Goal: Task Accomplishment & Management: Manage account settings

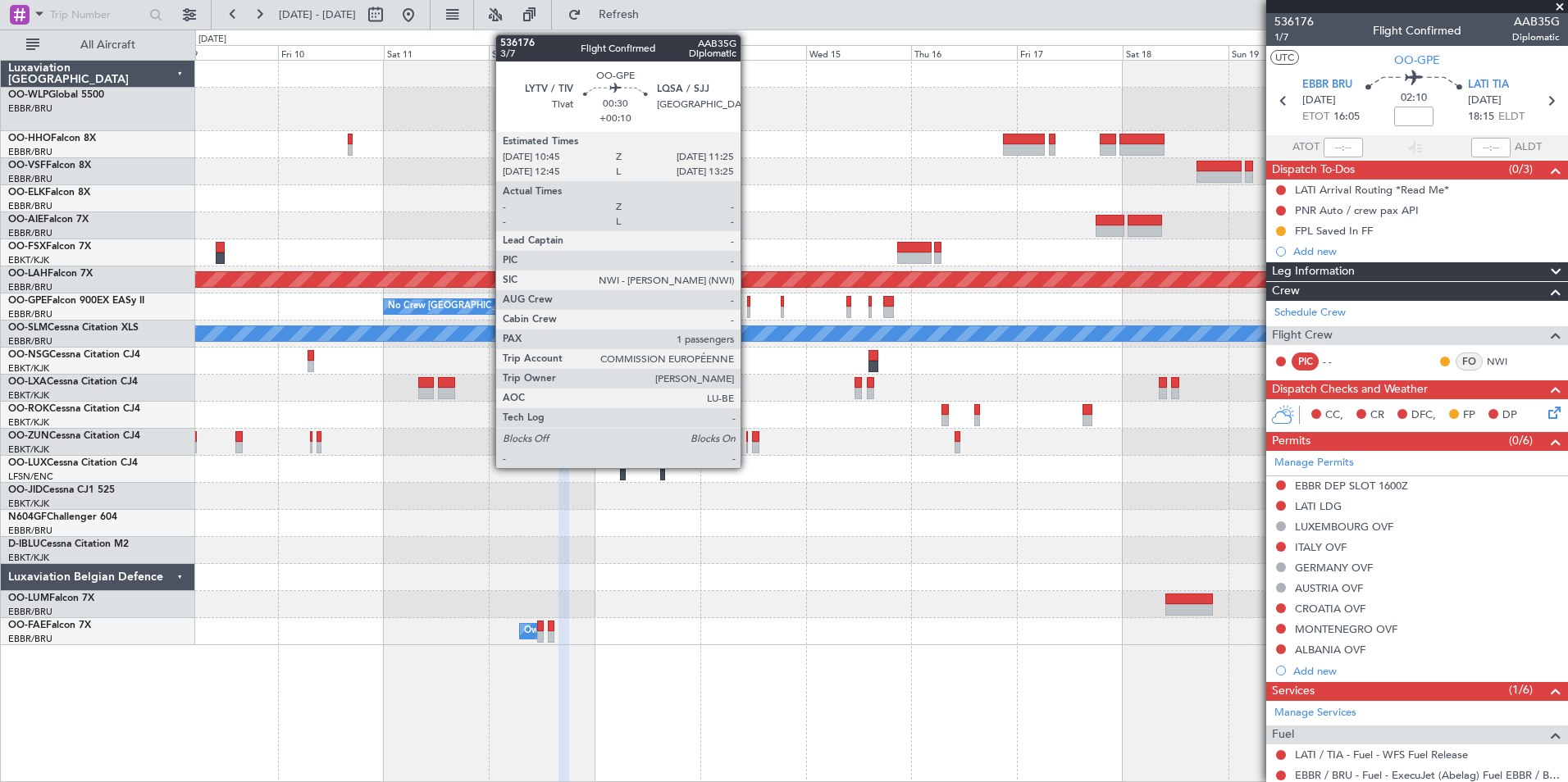
click at [748, 304] on div at bounding box center [749, 301] width 4 height 12
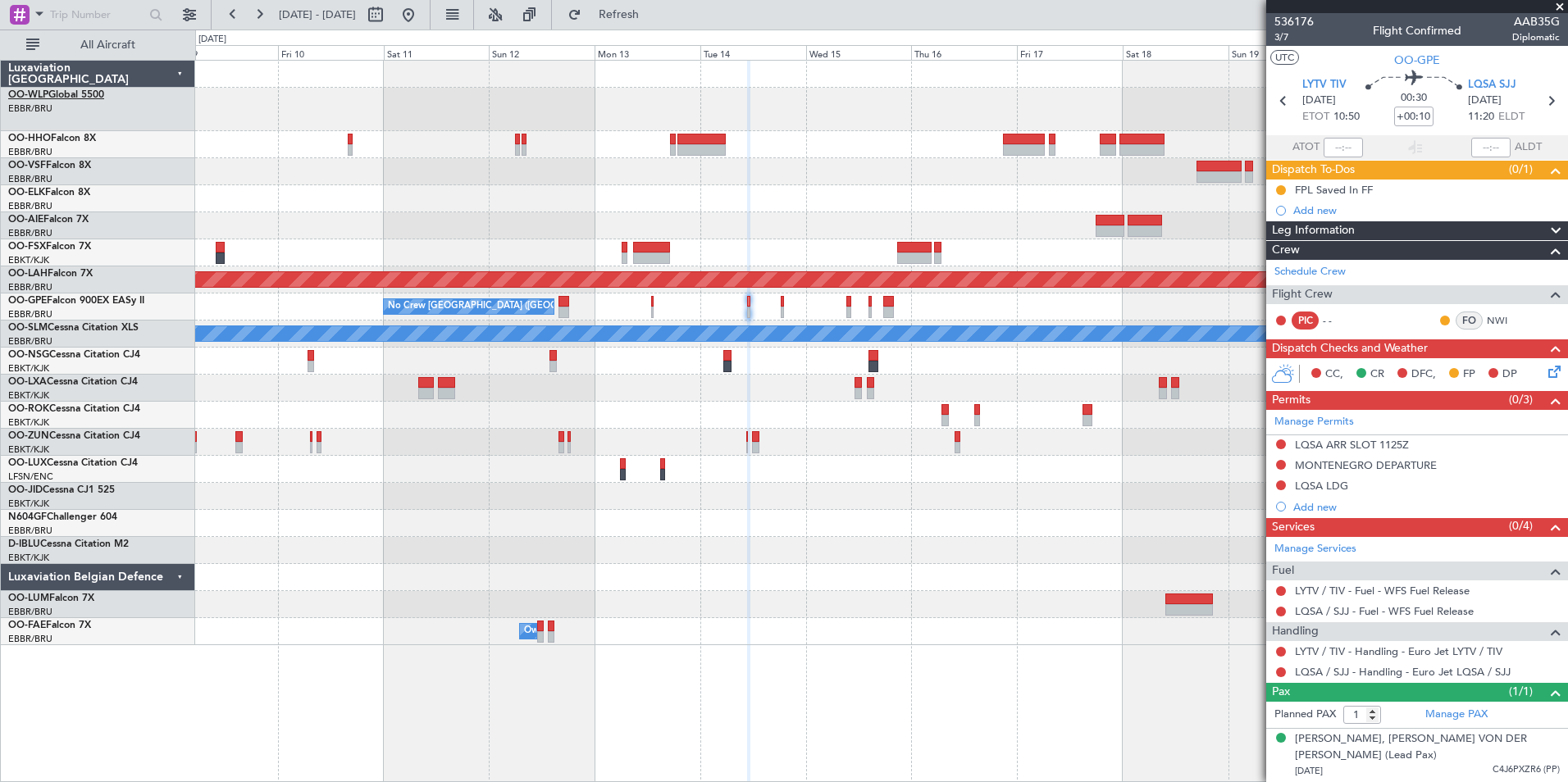
click at [82, 91] on link "OO-WLP Global 5500" at bounding box center [56, 95] width 96 height 10
click at [1552, 100] on icon at bounding box center [1550, 101] width 22 height 21
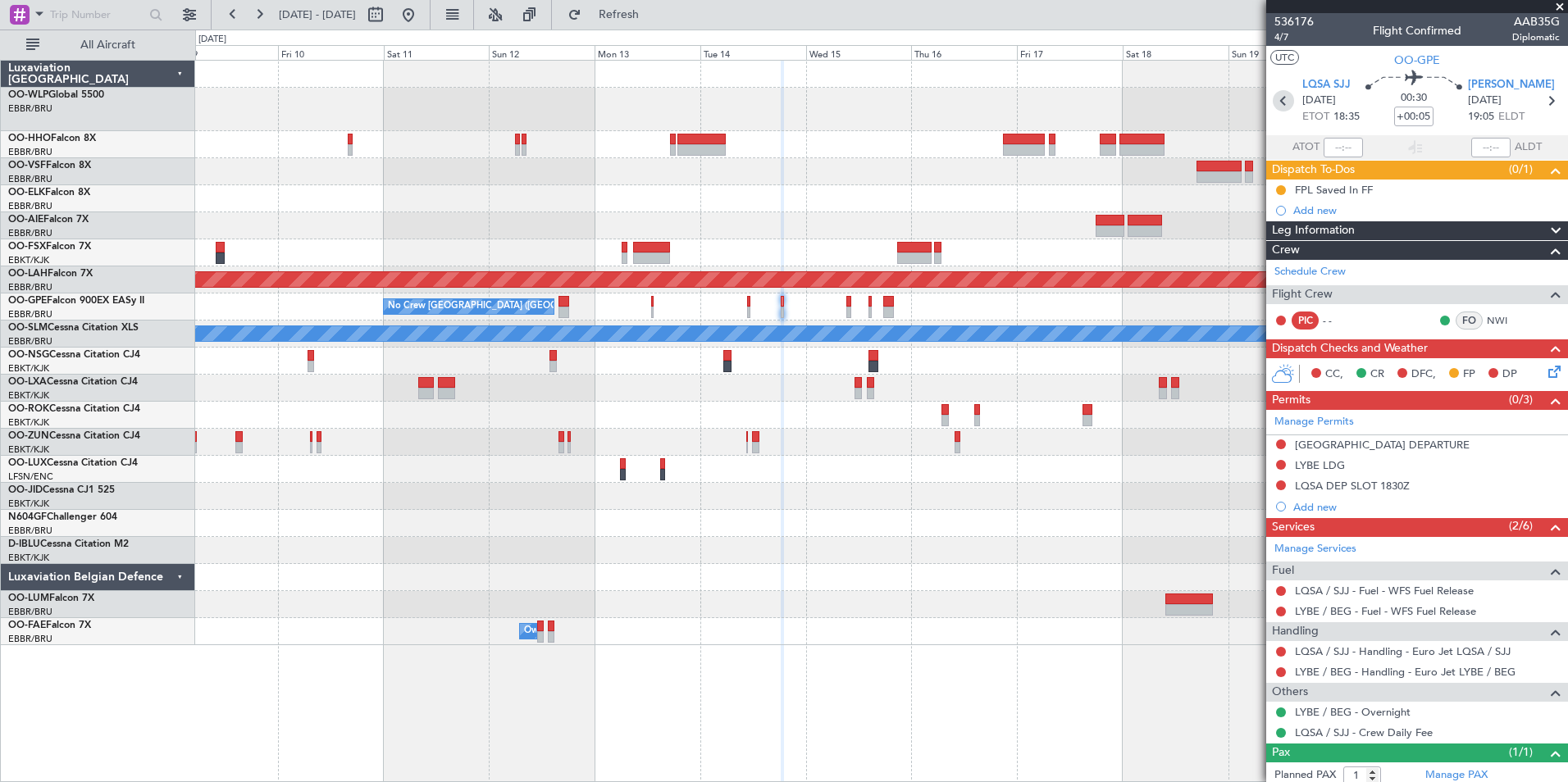
click at [1283, 108] on icon at bounding box center [1283, 101] width 22 height 21
type input "+00:10"
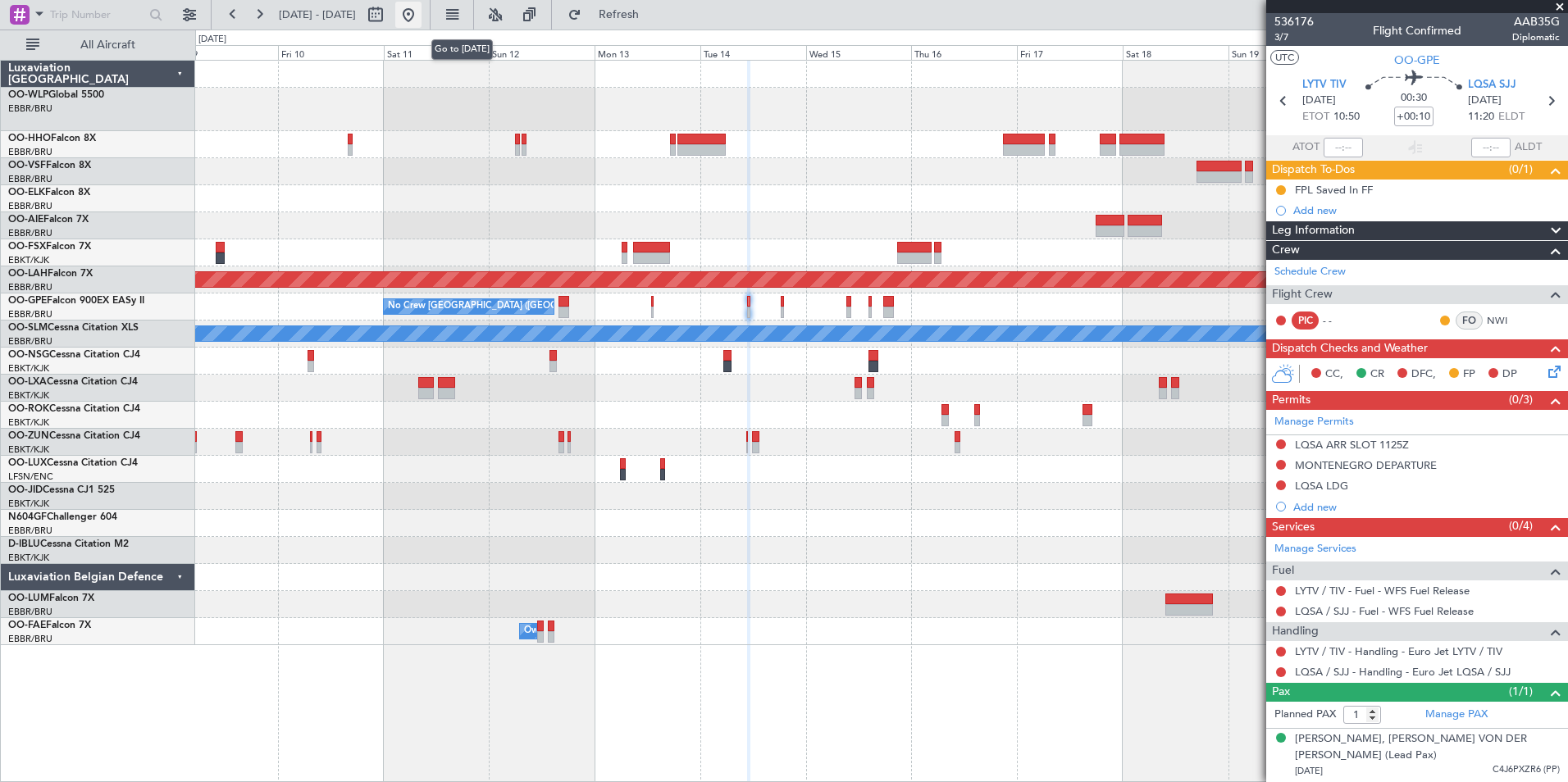
click at [421, 14] on button at bounding box center [408, 14] width 26 height 26
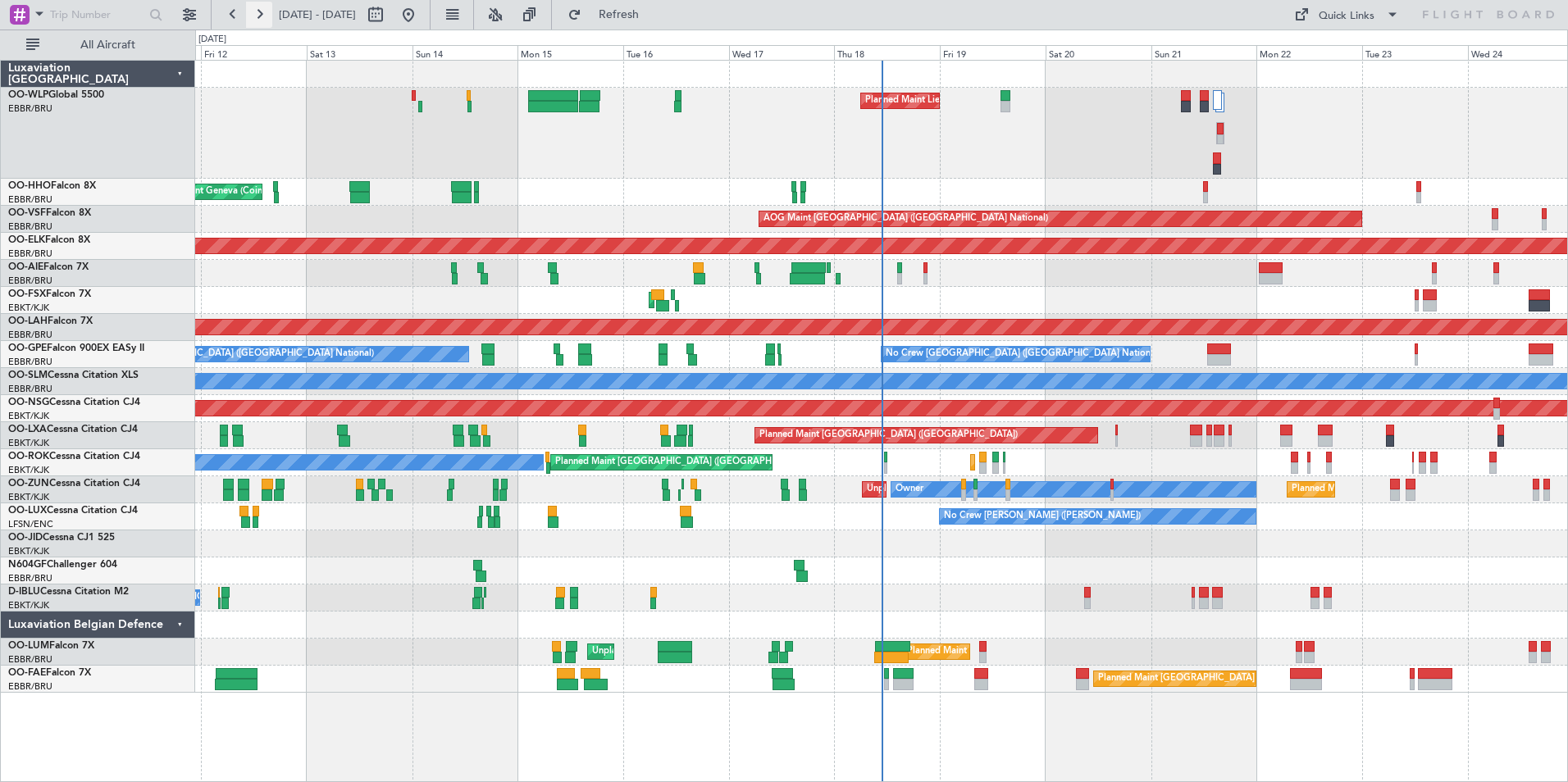
click at [260, 16] on button at bounding box center [259, 14] width 26 height 26
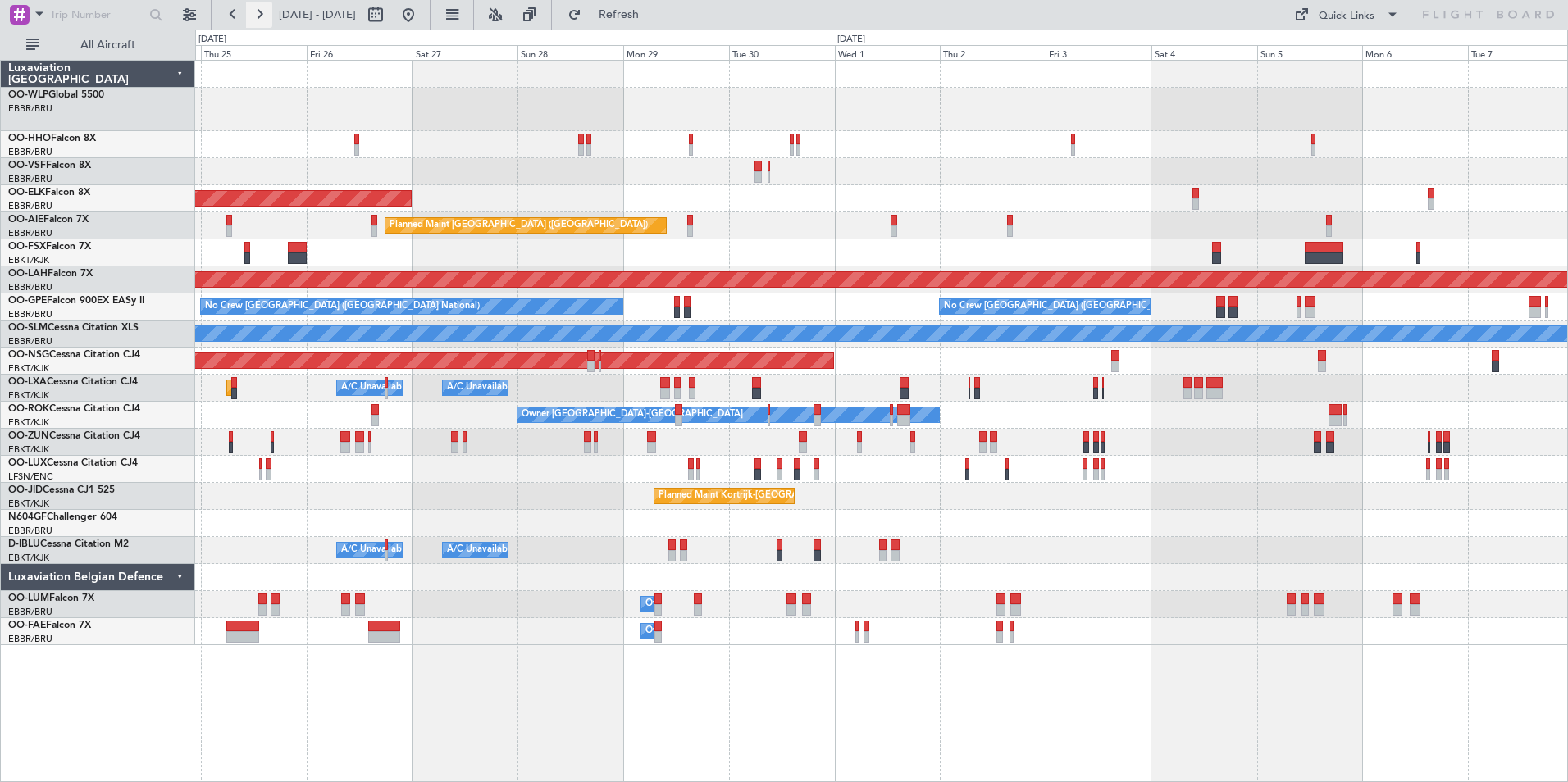
click at [260, 16] on button at bounding box center [259, 14] width 26 height 26
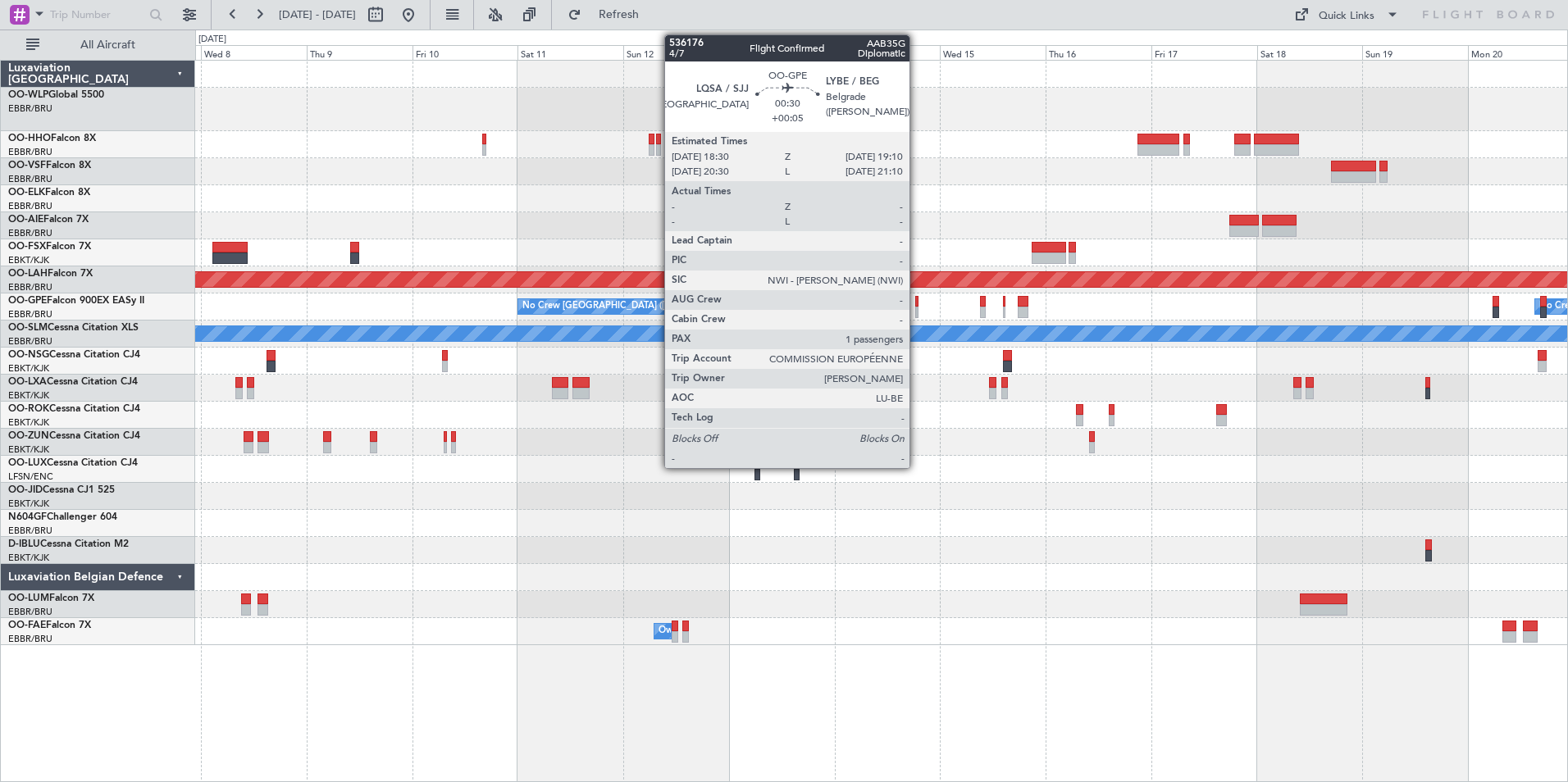
click at [917, 307] on div at bounding box center [917, 312] width 4 height 12
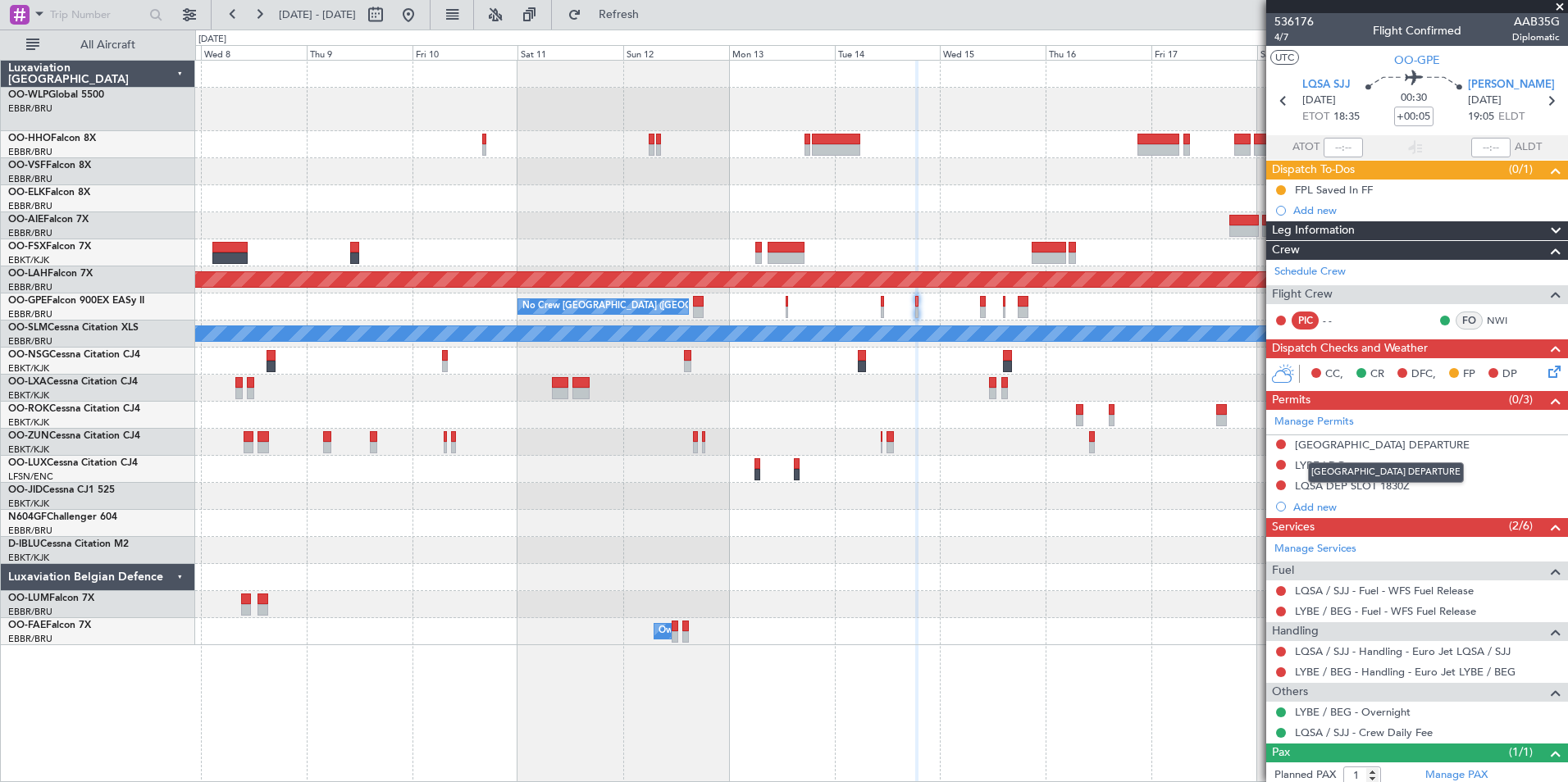
click at [1306, 466] on mat-tooltip-component "BOSNIA AND HERZEGOVINA DEPARTURE" at bounding box center [1385, 472] width 178 height 43
click at [1313, 464] on div "LYBE LDG" at bounding box center [1320, 466] width 50 height 14
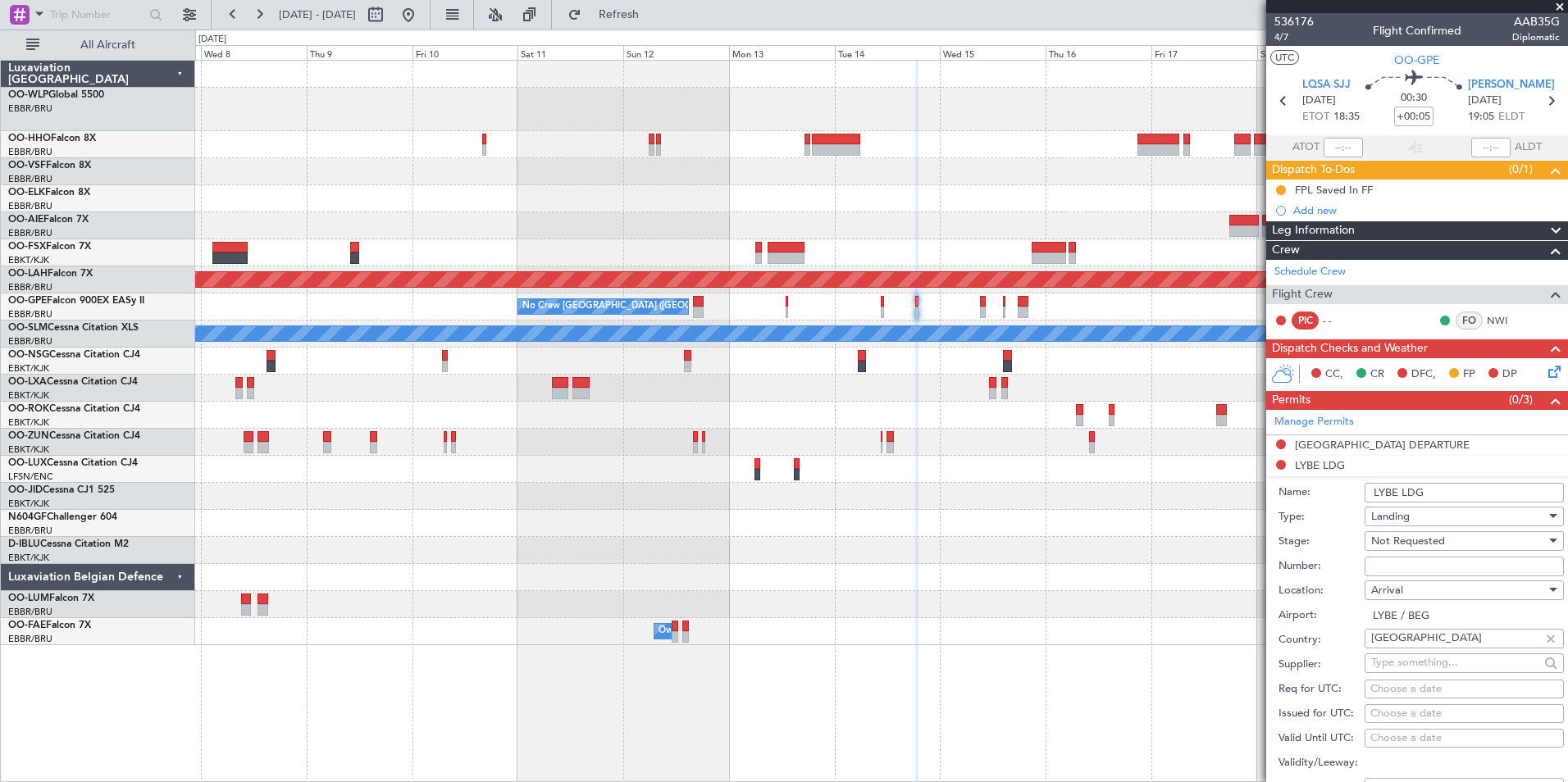
click at [1558, 6] on span at bounding box center [1559, 7] width 16 height 14
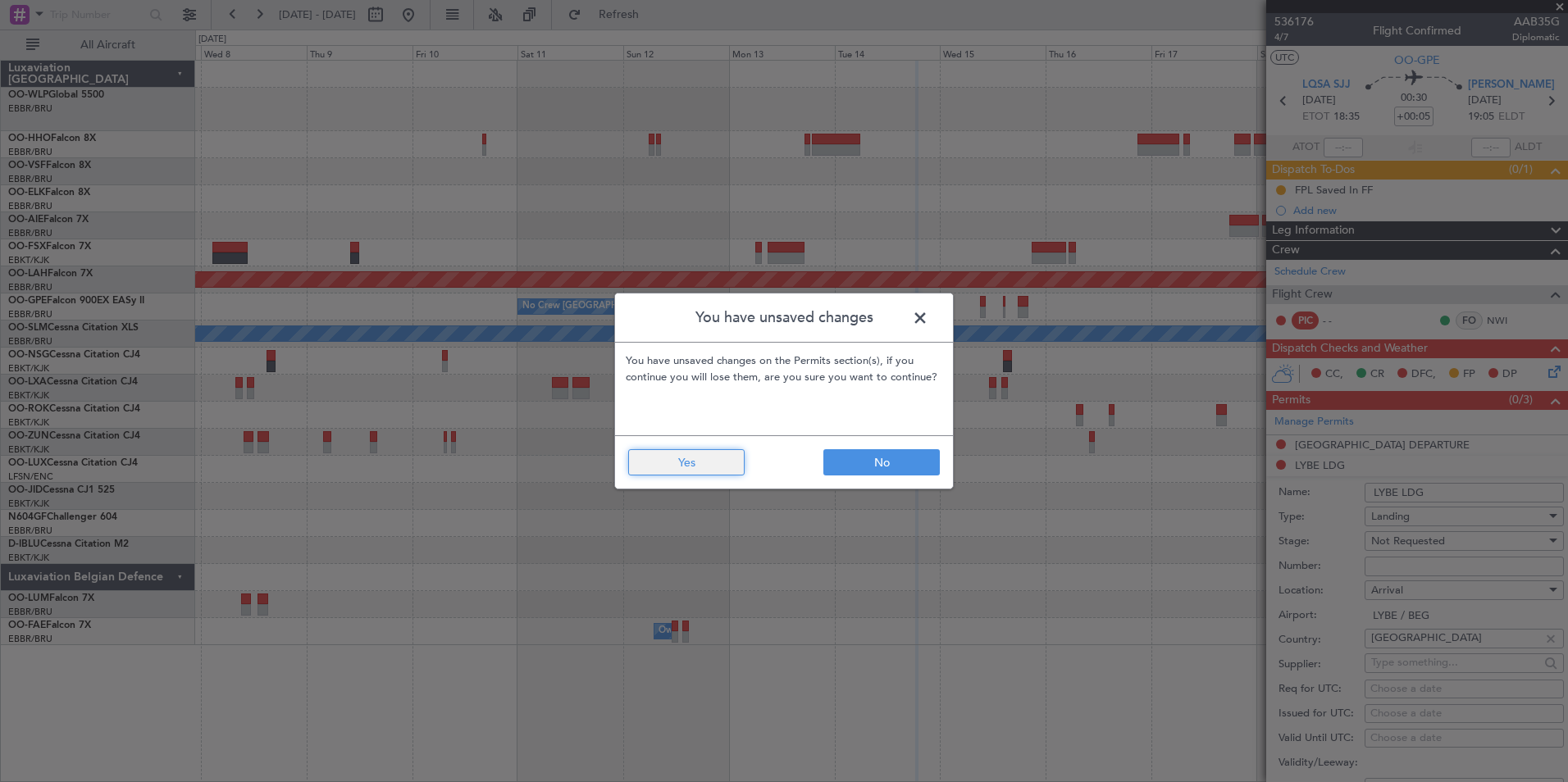
click at [706, 460] on button "Yes" at bounding box center [686, 461] width 116 height 26
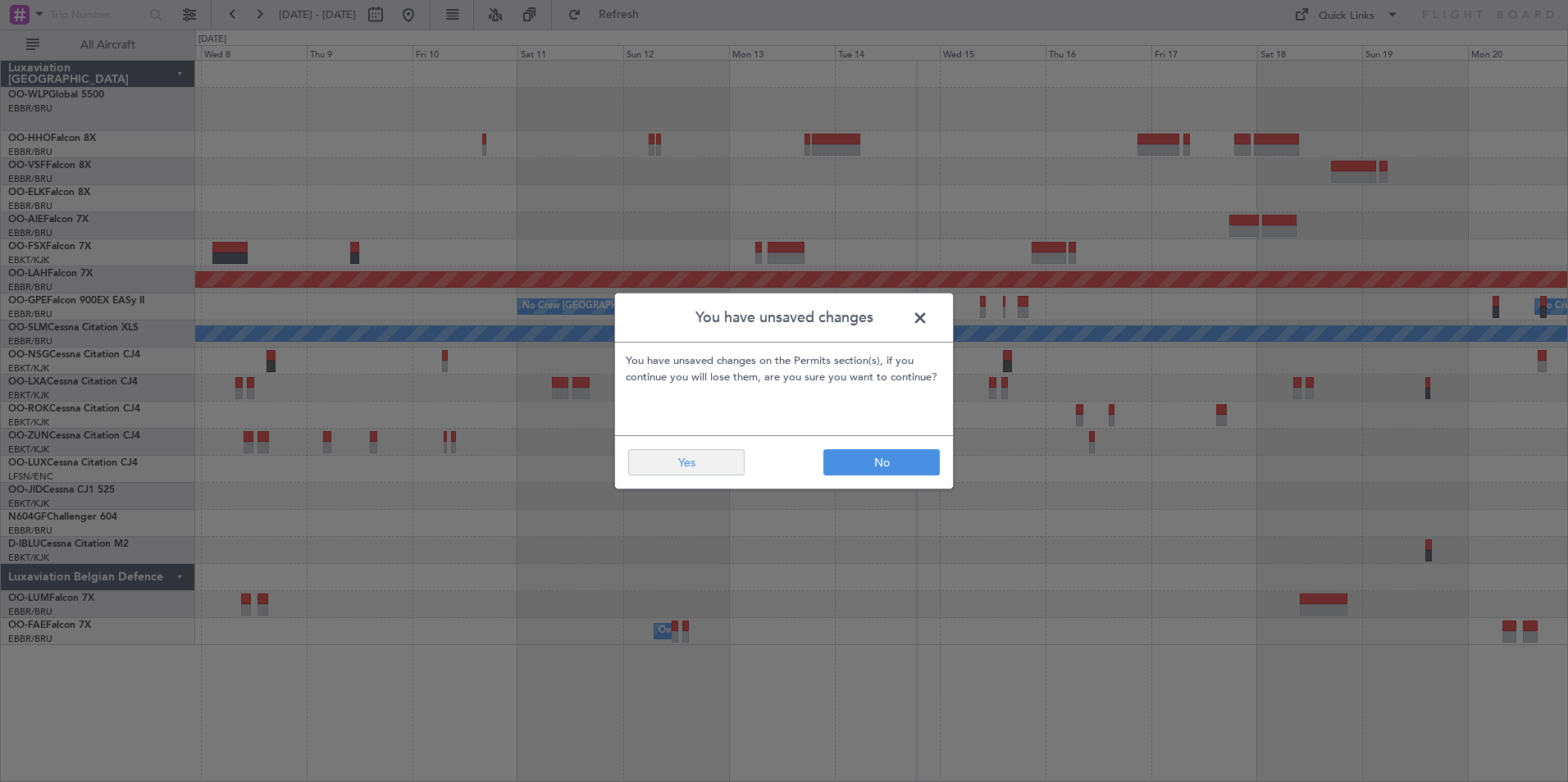
type input "0"
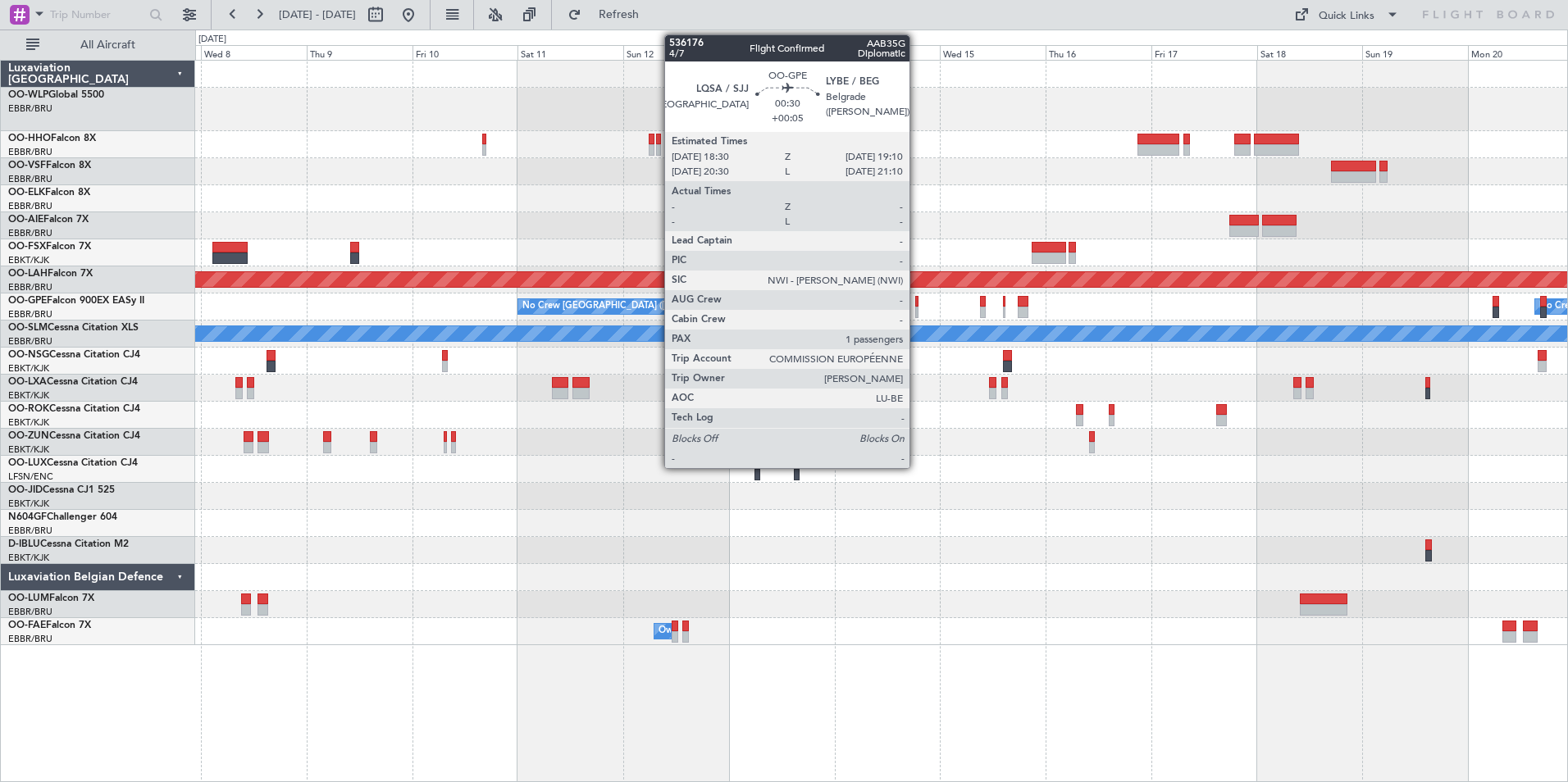
click at [917, 310] on div at bounding box center [917, 312] width 4 height 12
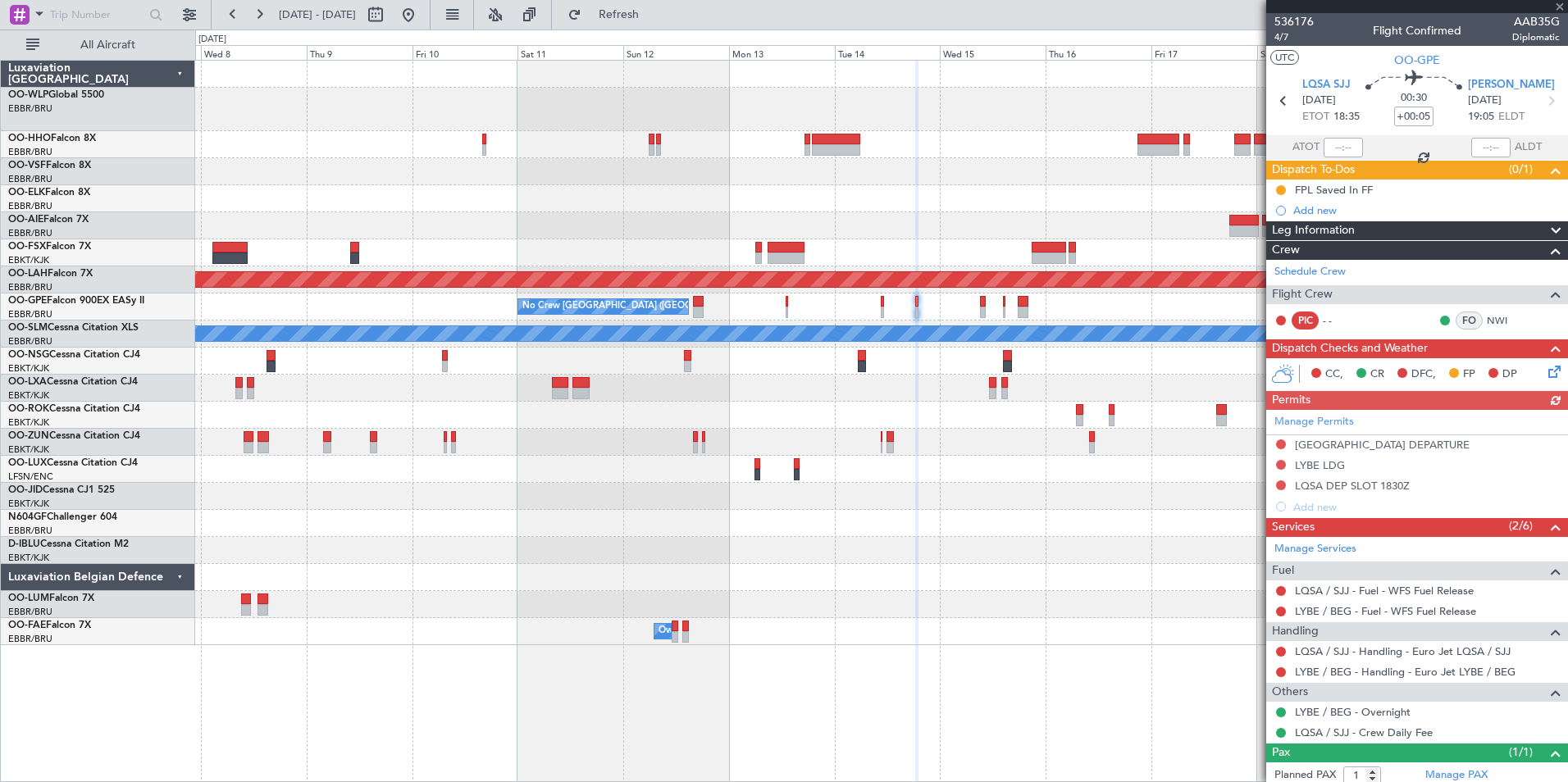
click at [1403, 105] on span "00:30" at bounding box center [1413, 99] width 26 height 16
click at [1408, 115] on mat-tooltip-component "Flight Time" at bounding box center [1409, 128] width 75 height 43
click at [1403, 111] on input "+00:05" at bounding box center [1414, 116] width 39 height 20
click at [1101, 168] on div at bounding box center [881, 172] width 1372 height 27
click at [1409, 118] on input "+00:15" at bounding box center [1414, 116] width 39 height 20
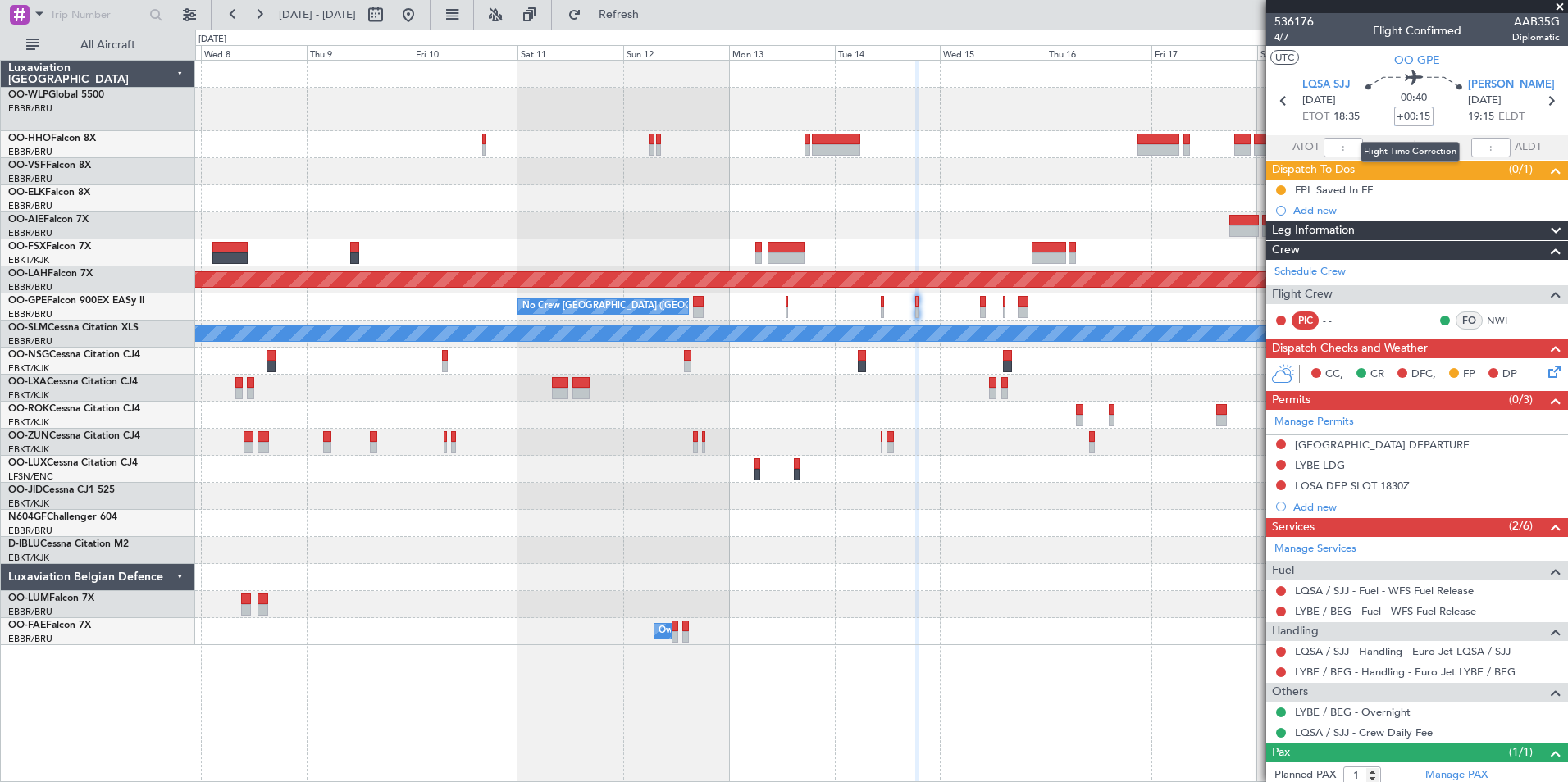
click at [1409, 118] on input "+00:15" at bounding box center [1414, 116] width 39 height 20
click at [1121, 196] on div at bounding box center [881, 199] width 1372 height 27
click at [1542, 101] on icon at bounding box center [1550, 101] width 22 height 21
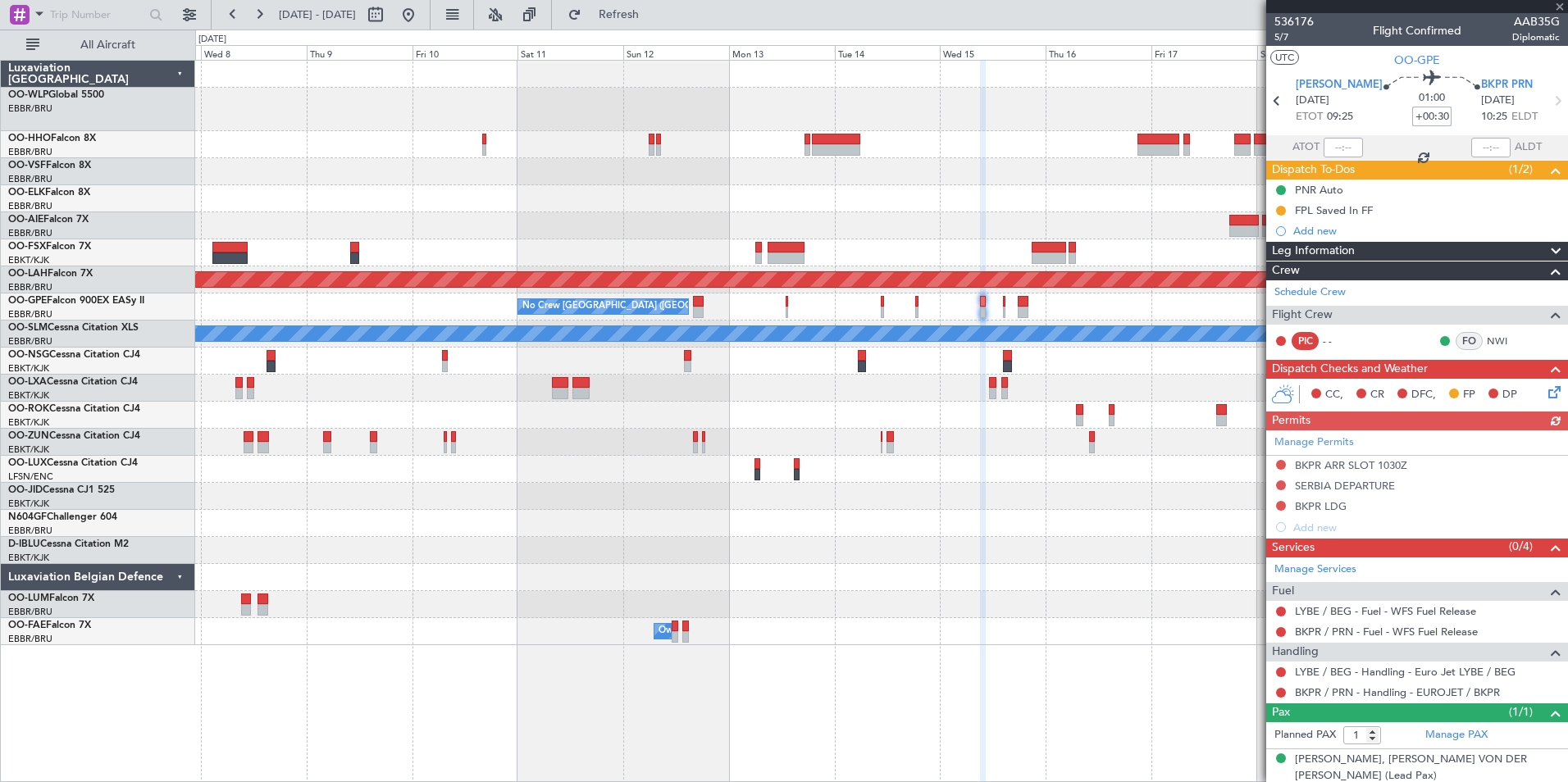
click at [1412, 122] on input "+00:30" at bounding box center [1432, 116] width 39 height 20
click at [1037, 142] on div at bounding box center [881, 144] width 1372 height 27
type input "+00:15"
click at [1316, 503] on div "BKPR LDG" at bounding box center [1321, 506] width 52 height 14
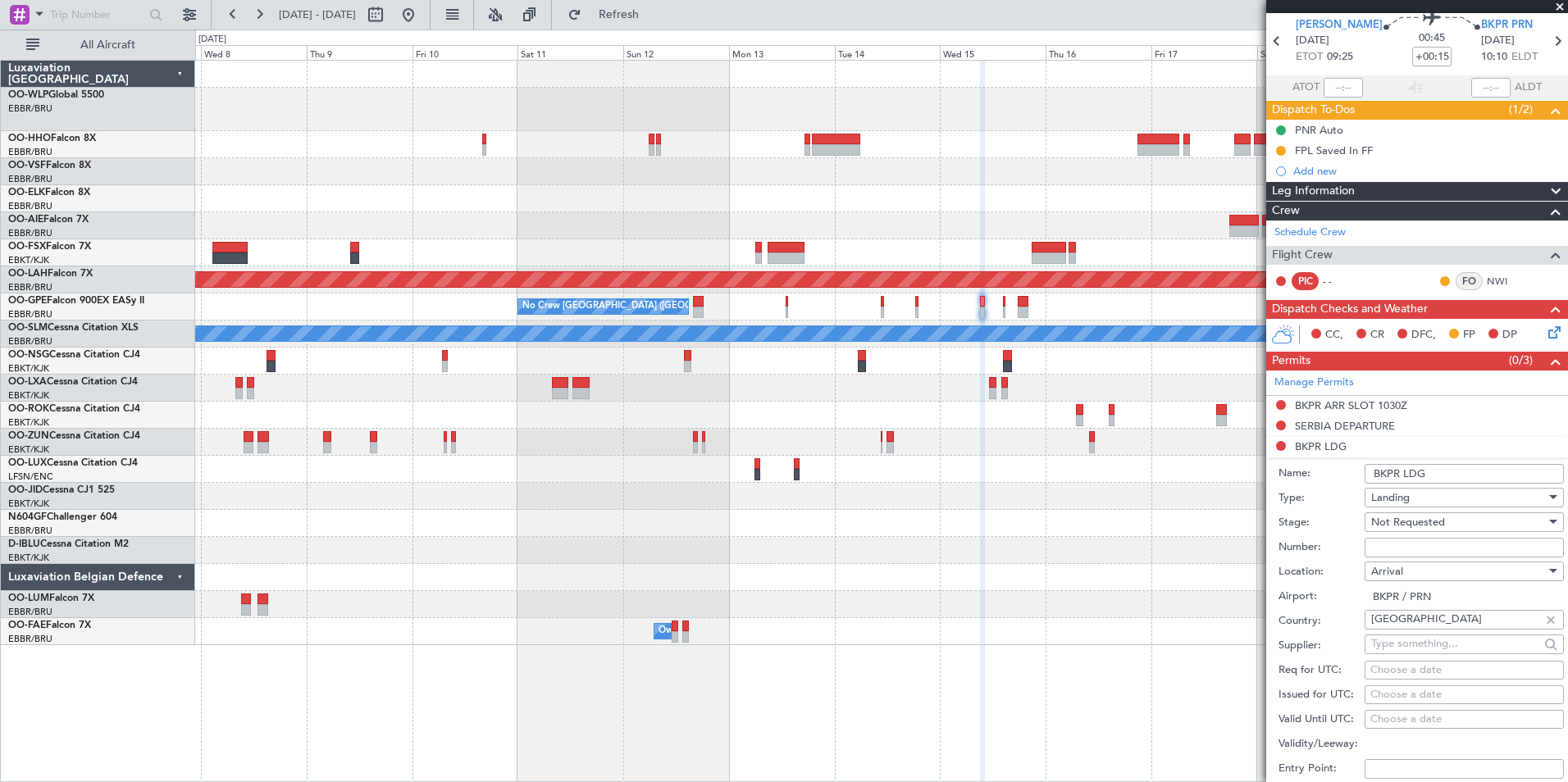
scroll to position [82, 0]
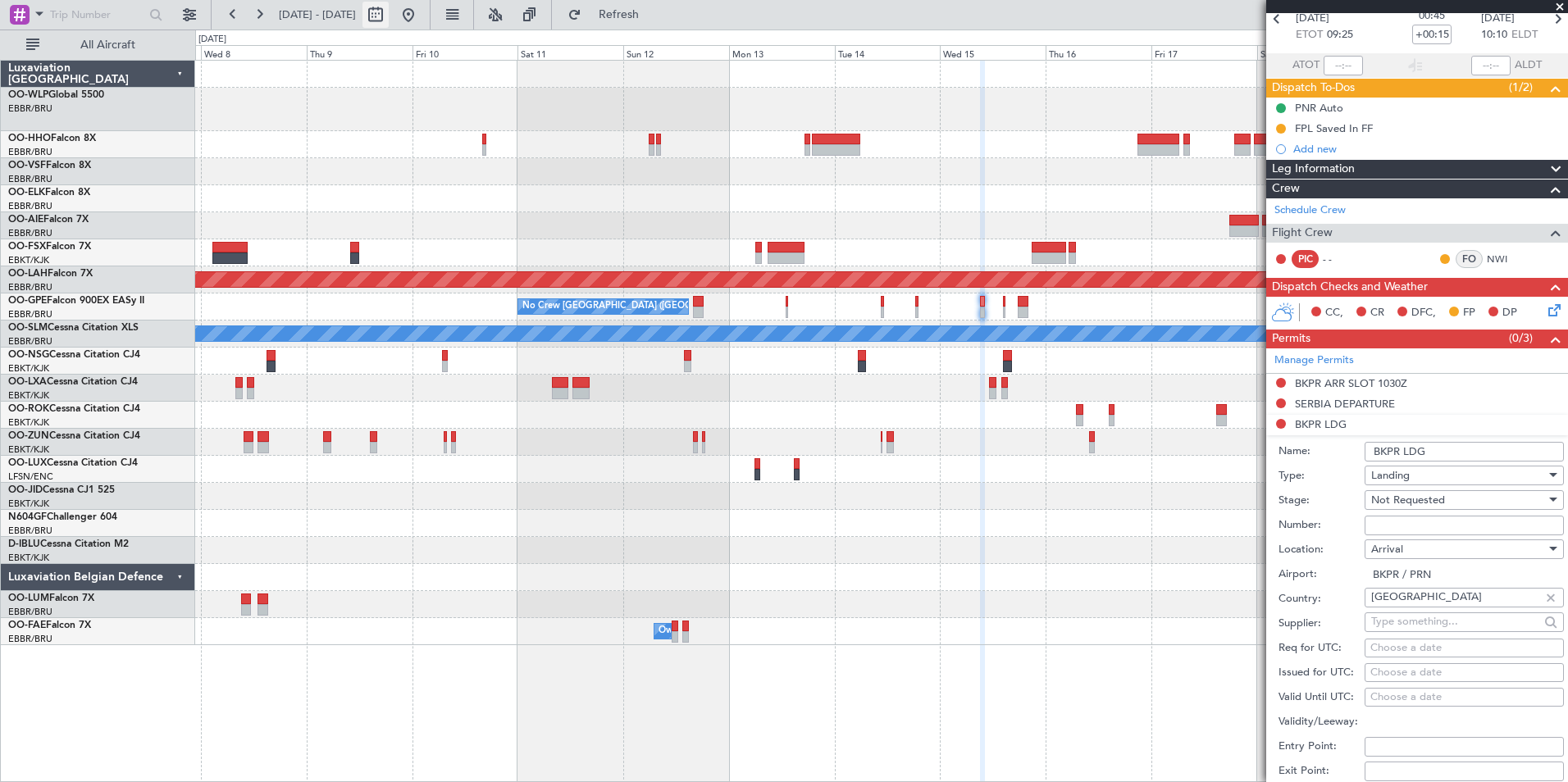
click at [389, 22] on button at bounding box center [375, 14] width 26 height 26
select select "10"
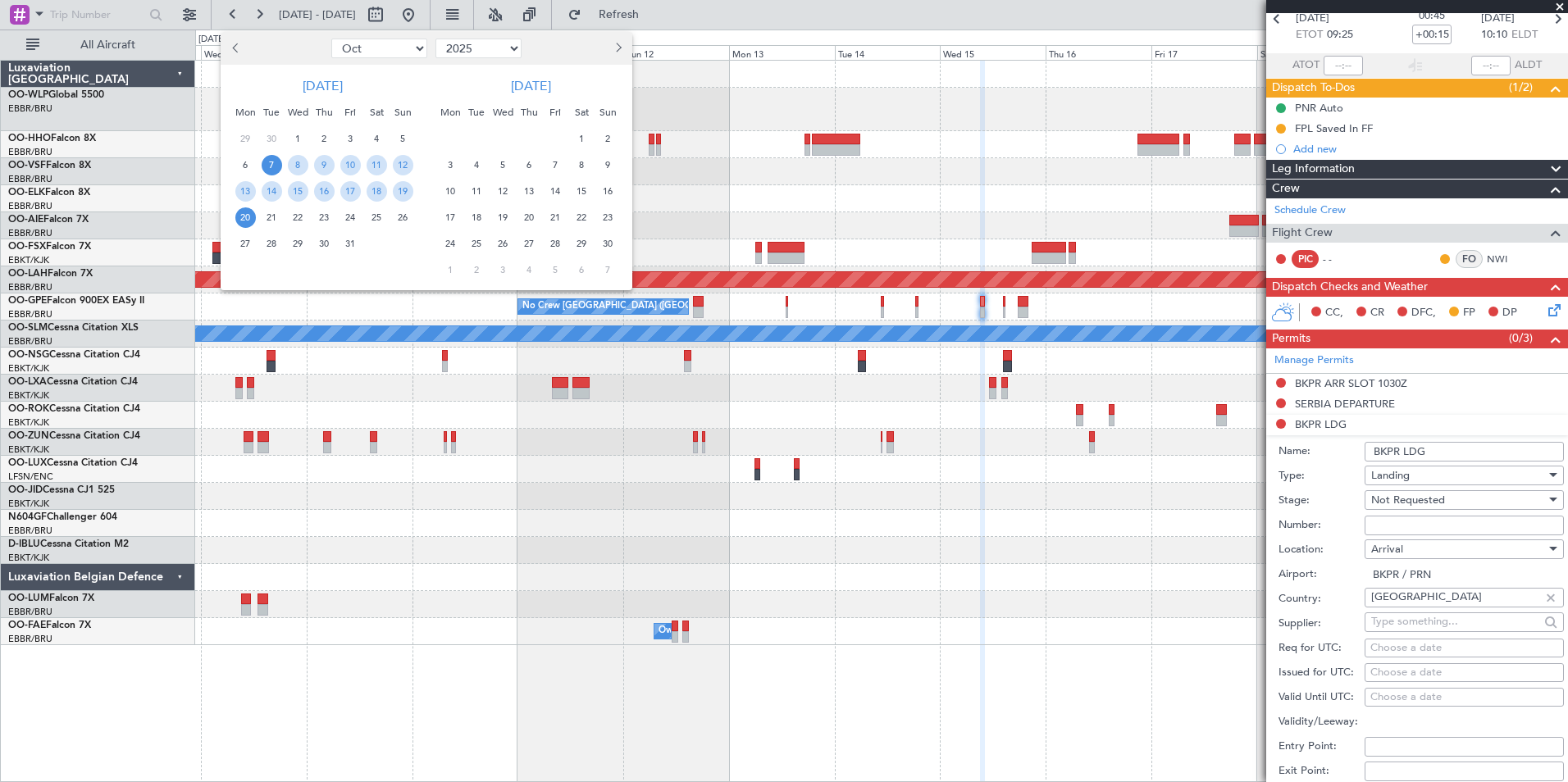
click at [443, 55] on select "2015 2016 2017 2018 2019 2020 2021 2022 2023 2024 2025 2026 2027 2028 2029 2030…" at bounding box center [478, 48] width 86 height 20
select select "2024"
click at [435, 39] on select "2015 2016 2017 2018 2019 2020 2021 2022 2023 2024 2025 2026 2027 2028 2029 2030…" at bounding box center [478, 48] width 86 height 20
click at [376, 196] on span "19" at bounding box center [376, 191] width 21 height 21
click at [399, 223] on span "27" at bounding box center [402, 218] width 21 height 21
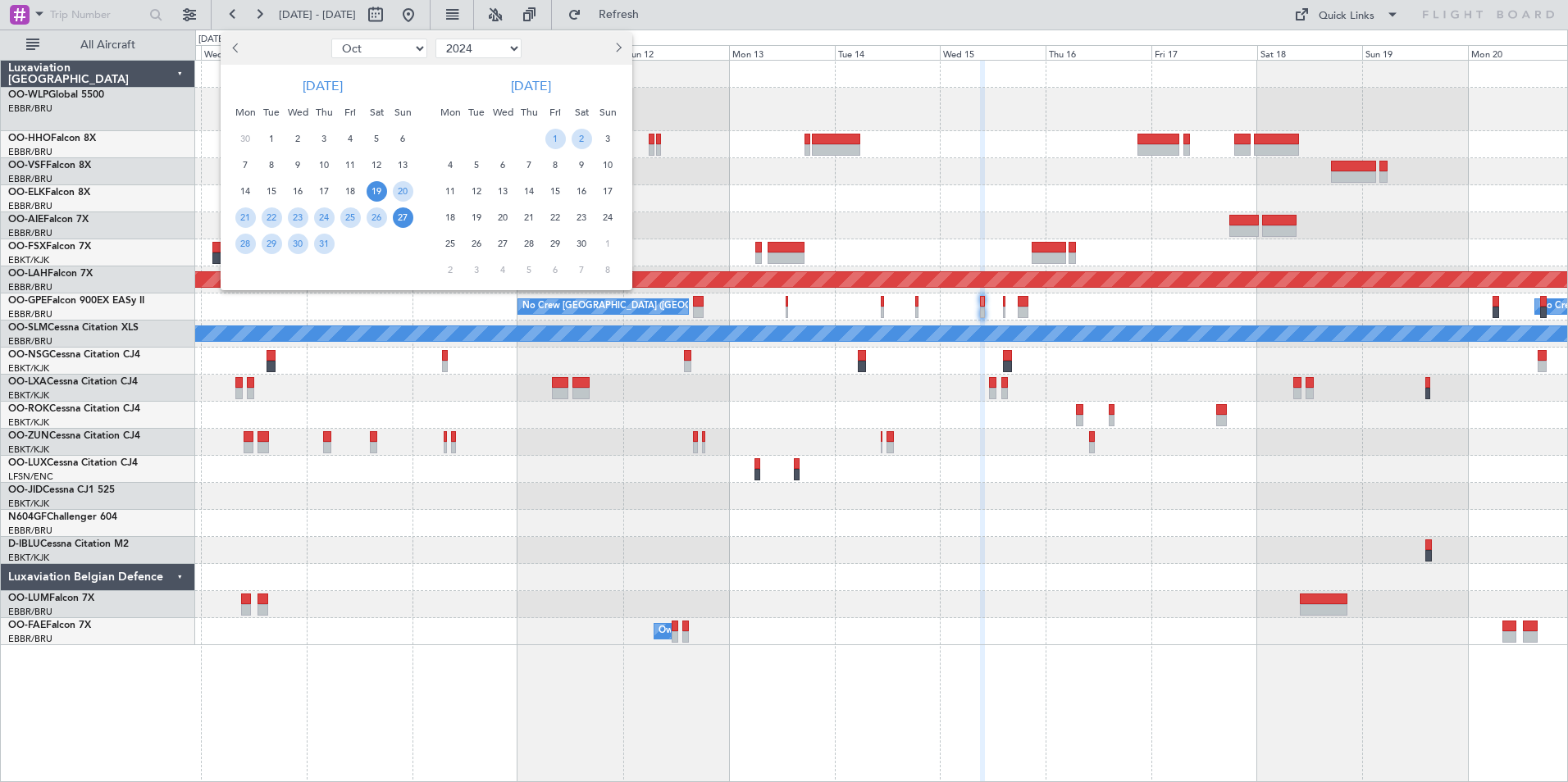
scroll to position [0, 0]
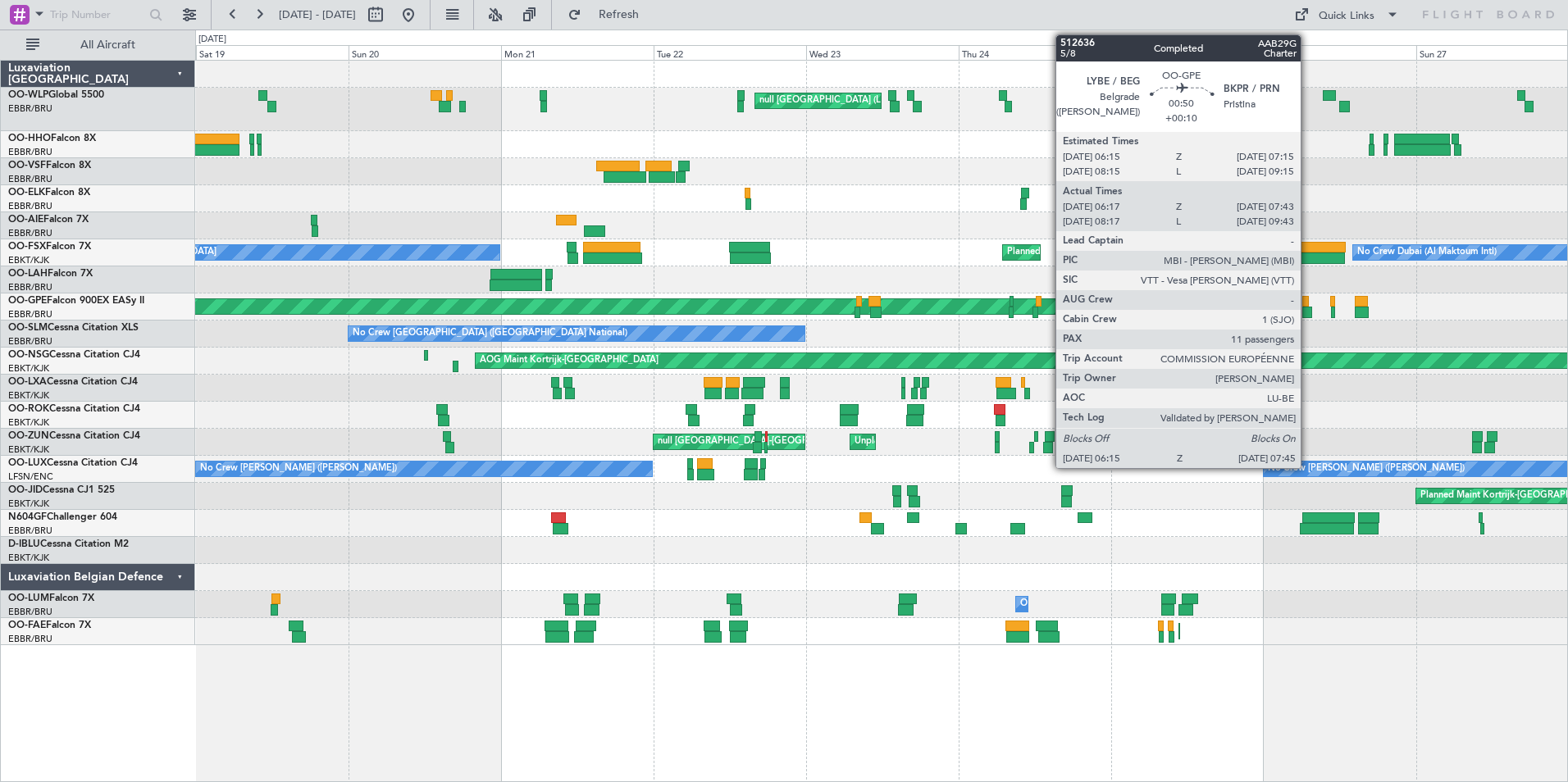
click at [1307, 305] on div at bounding box center [1305, 301] width 6 height 12
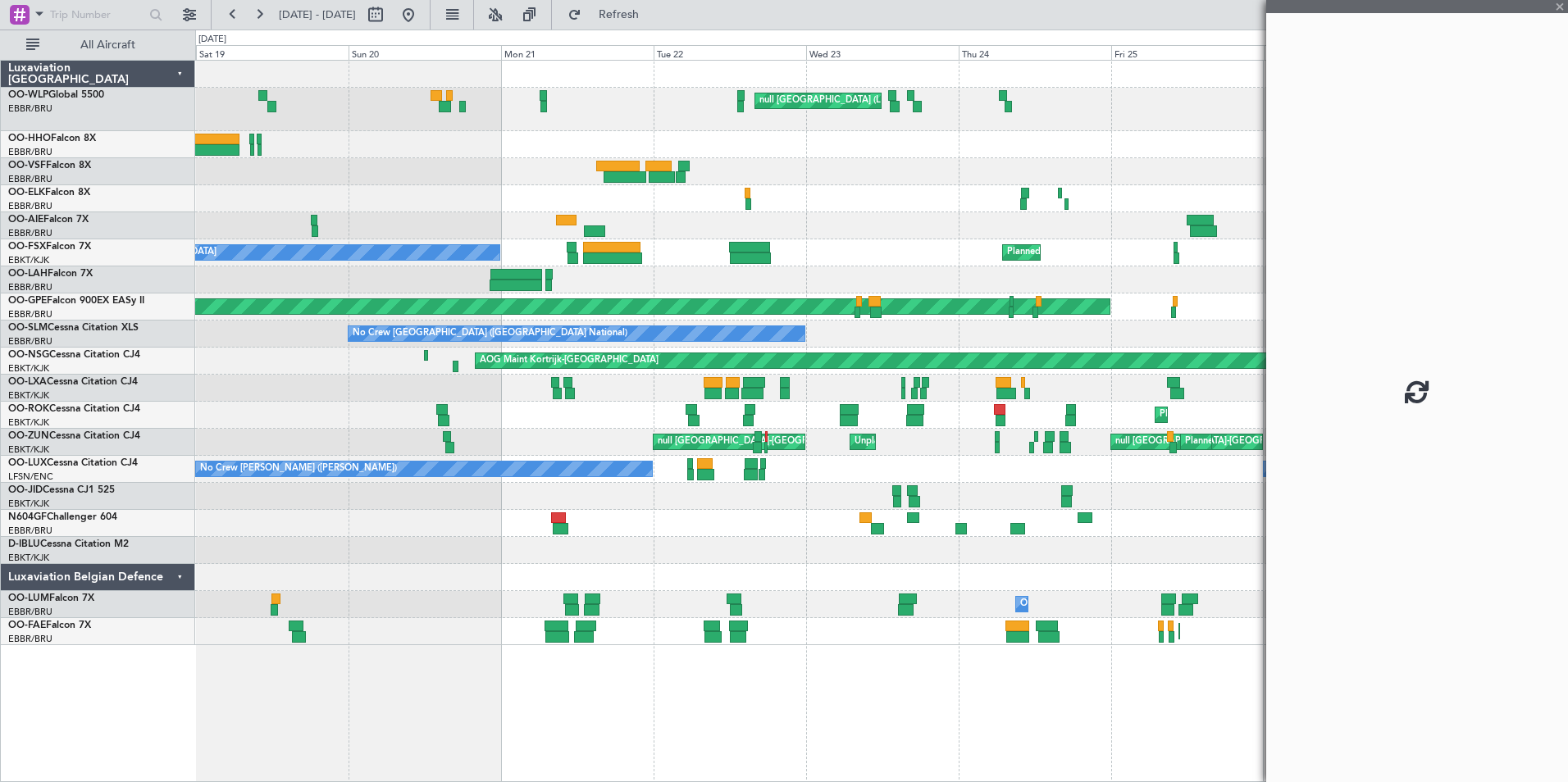
drag, startPoint x: 1254, startPoint y: 273, endPoint x: 1117, endPoint y: 279, distance: 137.1
click at [1143, 281] on fb-app "19 Oct 2024 - 27 Oct 2024 Refresh Quick Links All Aircraft null Milan (Linate) …" at bounding box center [784, 397] width 1568 height 769
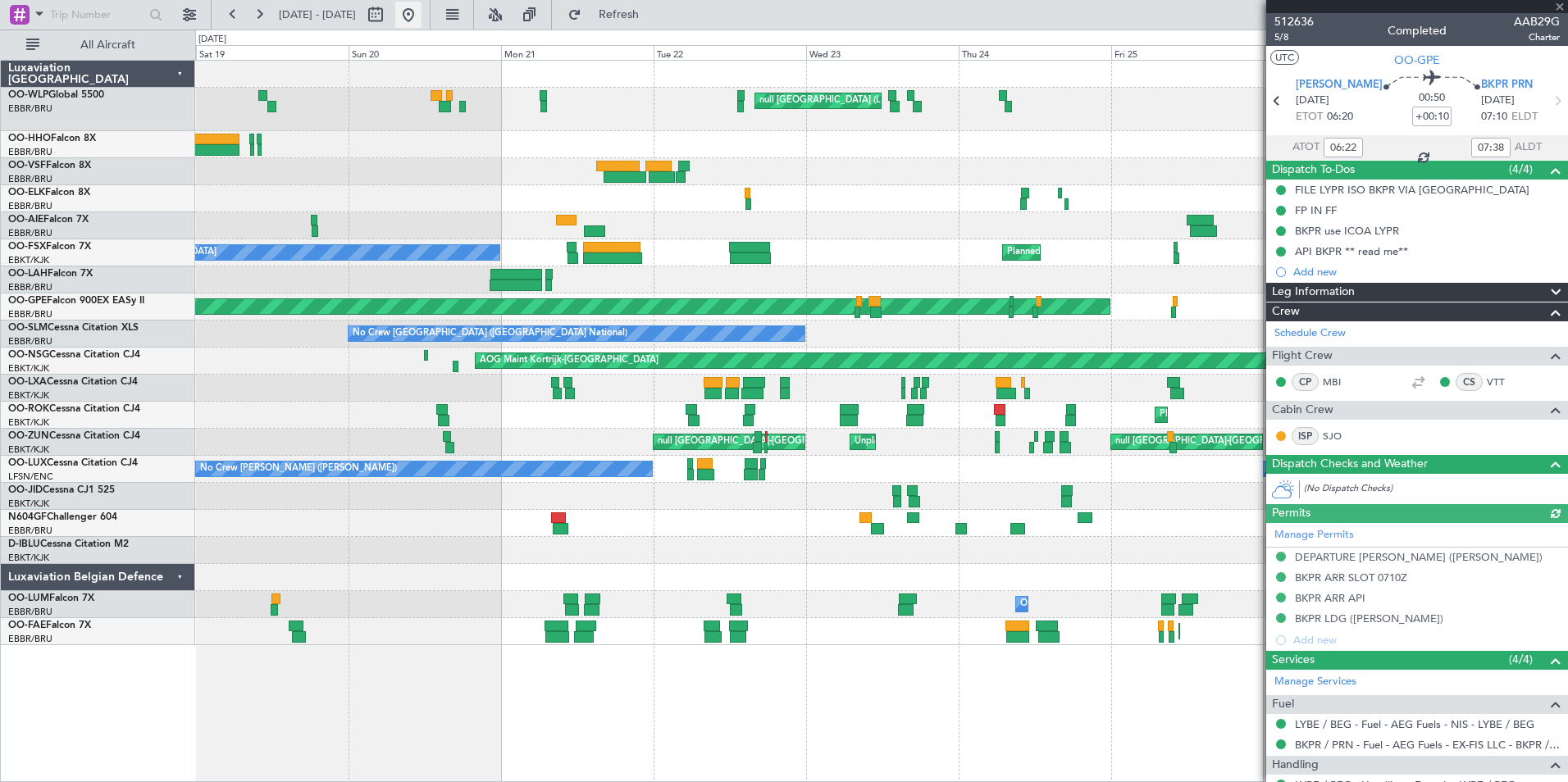
click at [421, 20] on button at bounding box center [408, 14] width 26 height 26
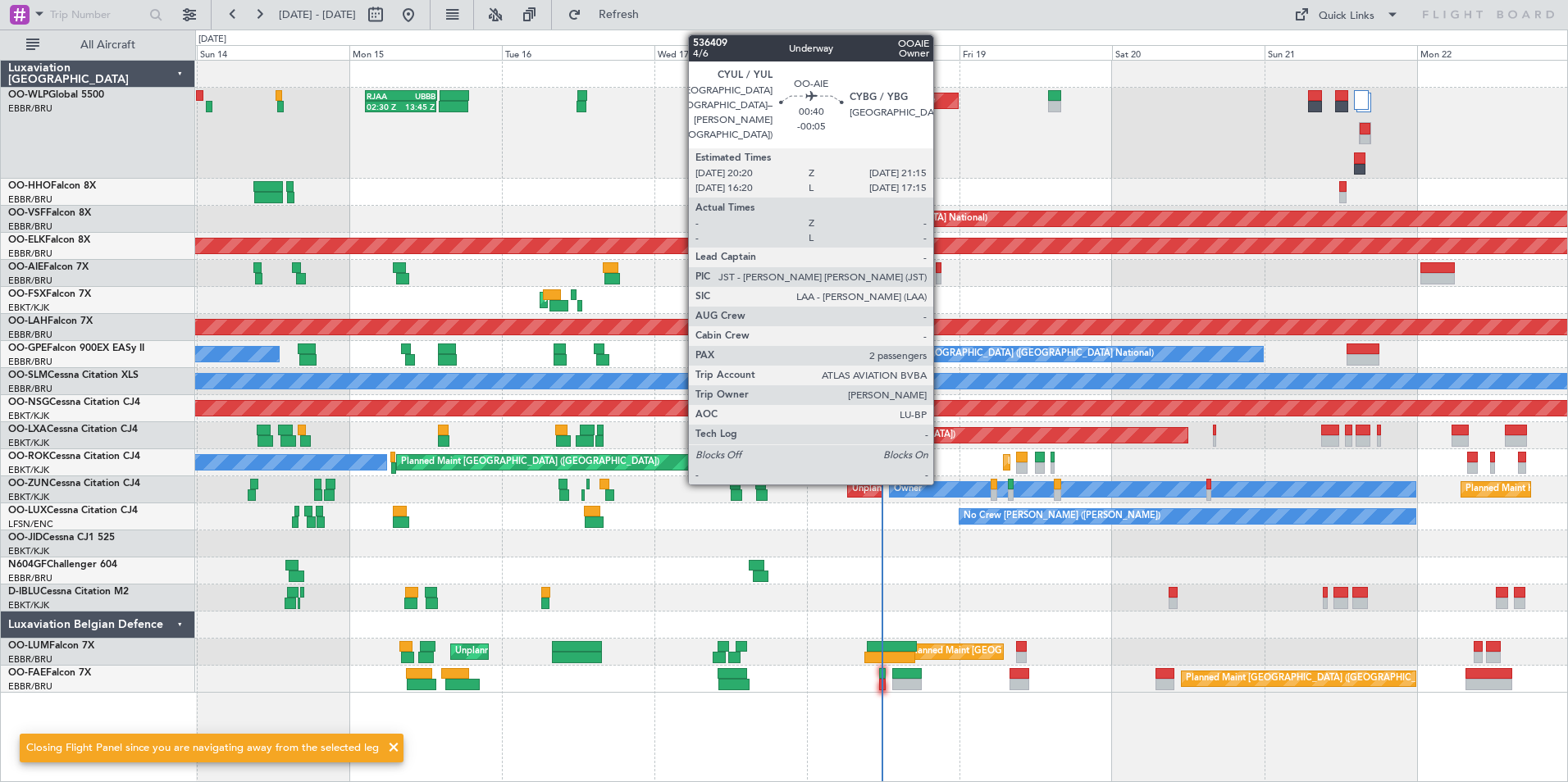
click at [941, 275] on div at bounding box center [938, 279] width 6 height 12
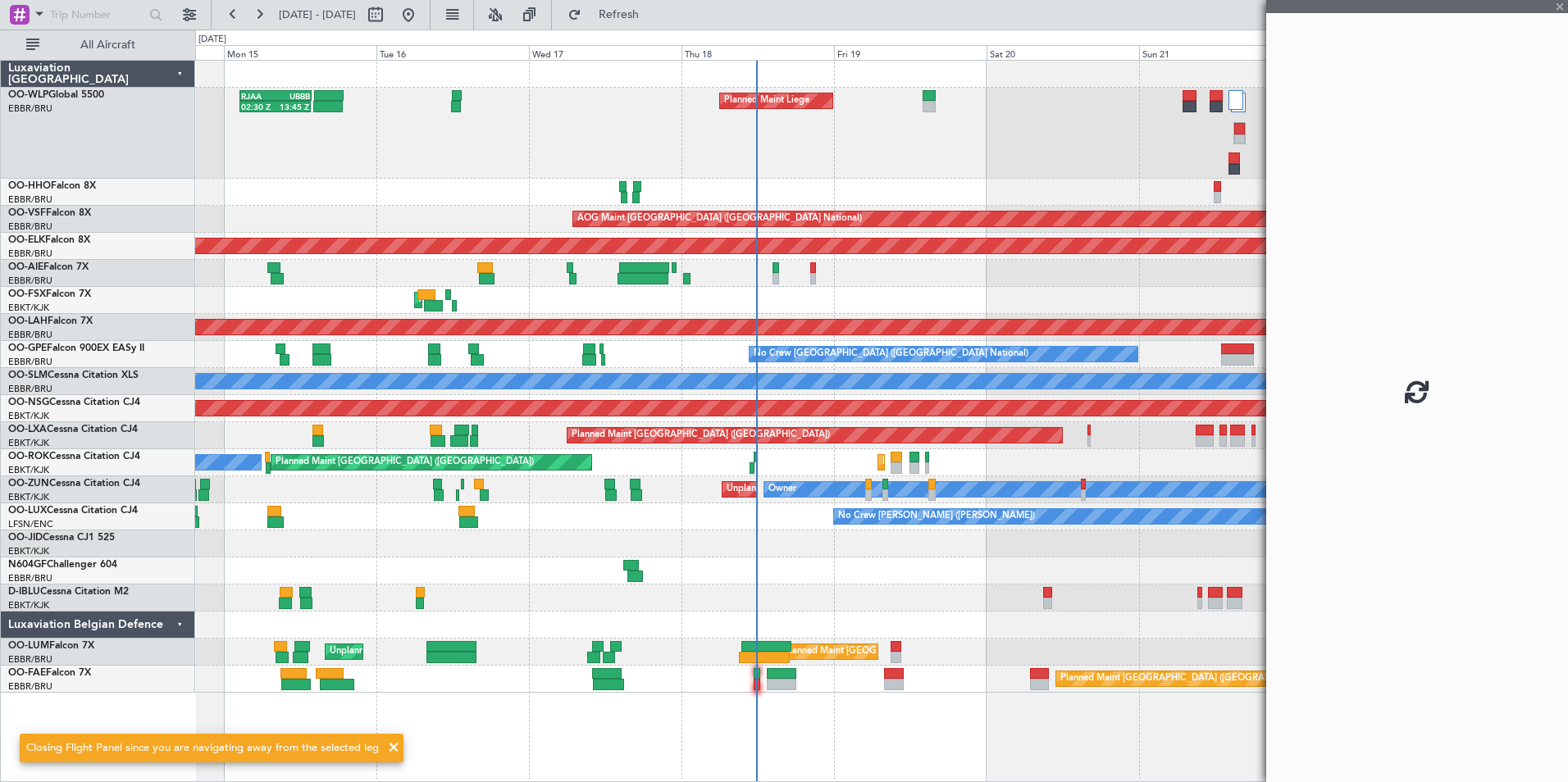
click at [850, 303] on div "Planned Maint Liege 02:30 Z 13:45 Z RJAA 02:30 Z UBBB 13:50 Z Planned Maint Gen…" at bounding box center [881, 376] width 1372 height 632
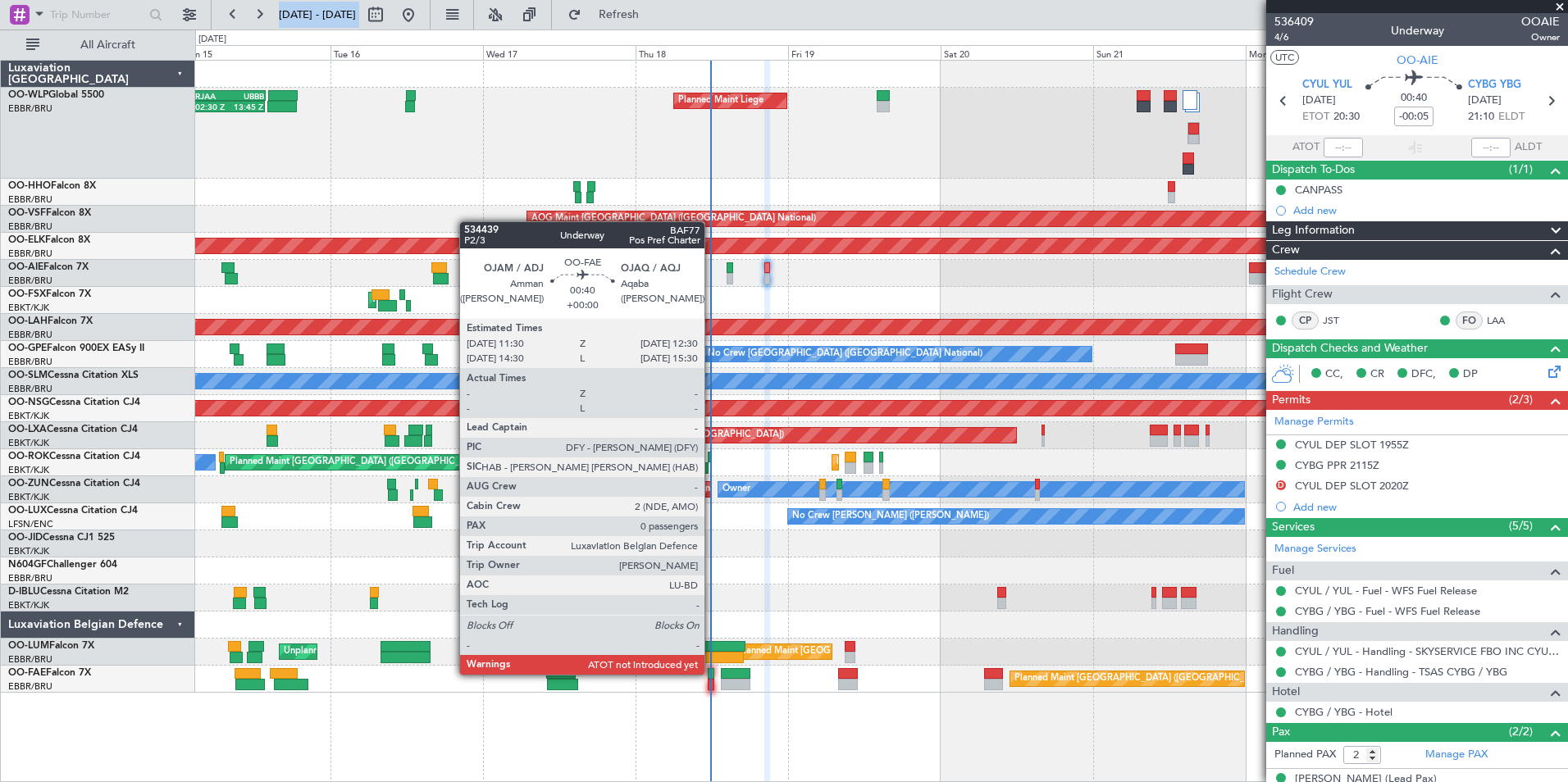
click at [711, 673] on div at bounding box center [711, 674] width 6 height 12
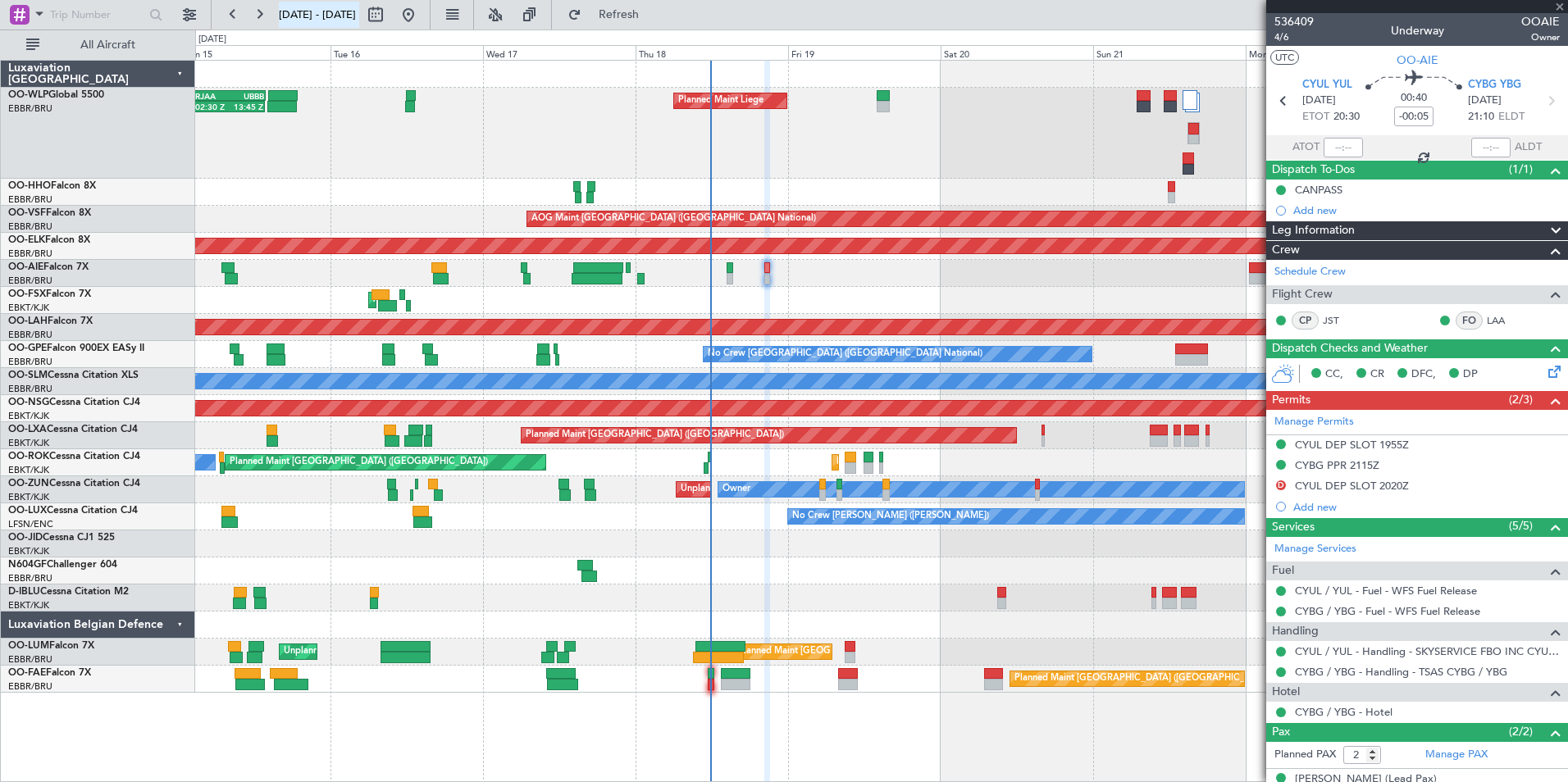
type input "0"
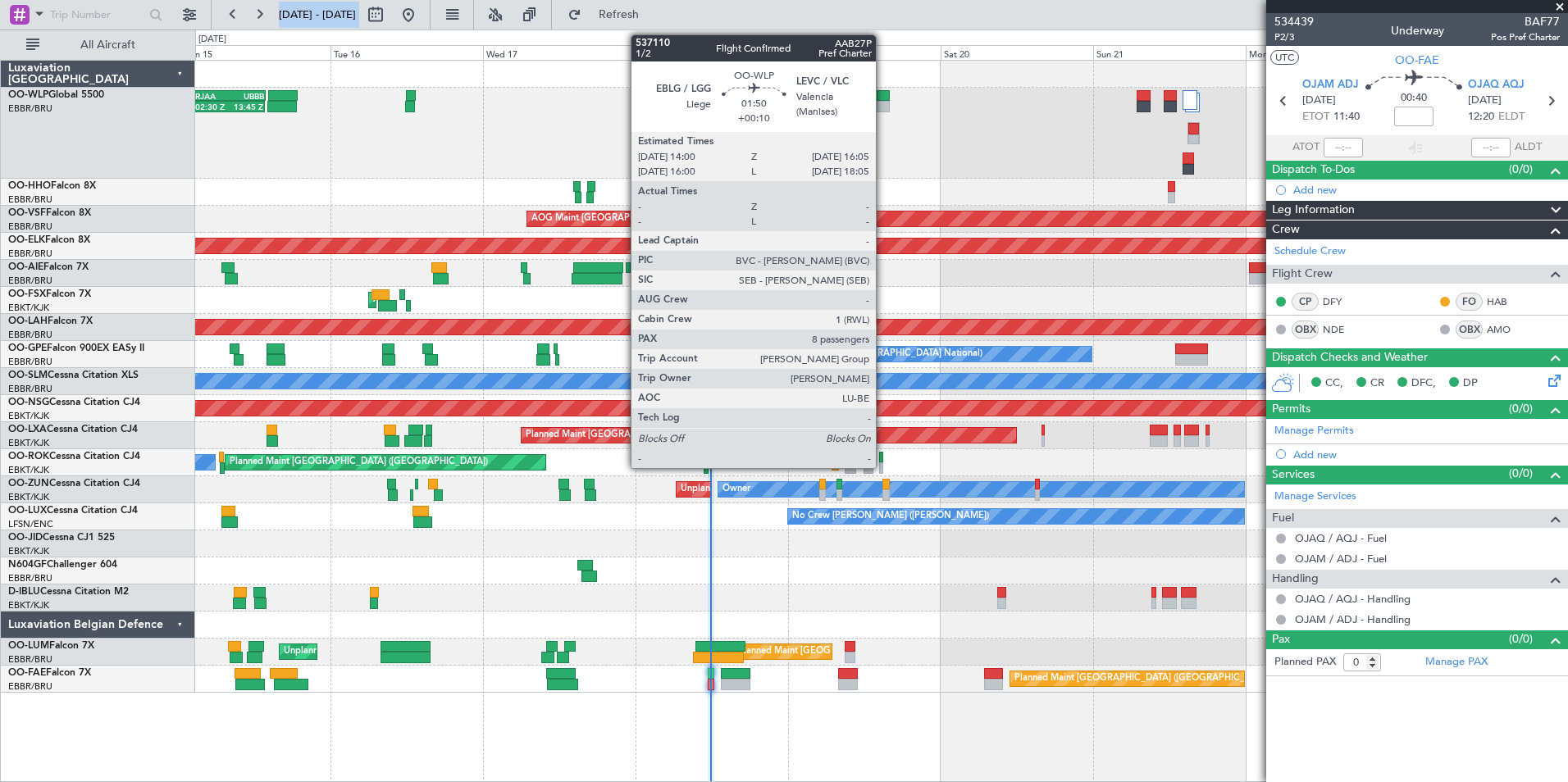
click at [883, 99] on div at bounding box center [883, 96] width 14 height 12
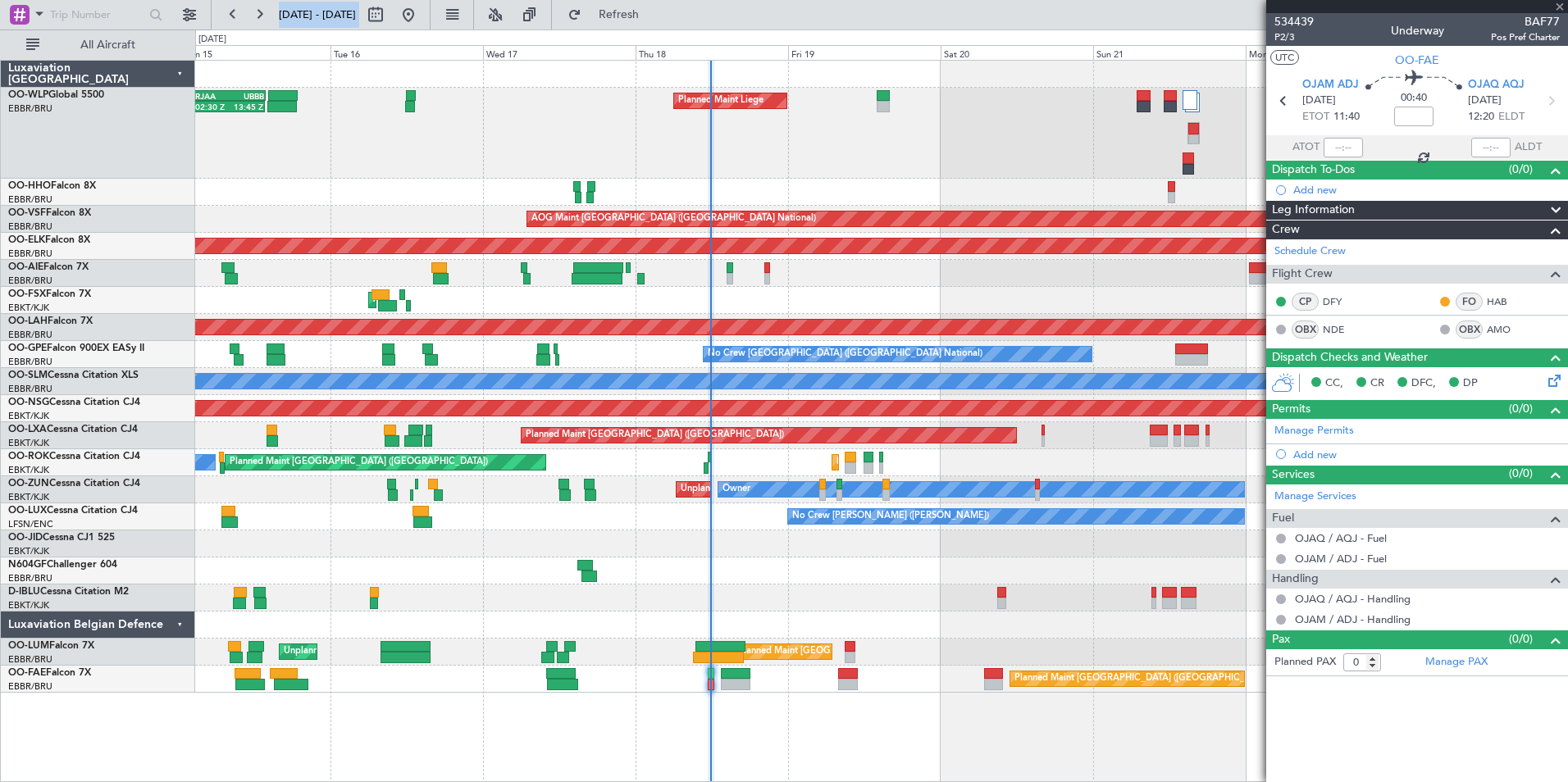
type input "+00:10"
type input "8"
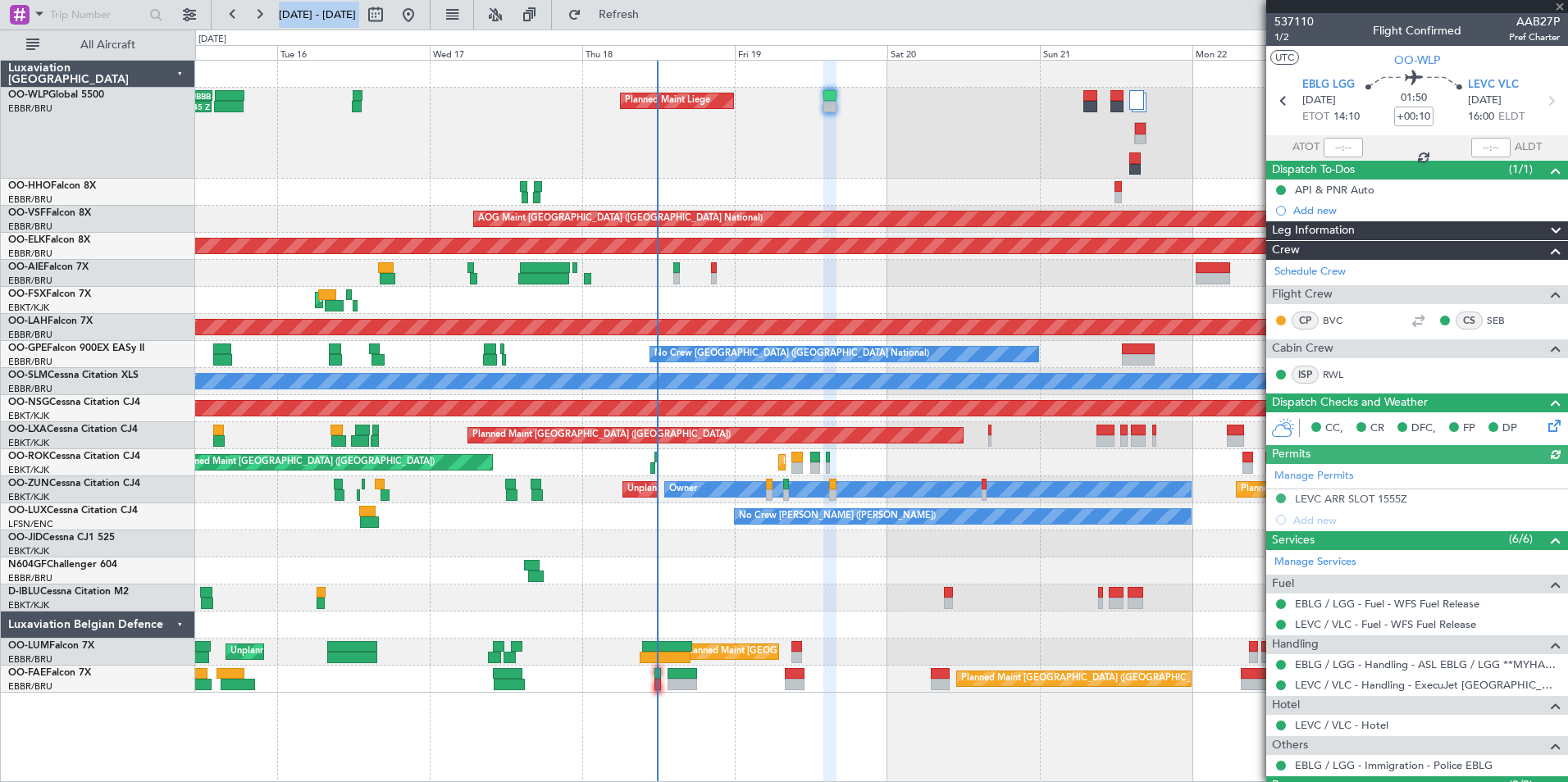
click at [888, 122] on div "Planned Maint Liege 02:30 Z 13:45 Z RJAA 02:30 Z UBBB 13:50 Z" at bounding box center [881, 133] width 1372 height 91
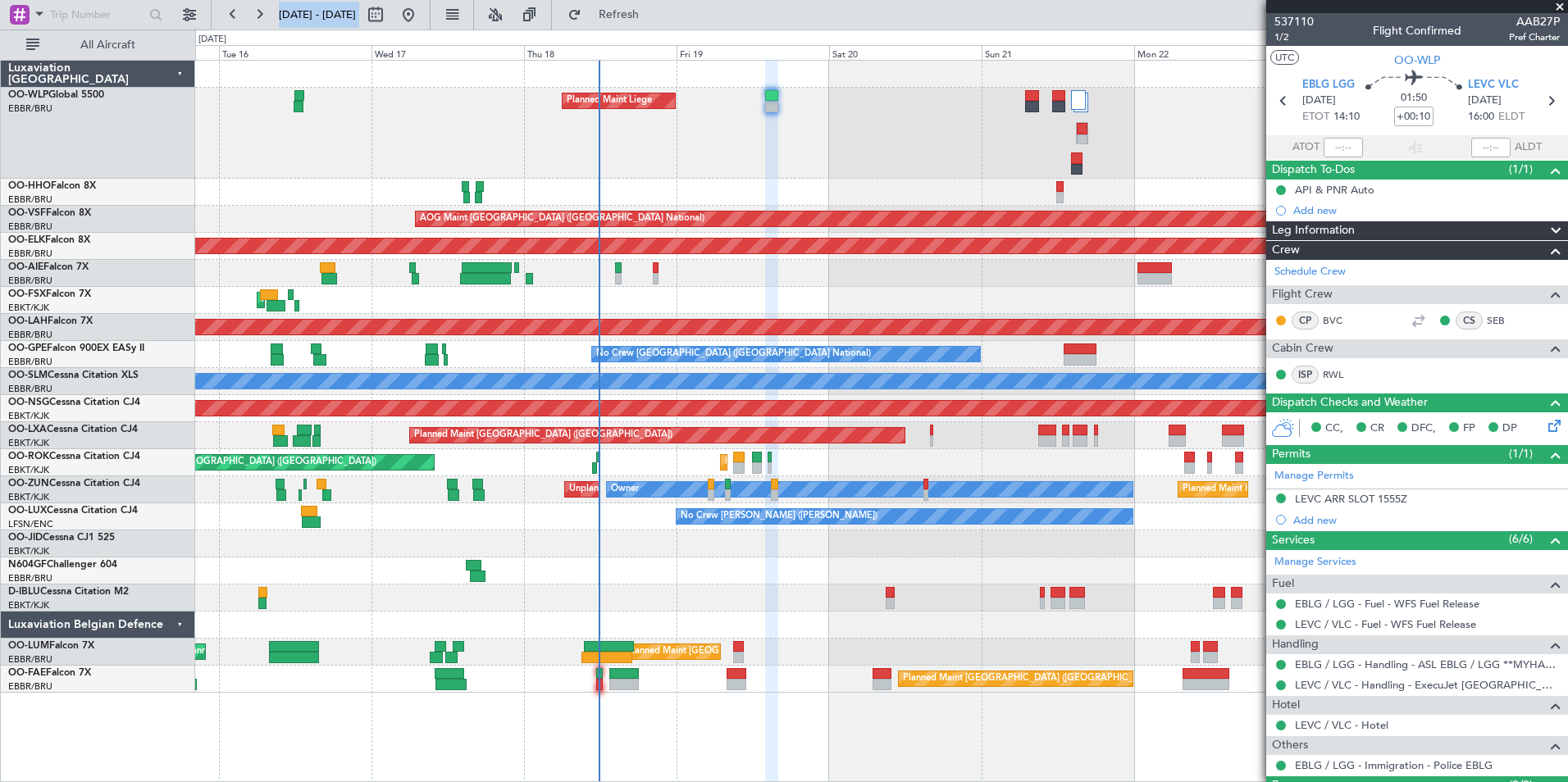
click at [777, 296] on div "AOG Maint Kortrijk-[GEOGRAPHIC_DATA]" at bounding box center [881, 300] width 1372 height 27
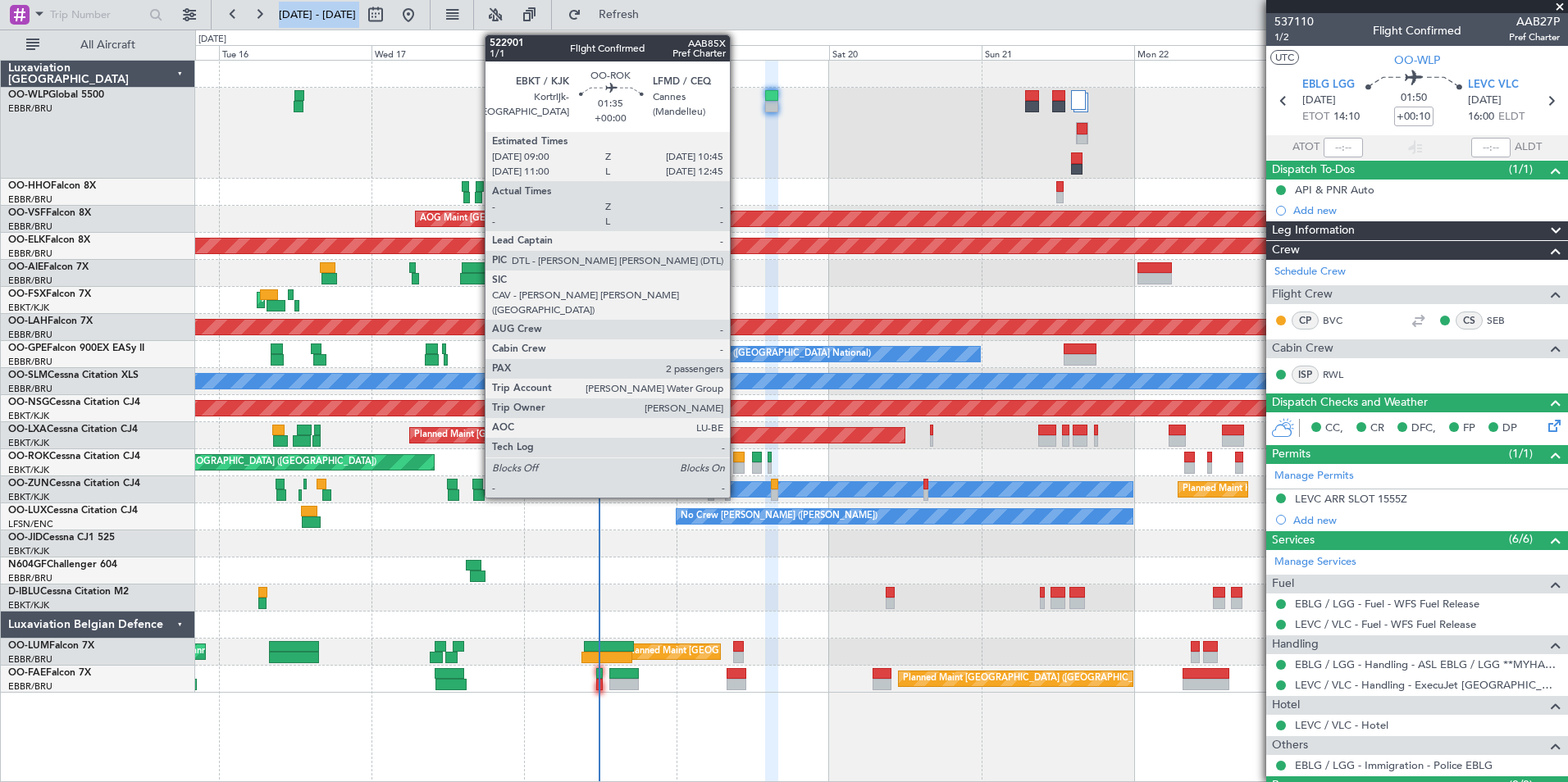
click at [737, 463] on div at bounding box center [738, 468] width 12 height 12
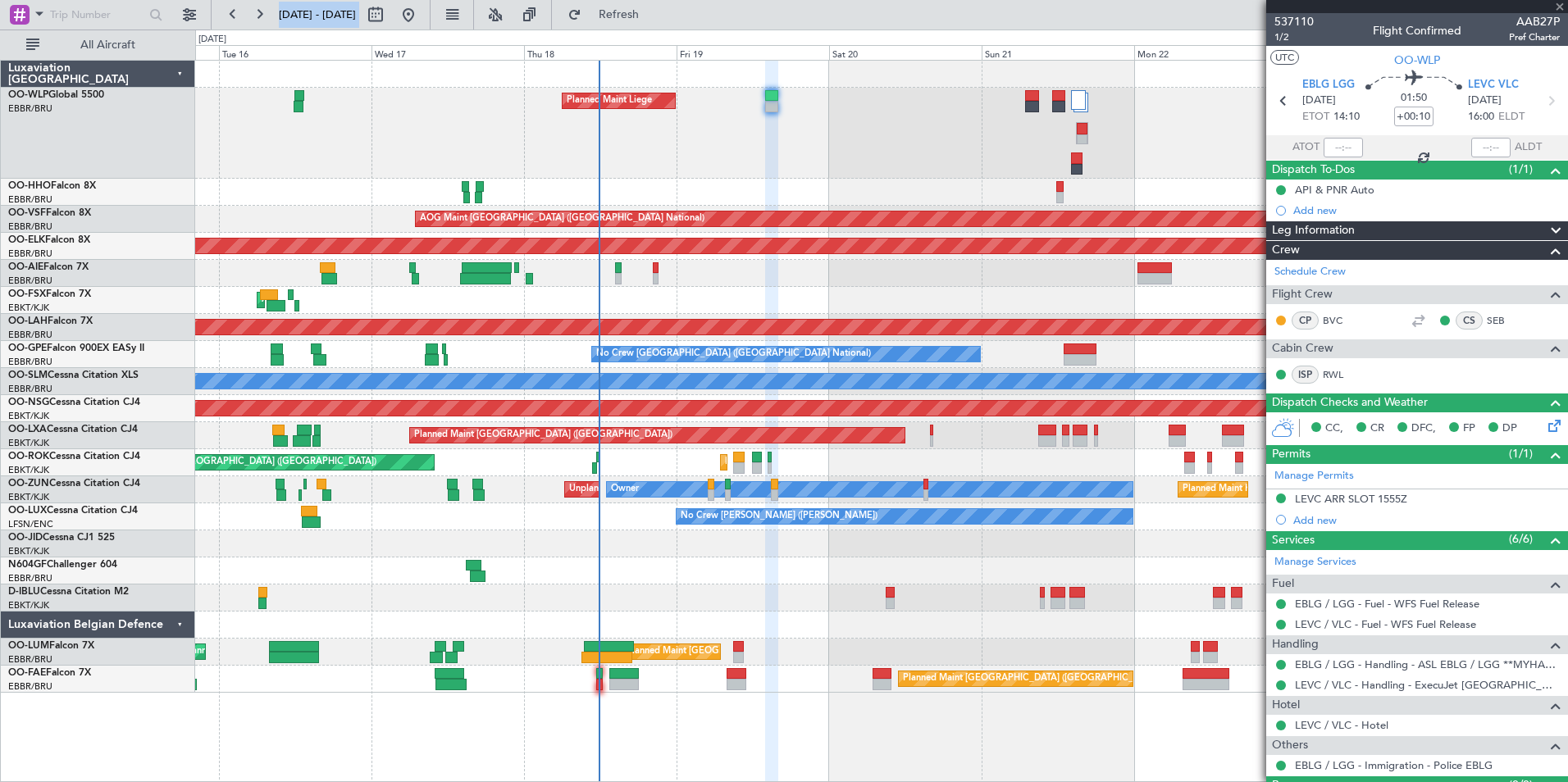
type input "2"
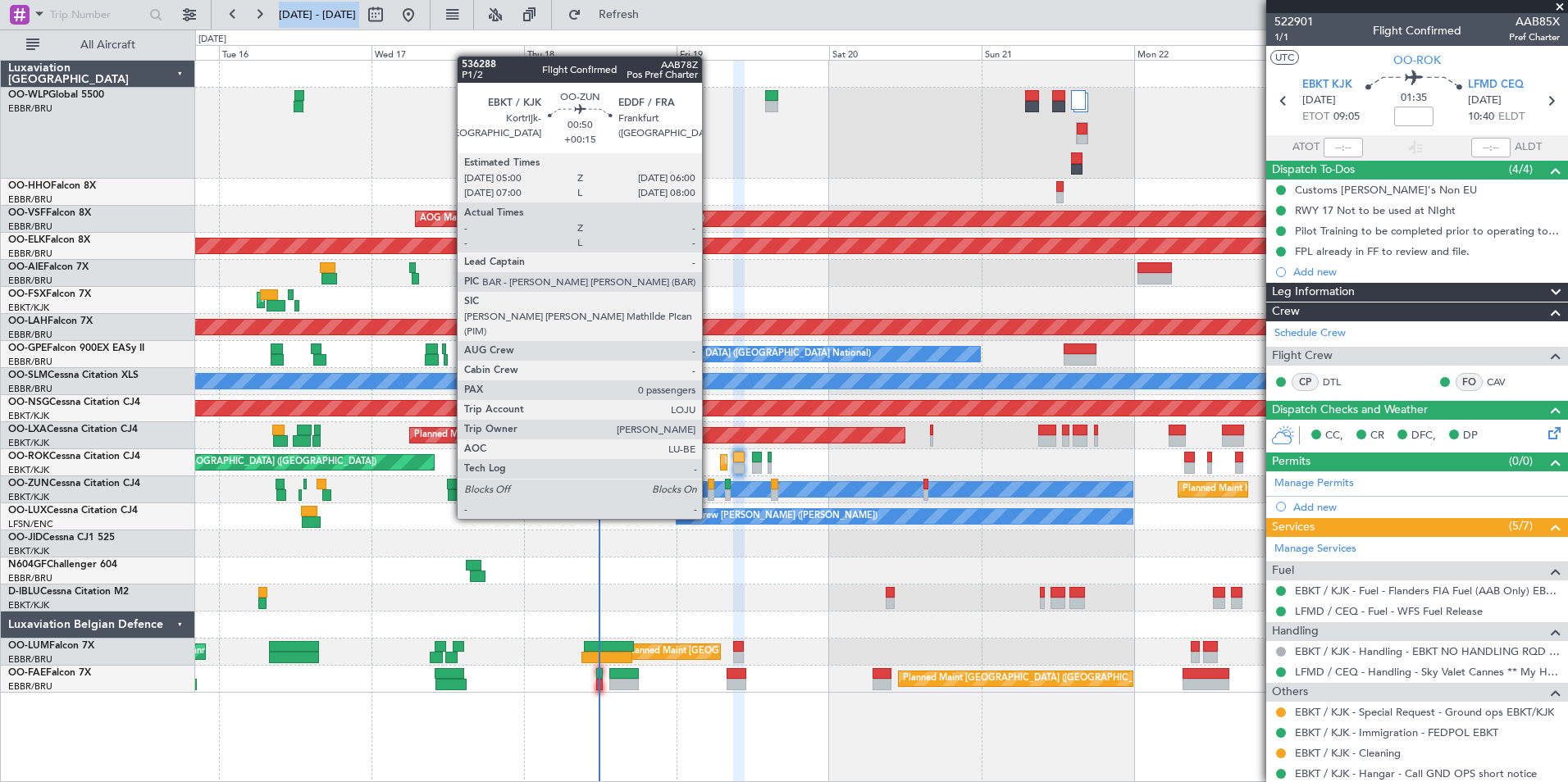
click at [710, 487] on div at bounding box center [711, 484] width 6 height 12
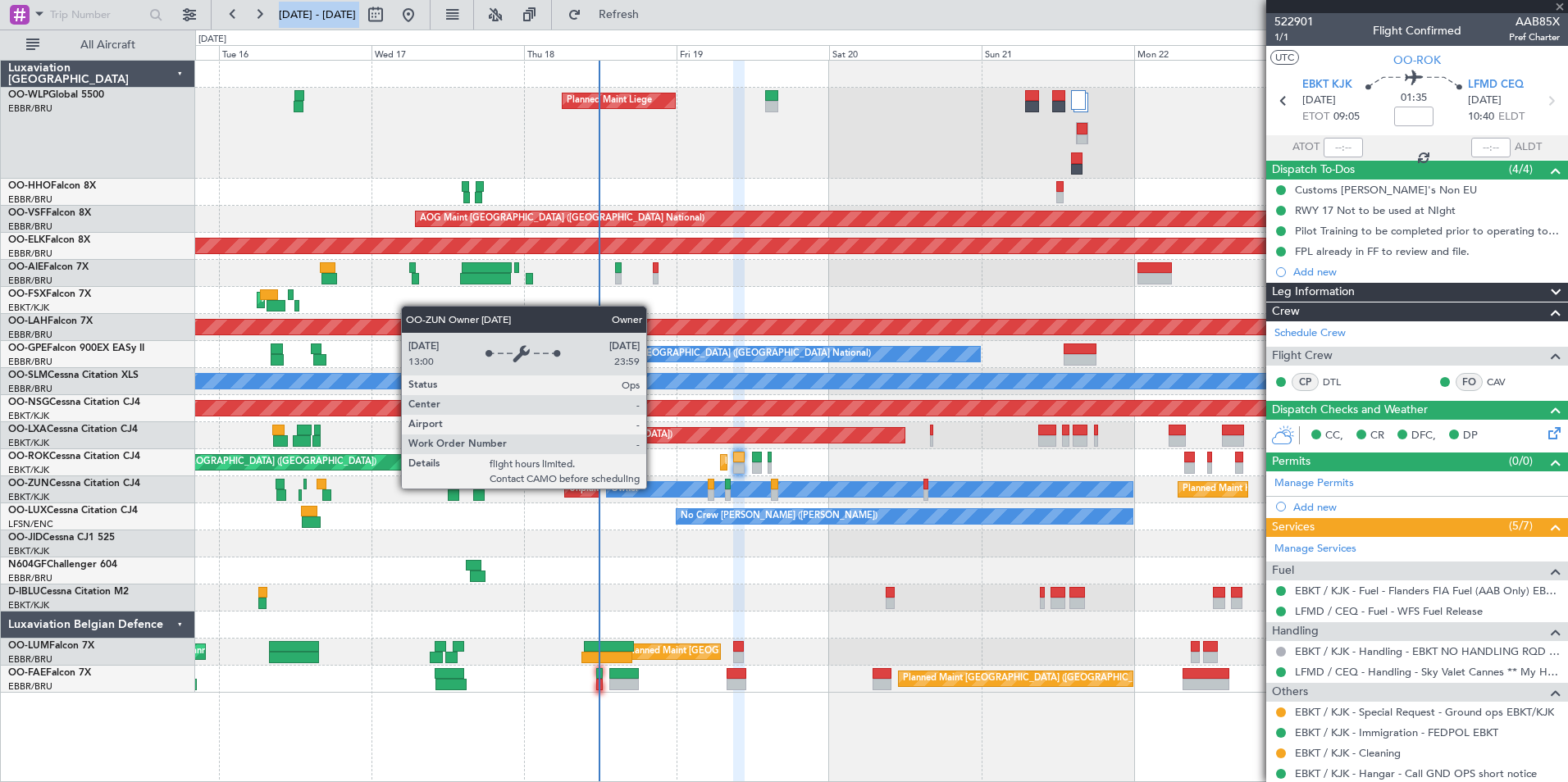
type input "+00:15"
type input "0"
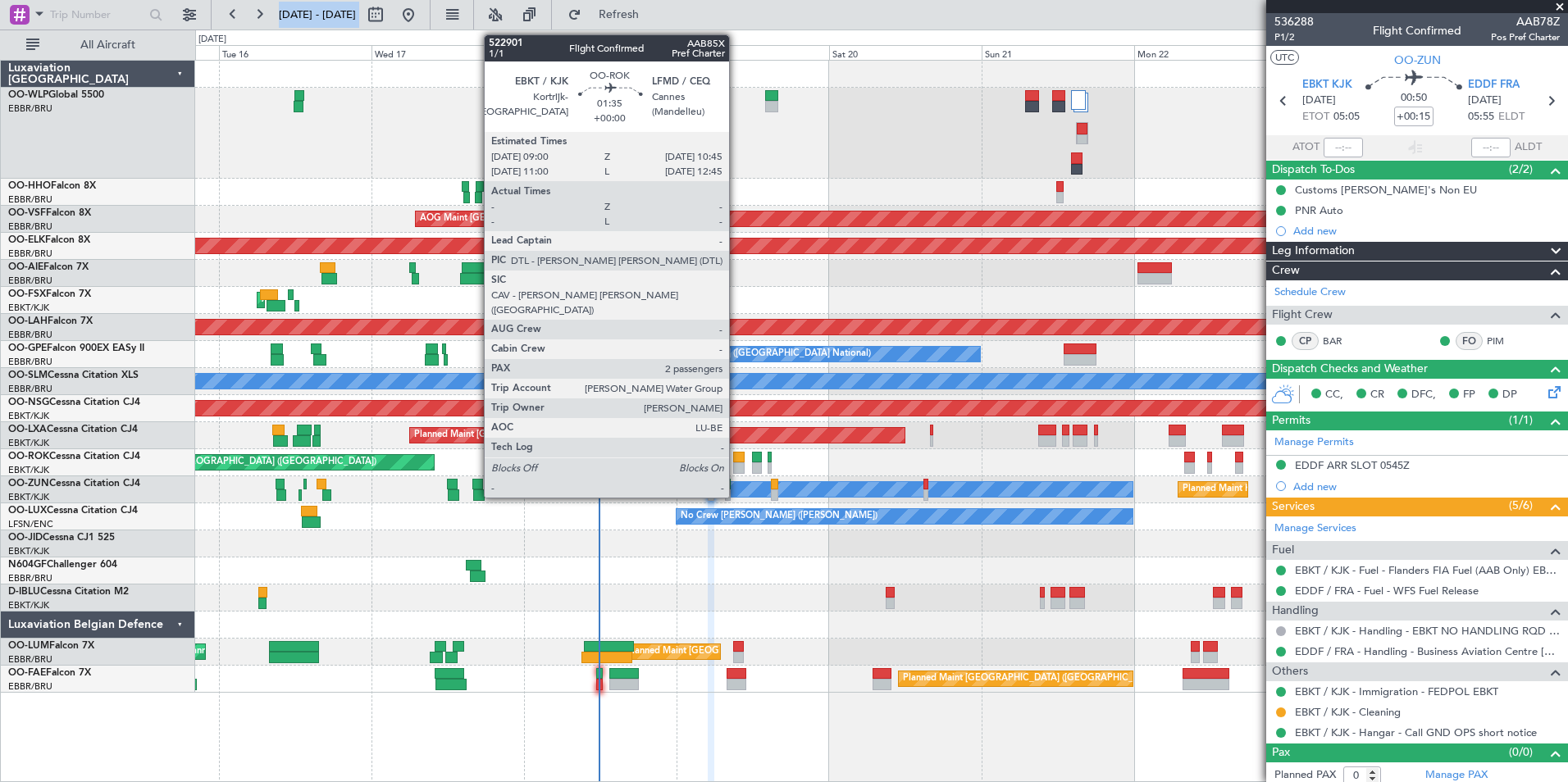
click at [737, 457] on div at bounding box center [738, 457] width 12 height 12
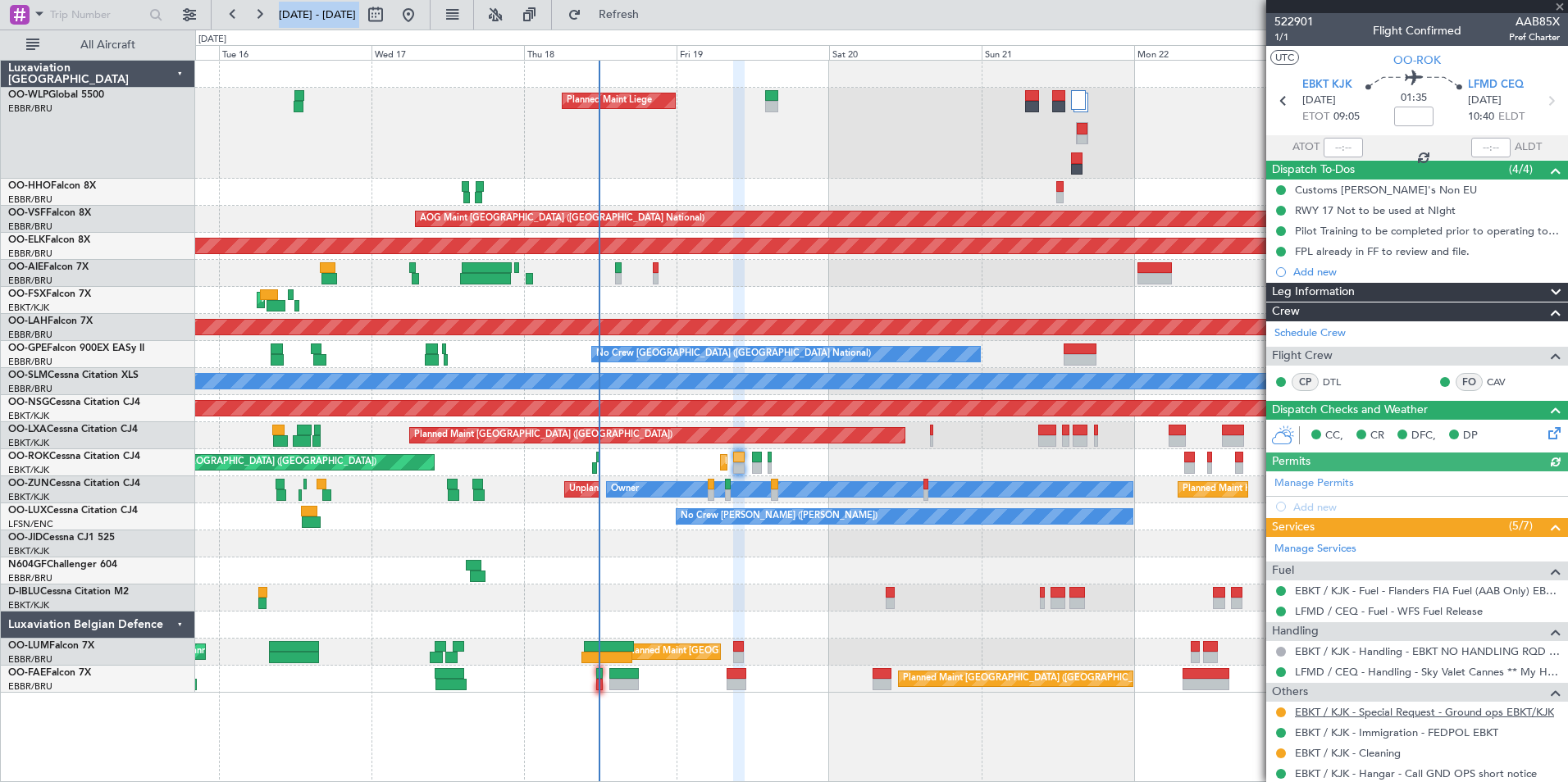
click at [1351, 709] on link "EBKT / KJK - Special Request - Ground ops EBKT/KJK" at bounding box center [1424, 712] width 259 height 14
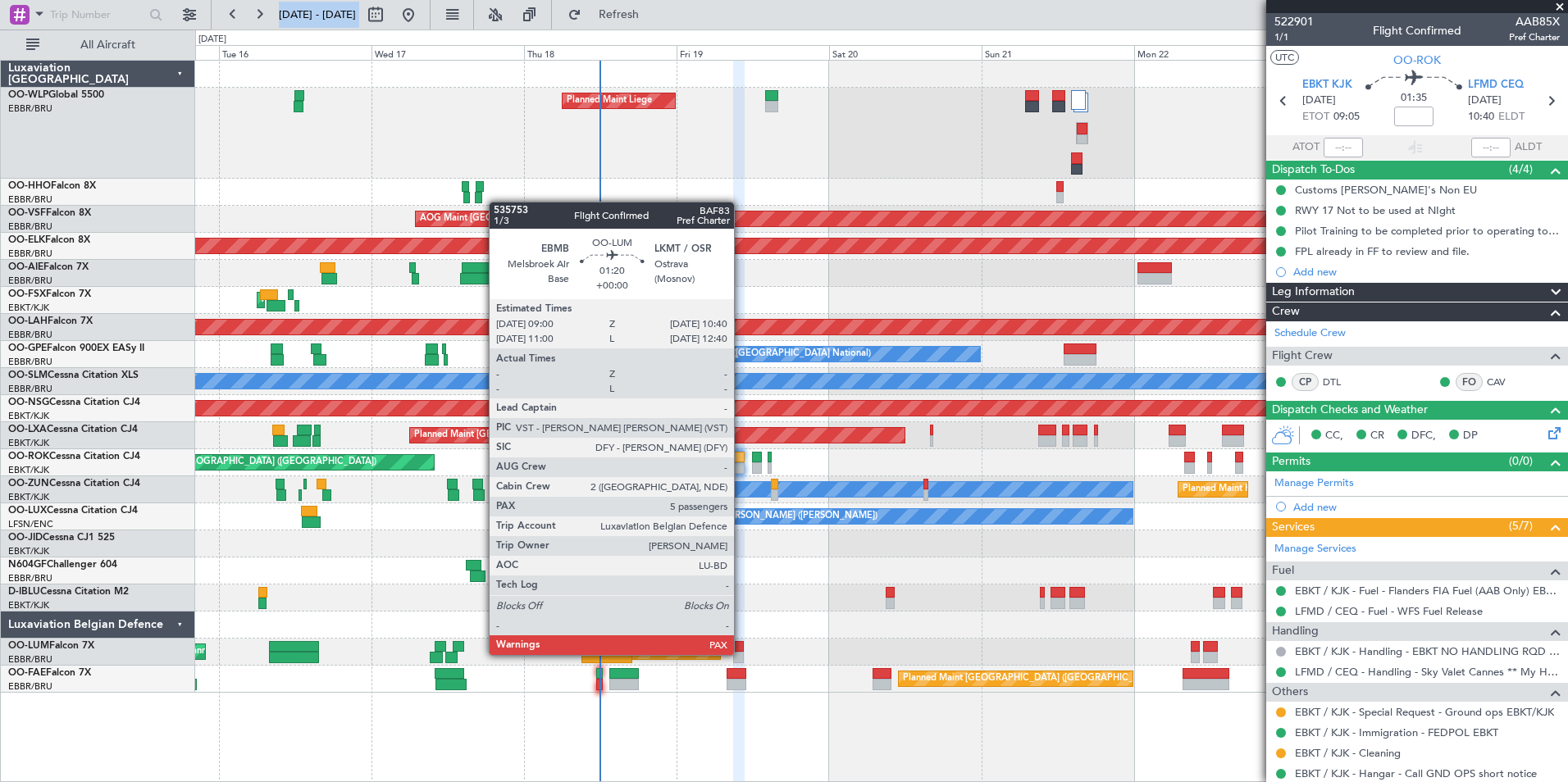
click at [741, 653] on div at bounding box center [738, 657] width 11 height 12
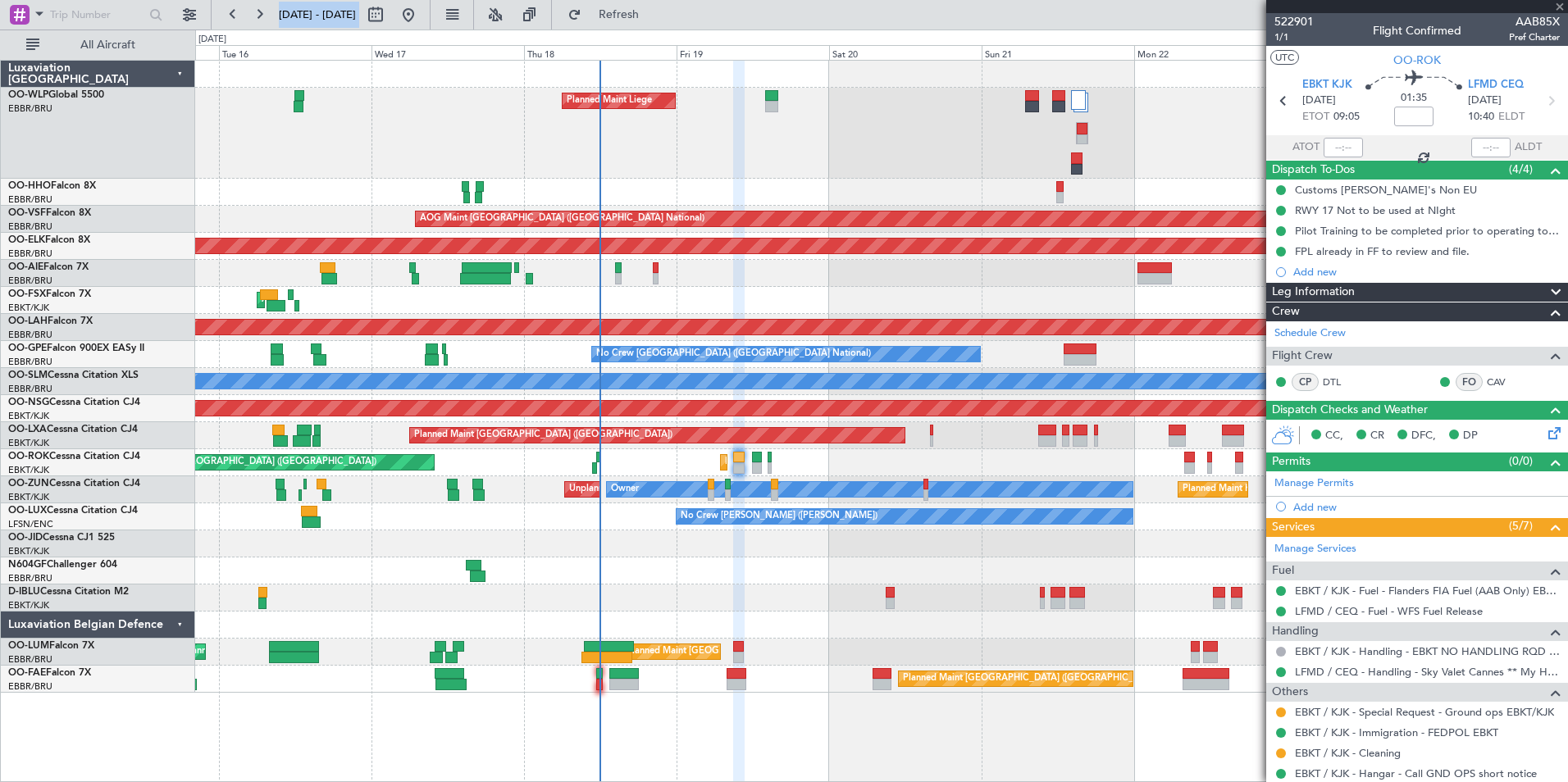
type input "5"
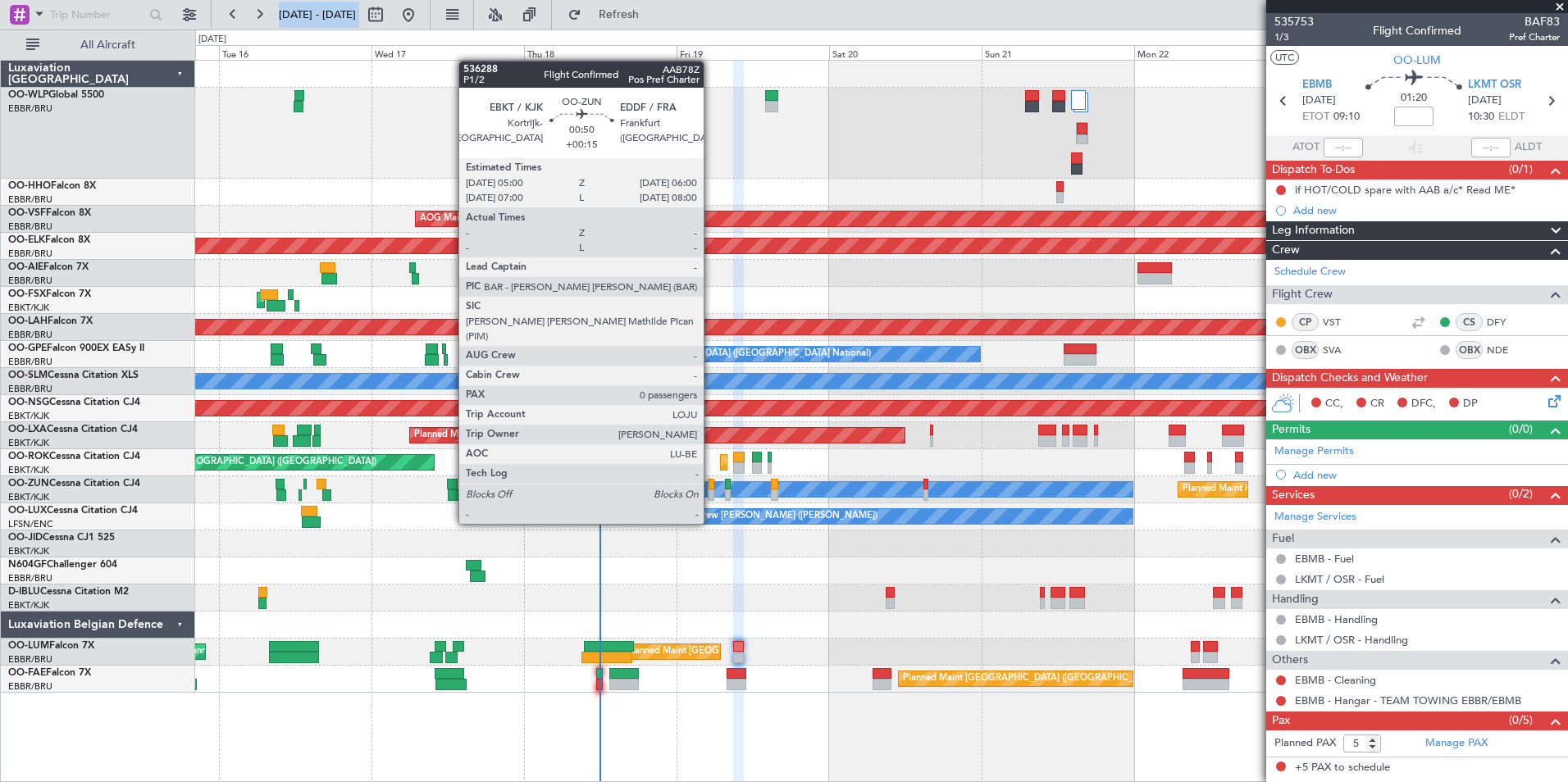
click at [711, 493] on div at bounding box center [711, 494] width 6 height 12
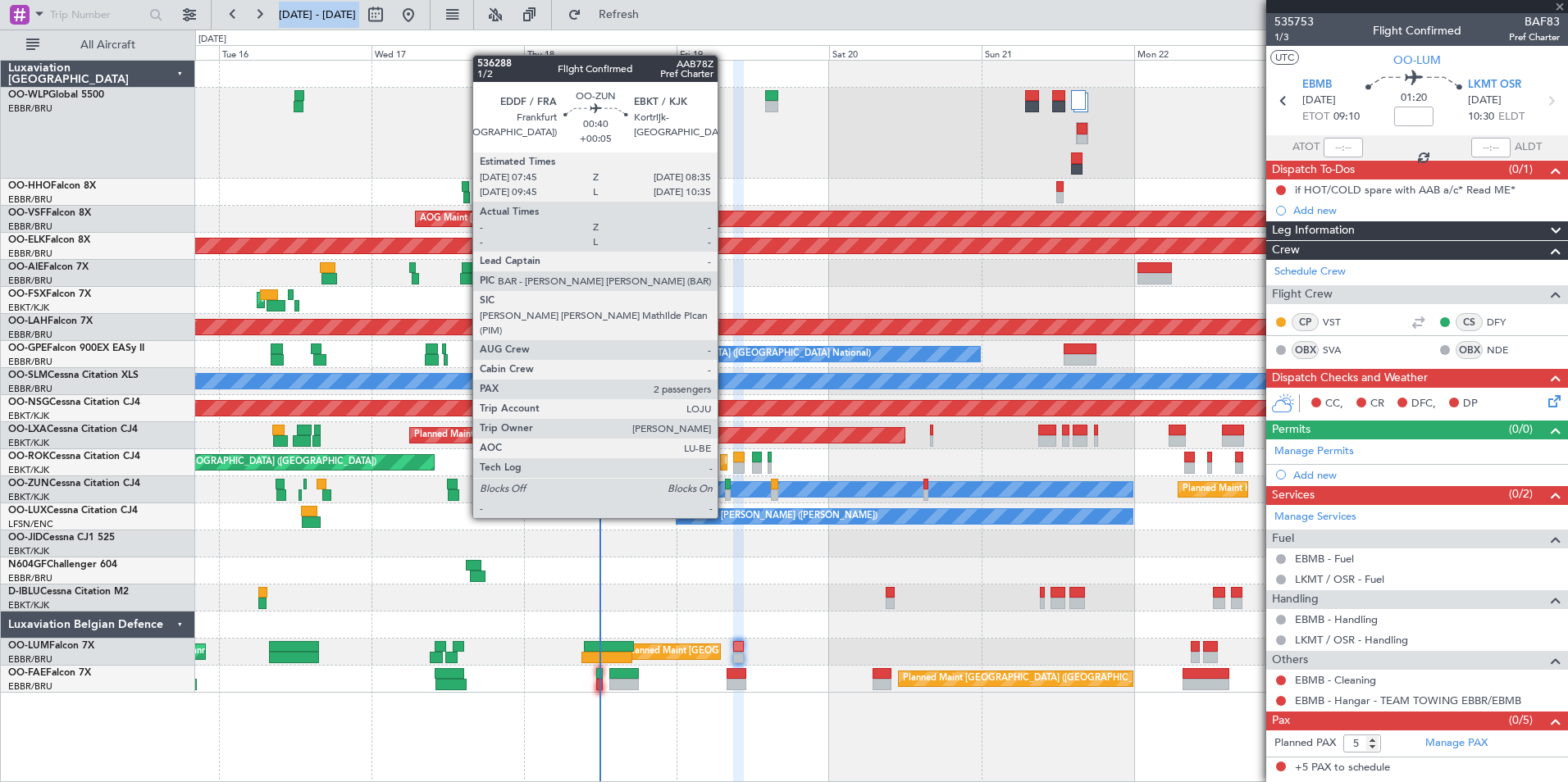
type input "+00:15"
type input "0"
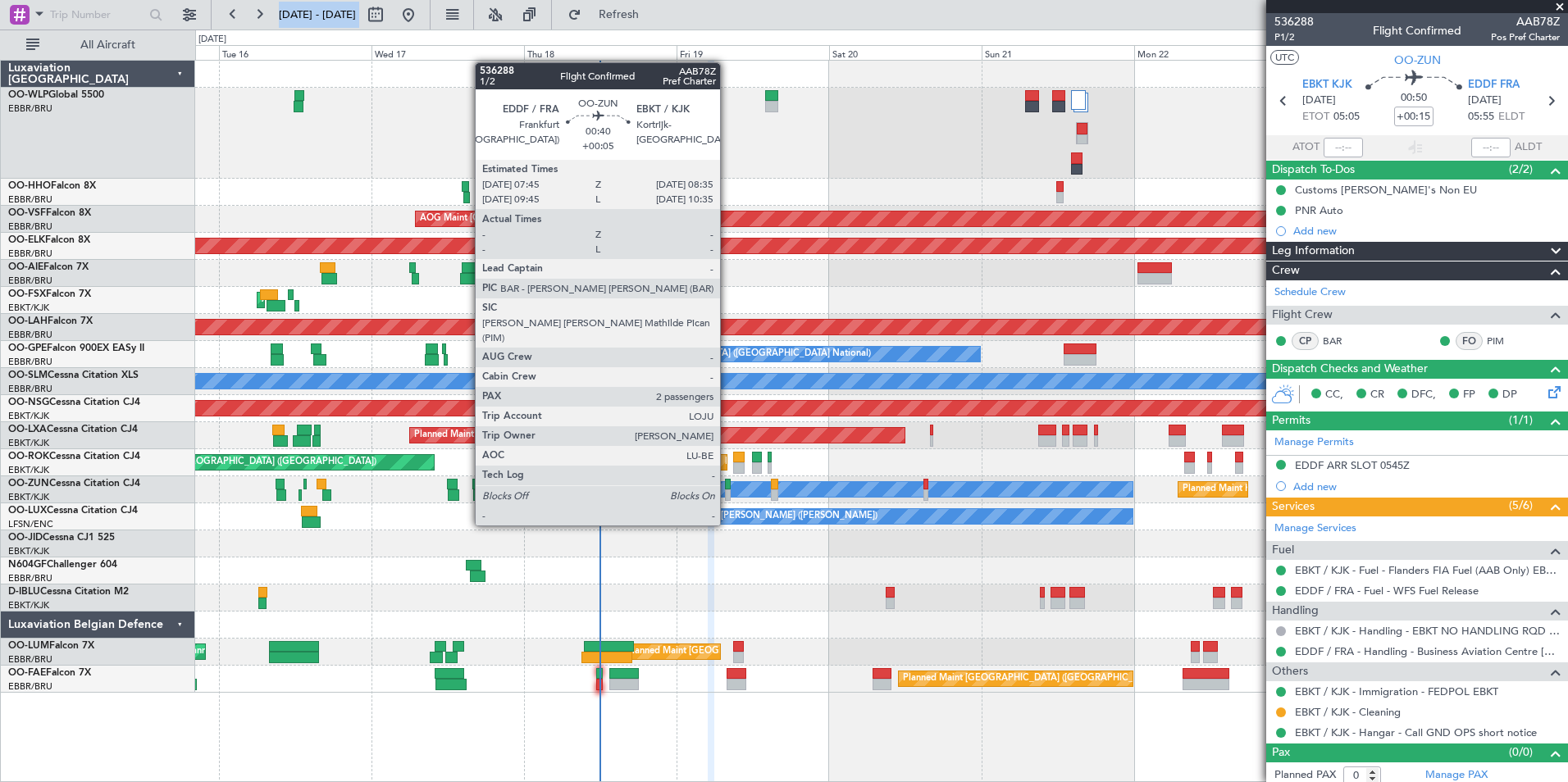
click at [728, 494] on div at bounding box center [728, 494] width 5 height 12
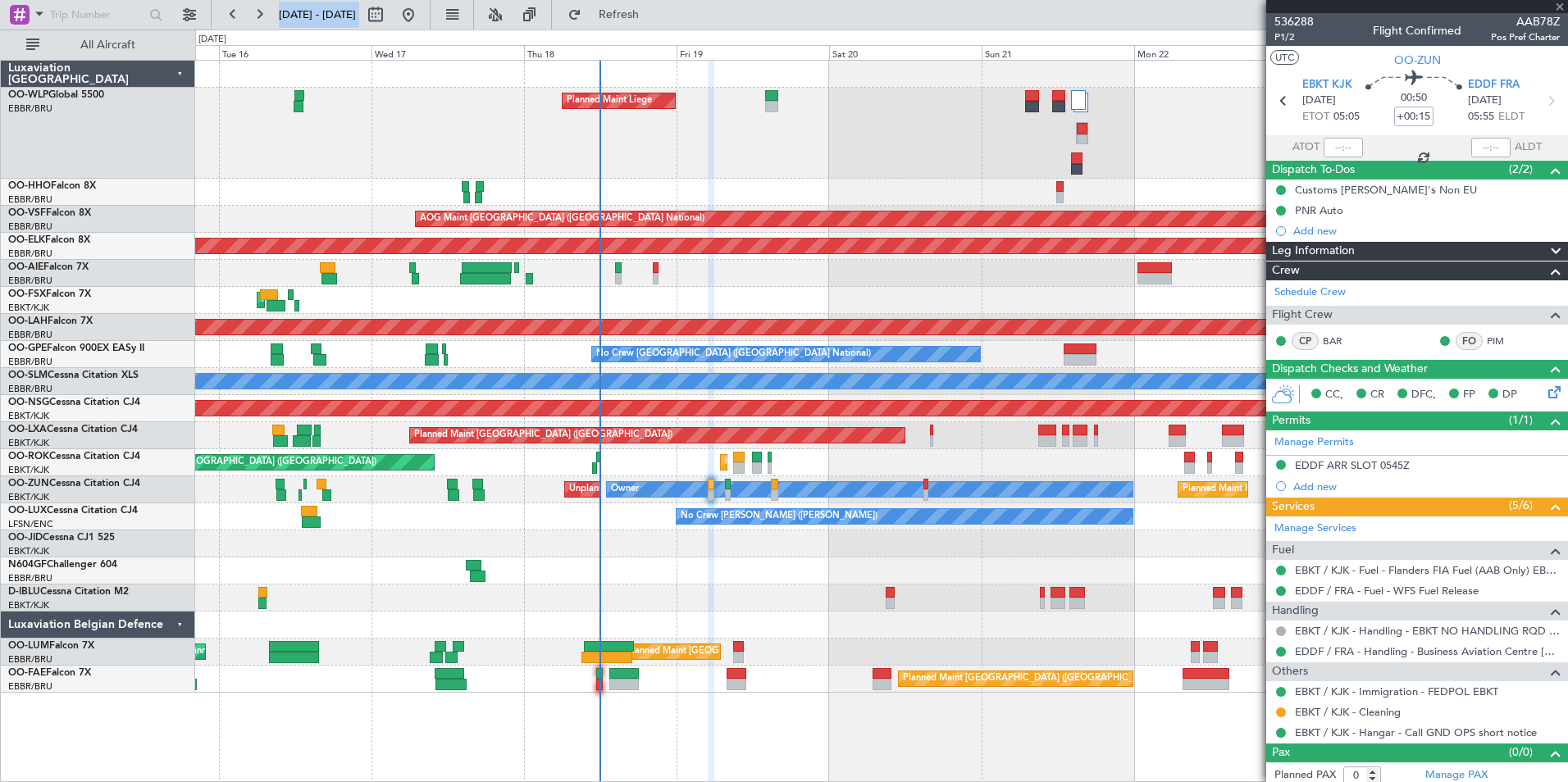
type input "+00:05"
type input "2"
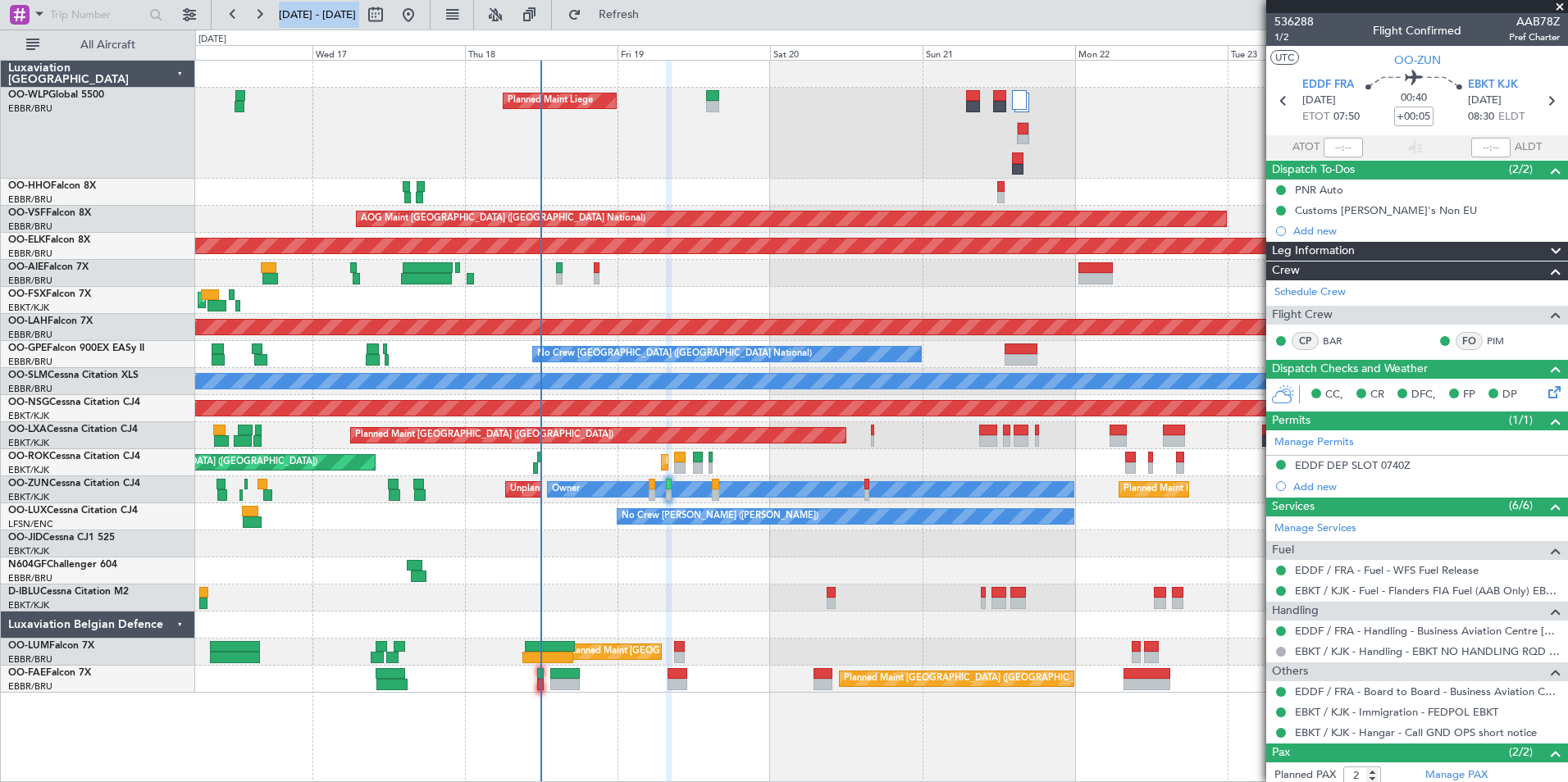
click at [716, 574] on div at bounding box center [881, 571] width 1372 height 27
click at [730, 597] on div "A/C Unavailable Brussels (Brussels National) A/C Unavailable Kortrijk-Wevelgem" at bounding box center [881, 597] width 1372 height 27
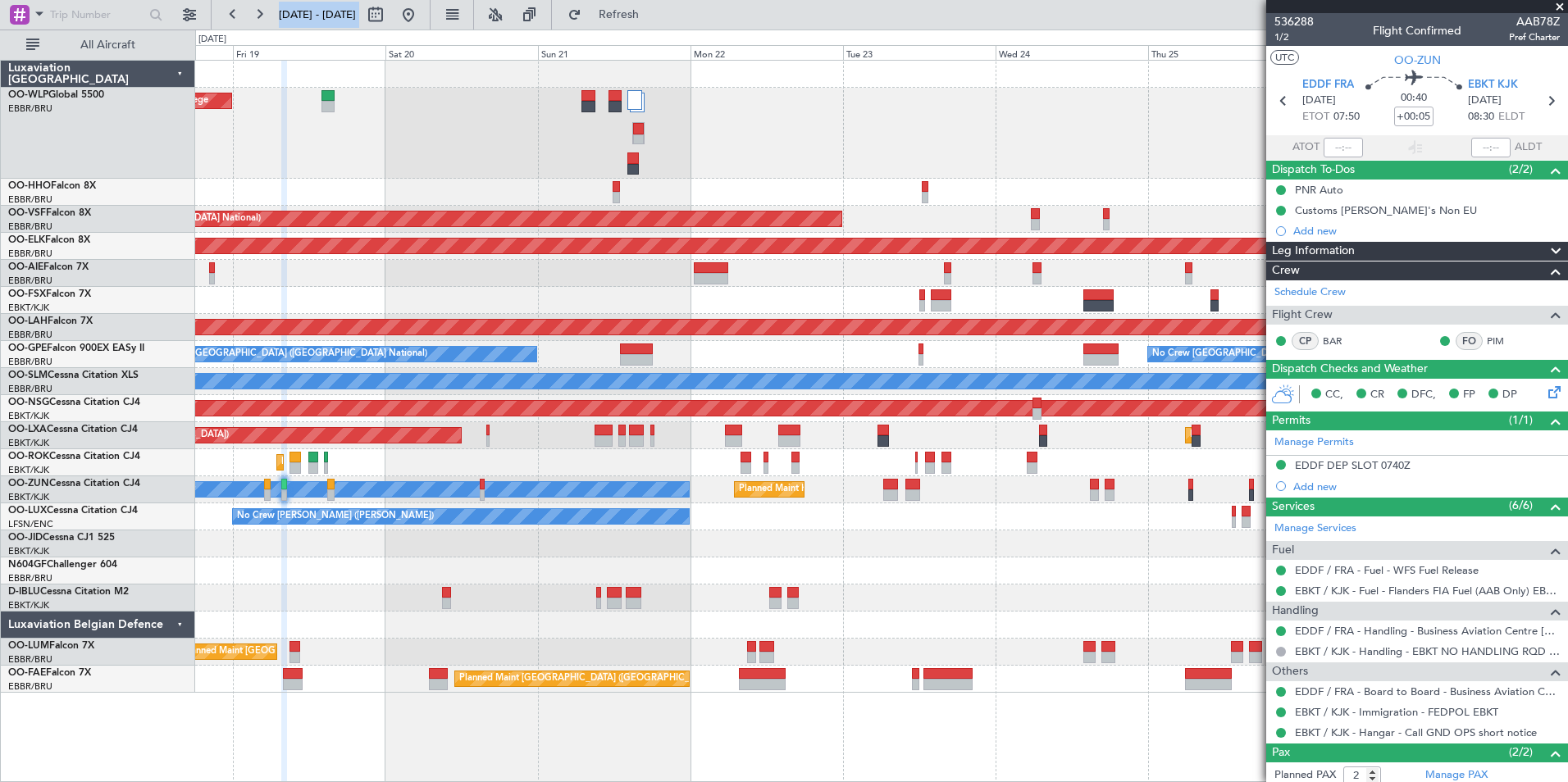
click at [521, 133] on div "Planned Maint Liege" at bounding box center [881, 133] width 1372 height 91
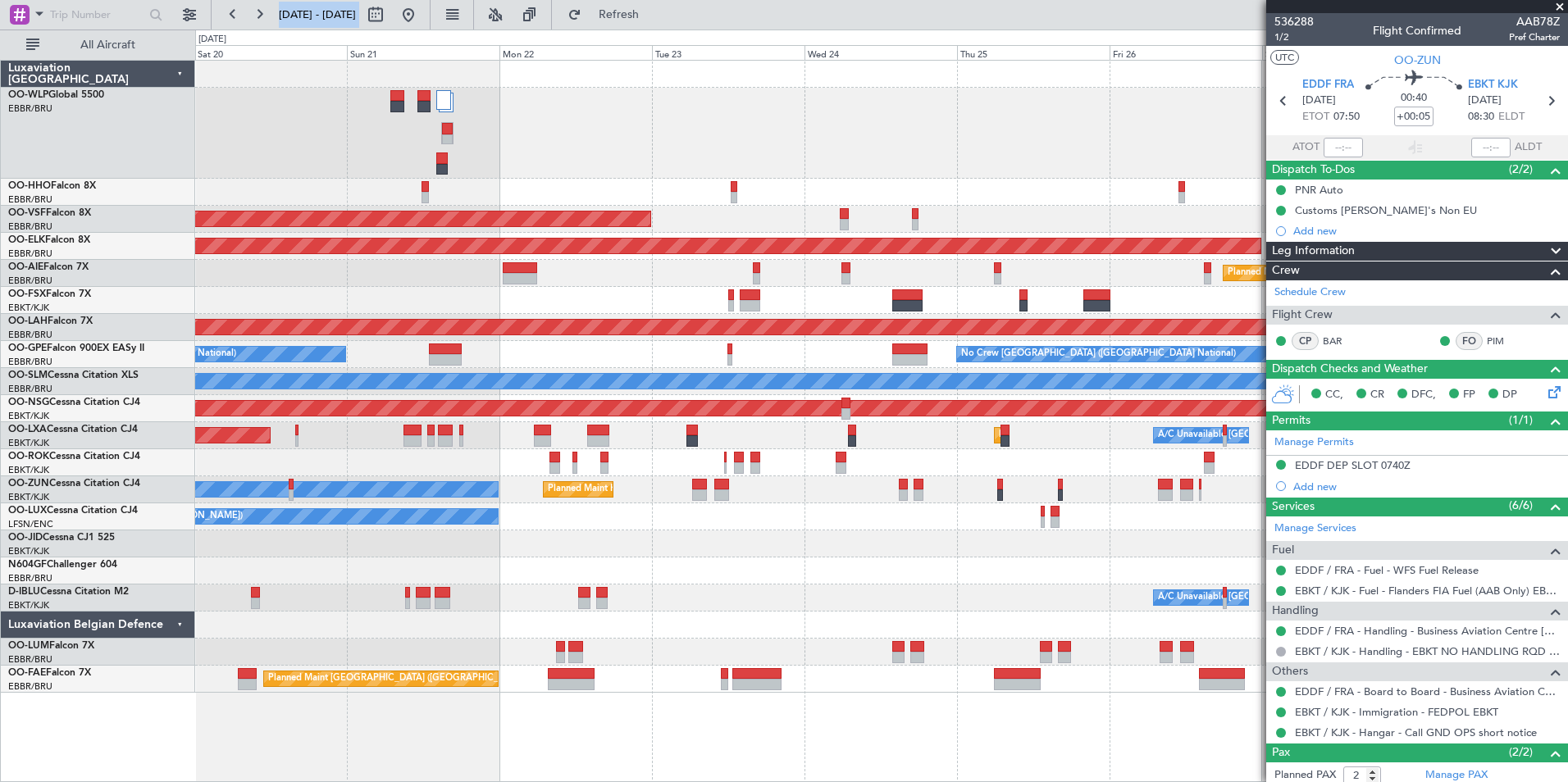
click at [681, 149] on div "Planned Maint Liege" at bounding box center [881, 133] width 1372 height 91
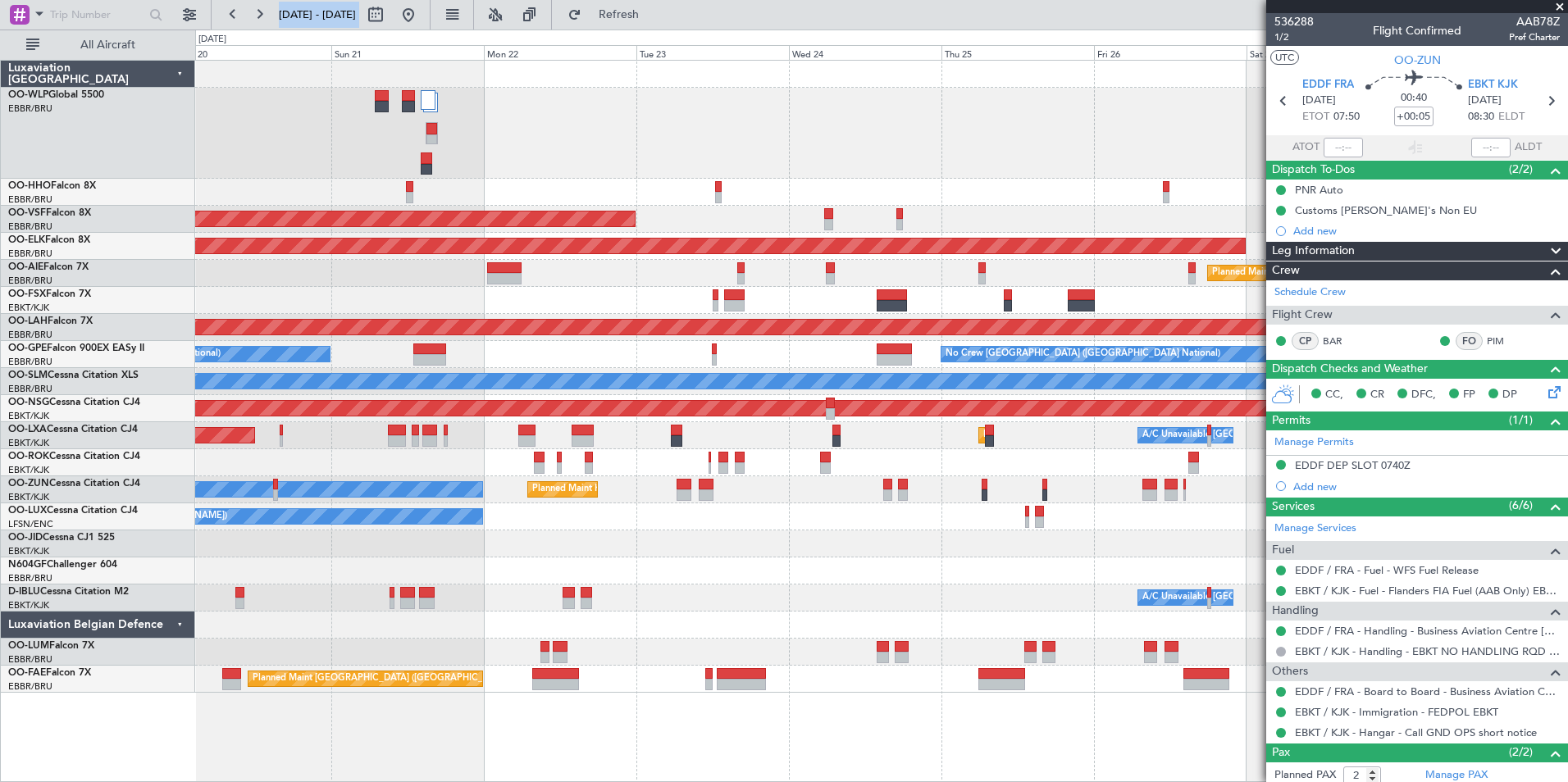
click at [475, 146] on div "Planned Maint Liege" at bounding box center [881, 133] width 1372 height 91
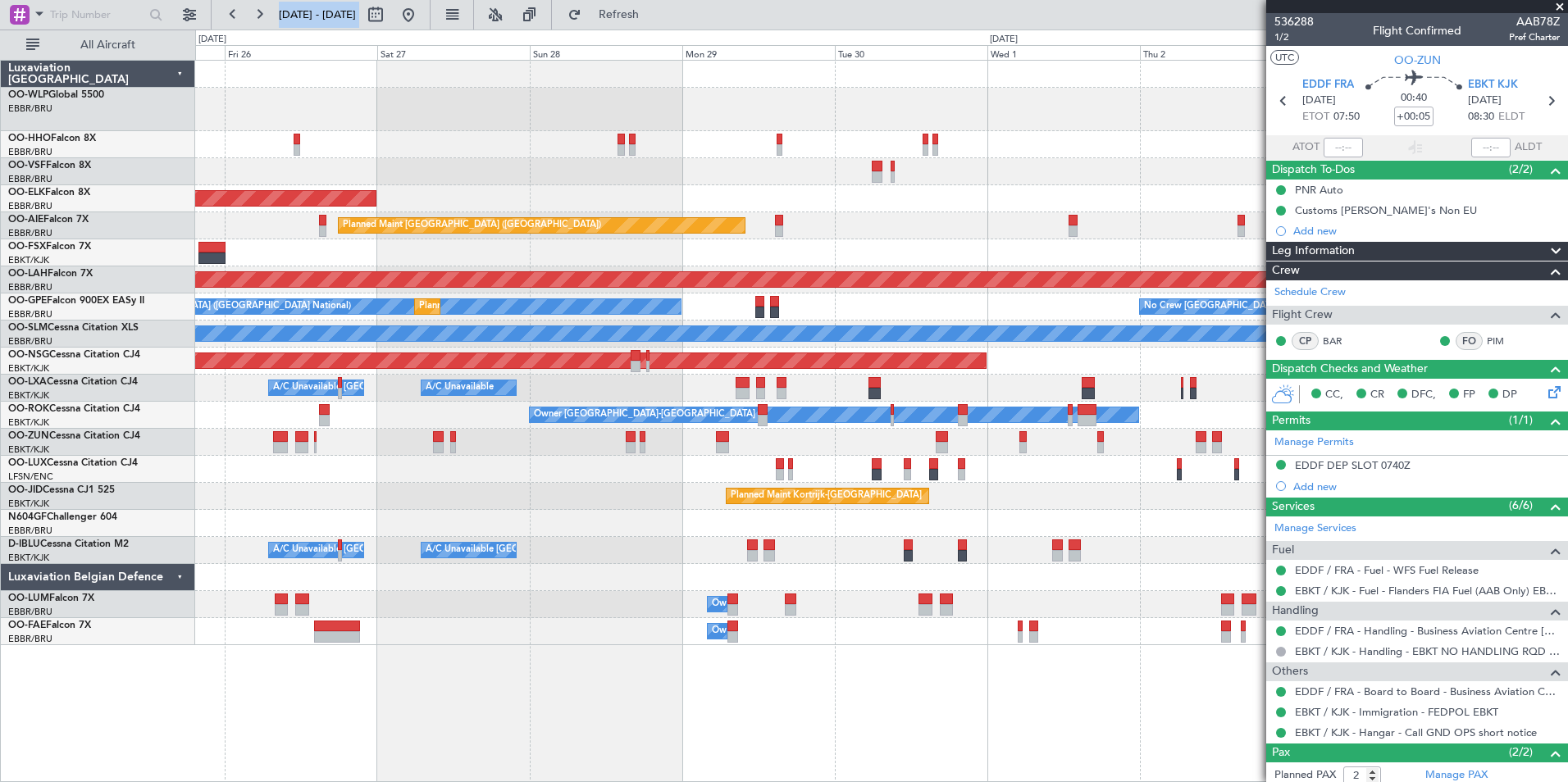
click at [256, 92] on div at bounding box center [881, 109] width 1372 height 43
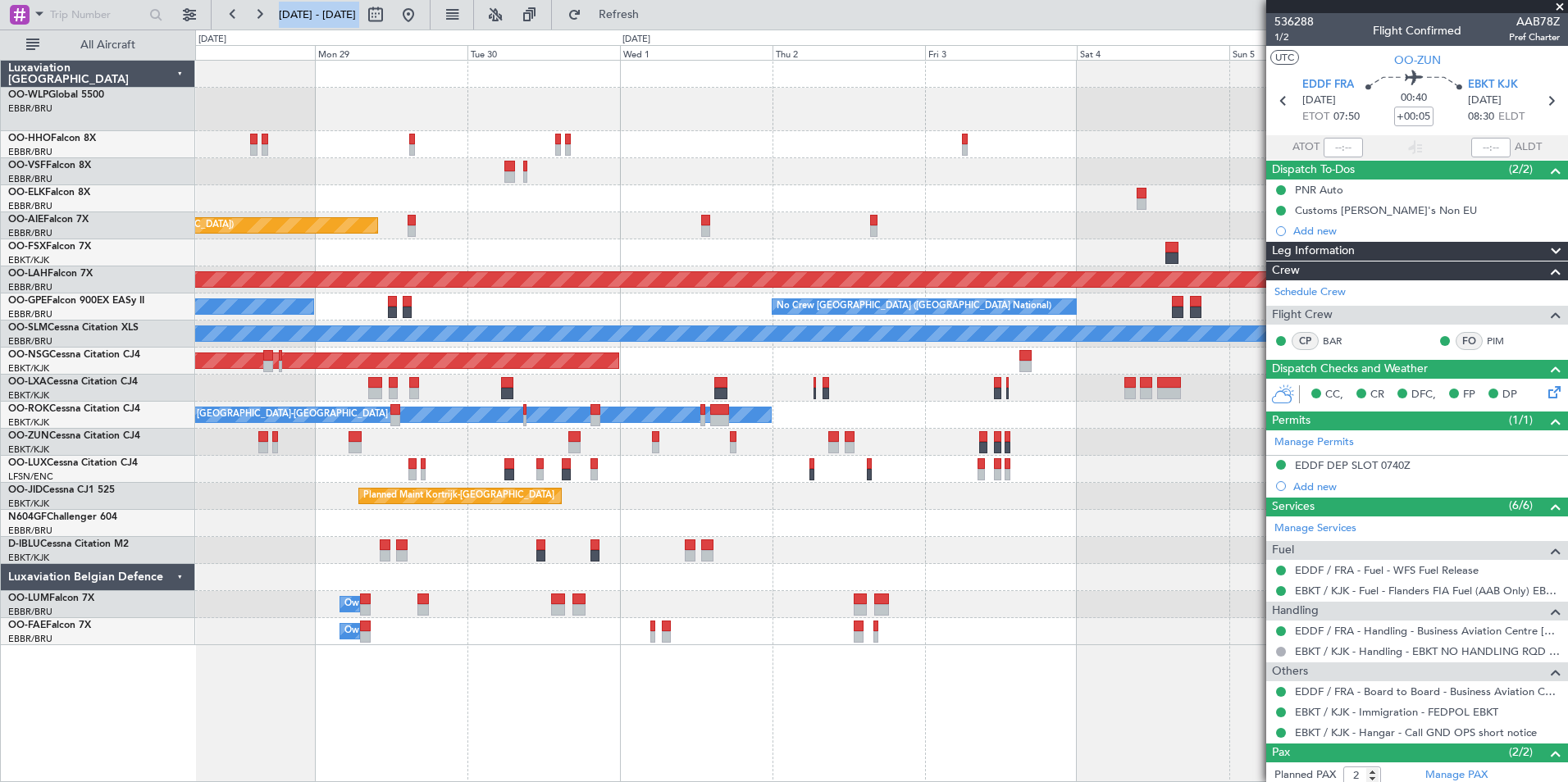
click at [599, 142] on div "Planned Maint Kortrijk-Wevelgem Planned Maint London (Farnborough) Planned Main…" at bounding box center [881, 353] width 1372 height 584
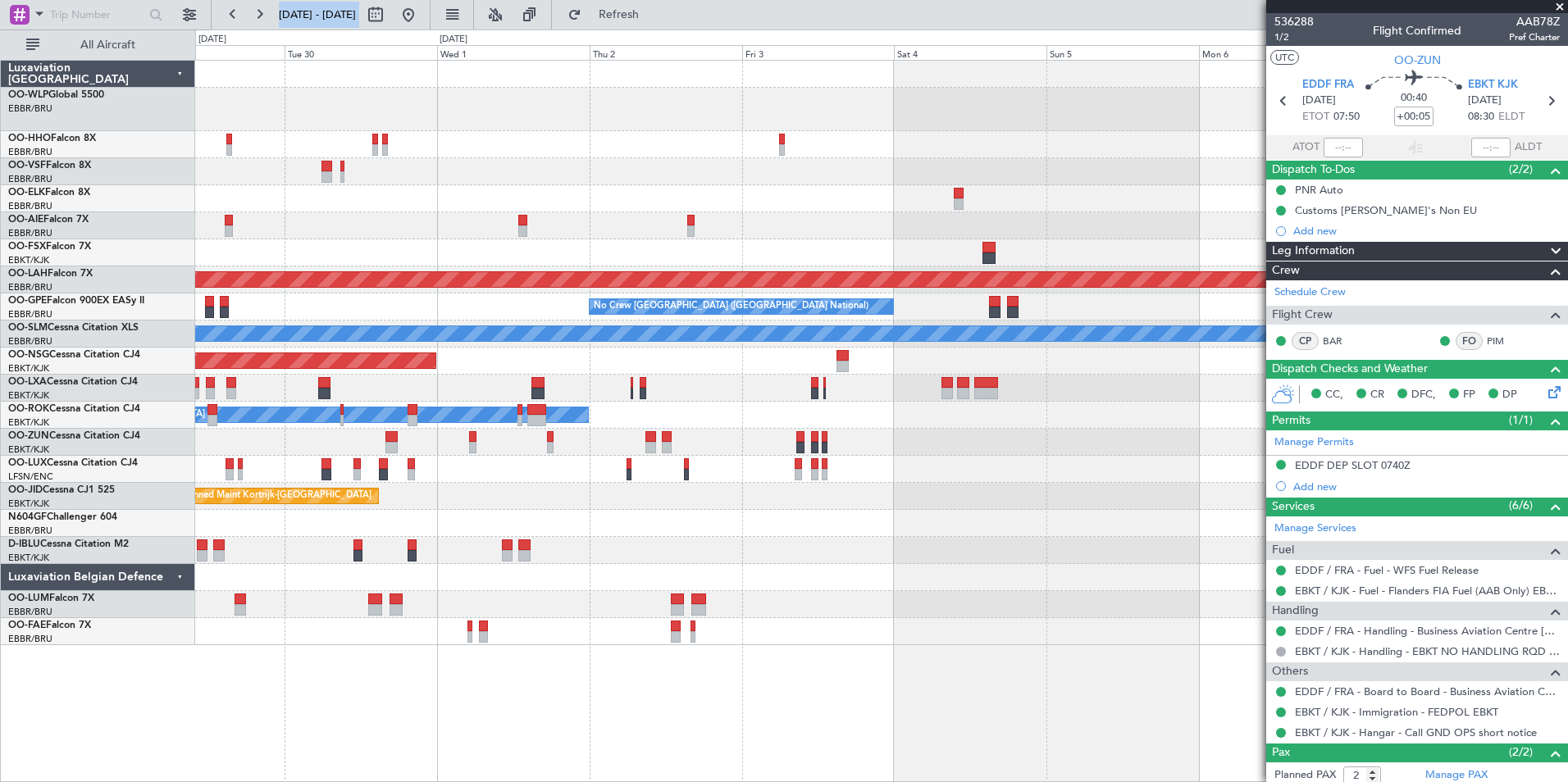
click at [581, 150] on div at bounding box center [881, 144] width 1372 height 27
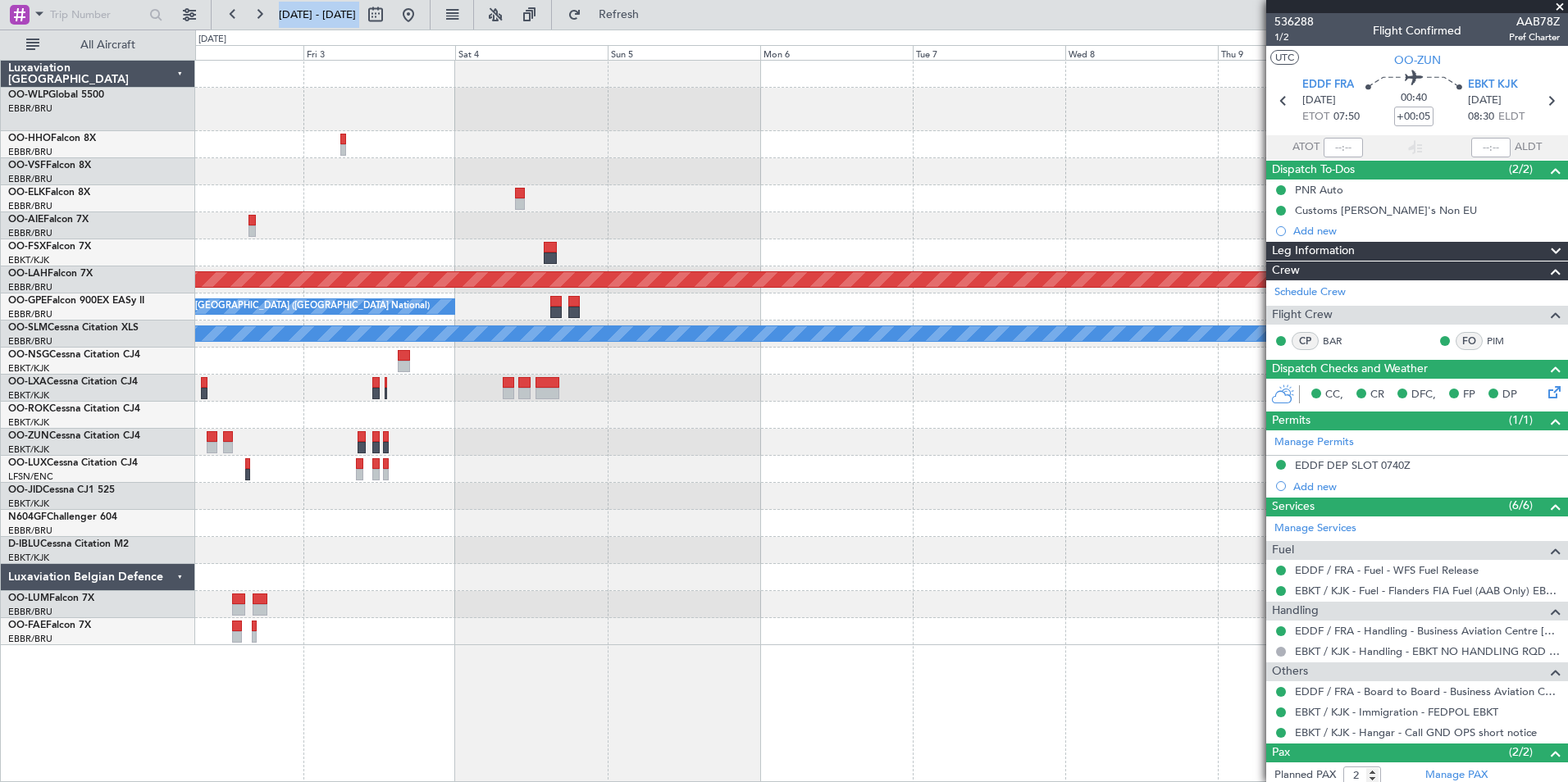
click at [661, 169] on div at bounding box center [881, 172] width 1372 height 27
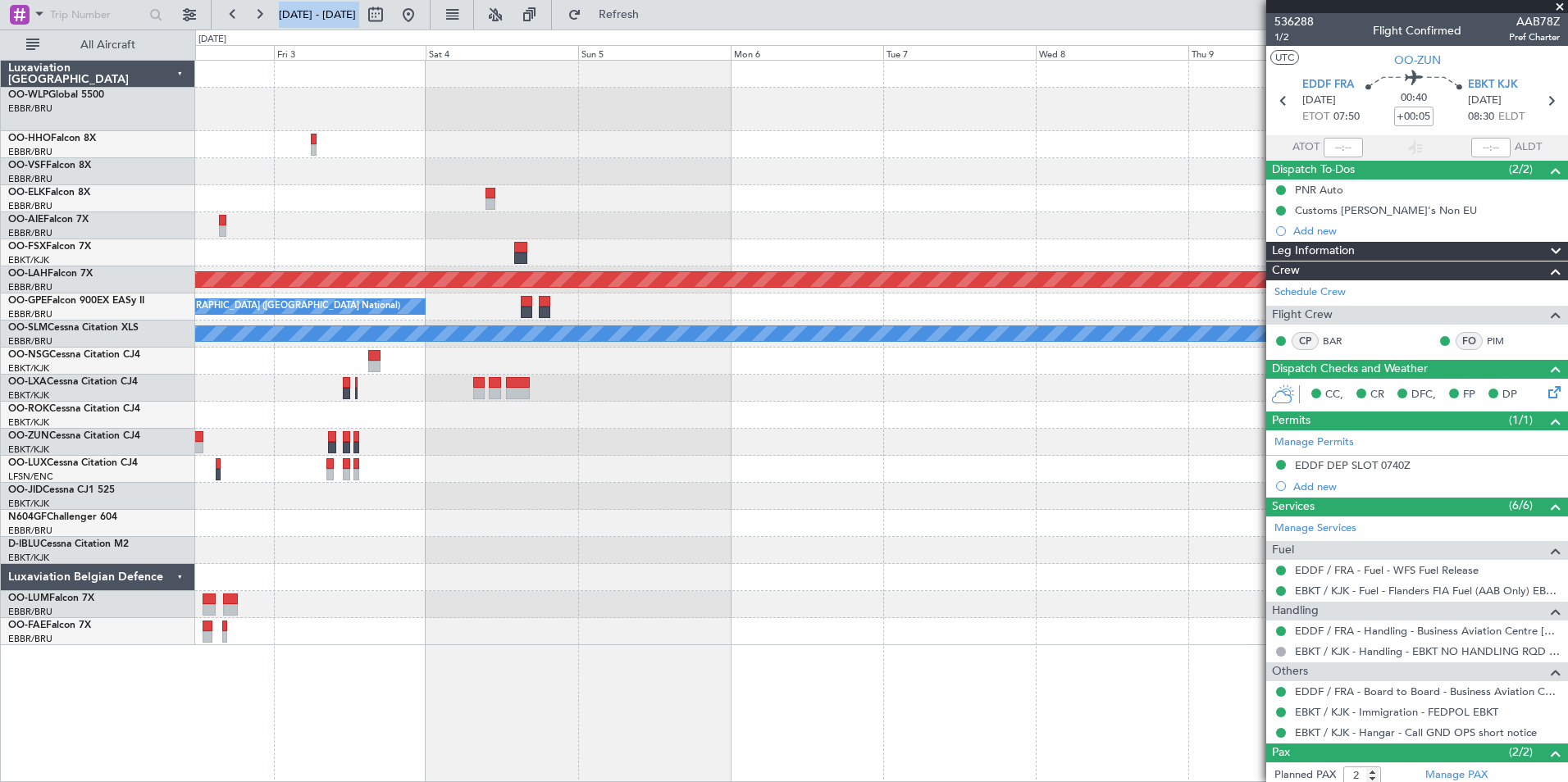
click at [518, 170] on div at bounding box center [881, 172] width 1372 height 27
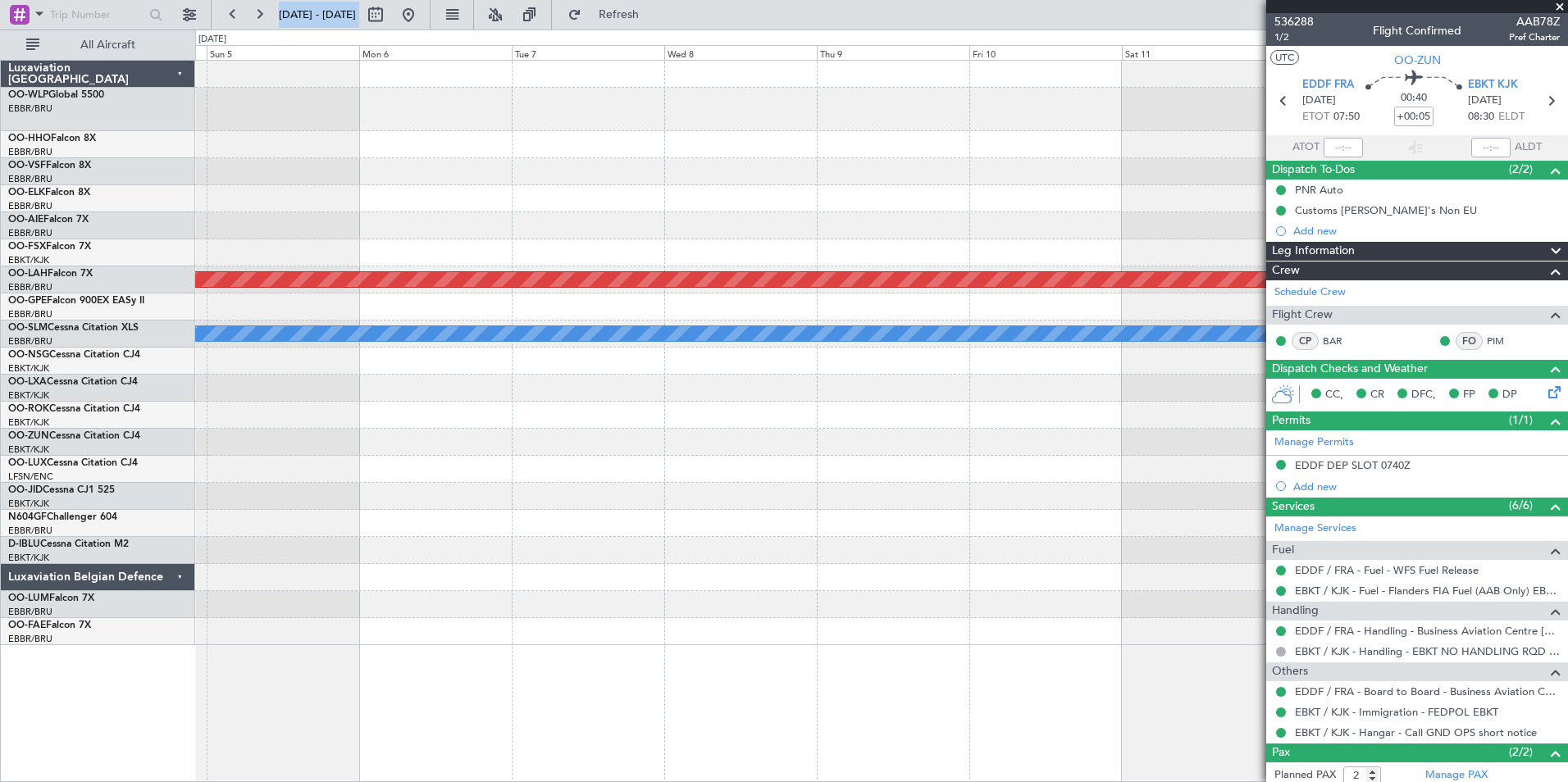
click at [469, 206] on div "Planned Maint Alton-st Louis (St Louis Regl) No Crew Brussels (Brussels Nationa…" at bounding box center [881, 353] width 1372 height 584
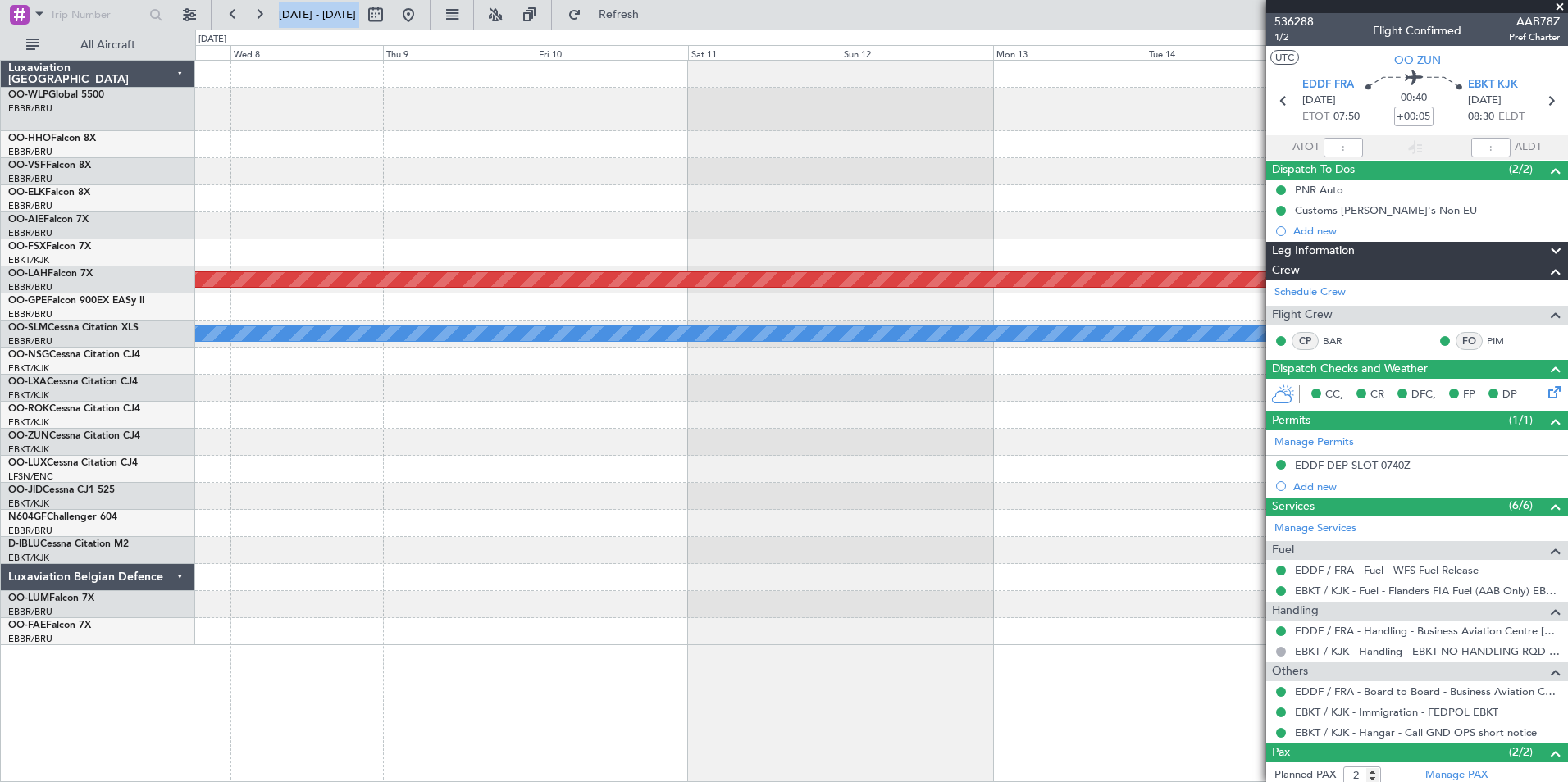
click at [613, 198] on div at bounding box center [881, 199] width 1372 height 27
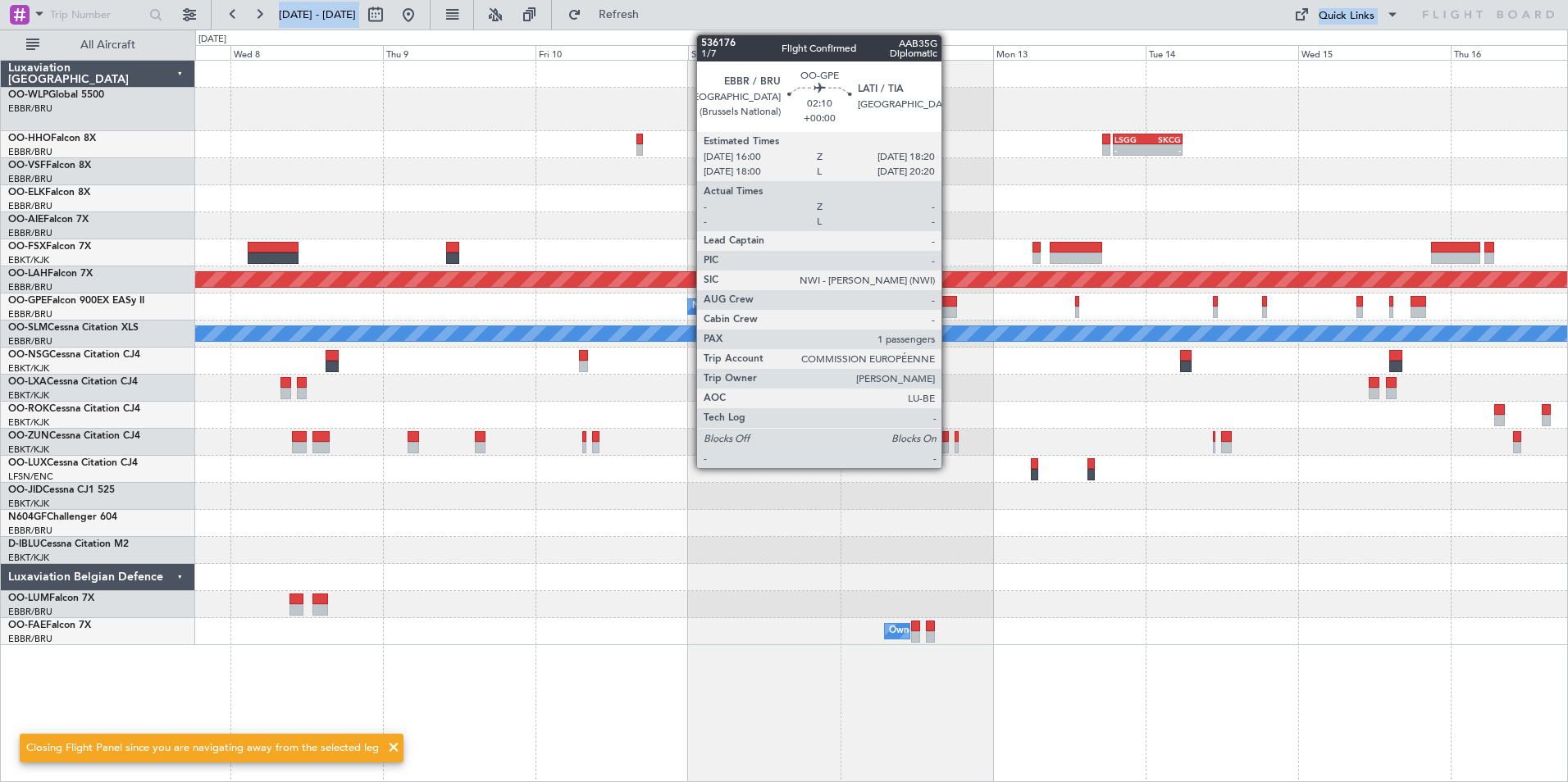
click at [949, 302] on div at bounding box center [948, 301] width 15 height 12
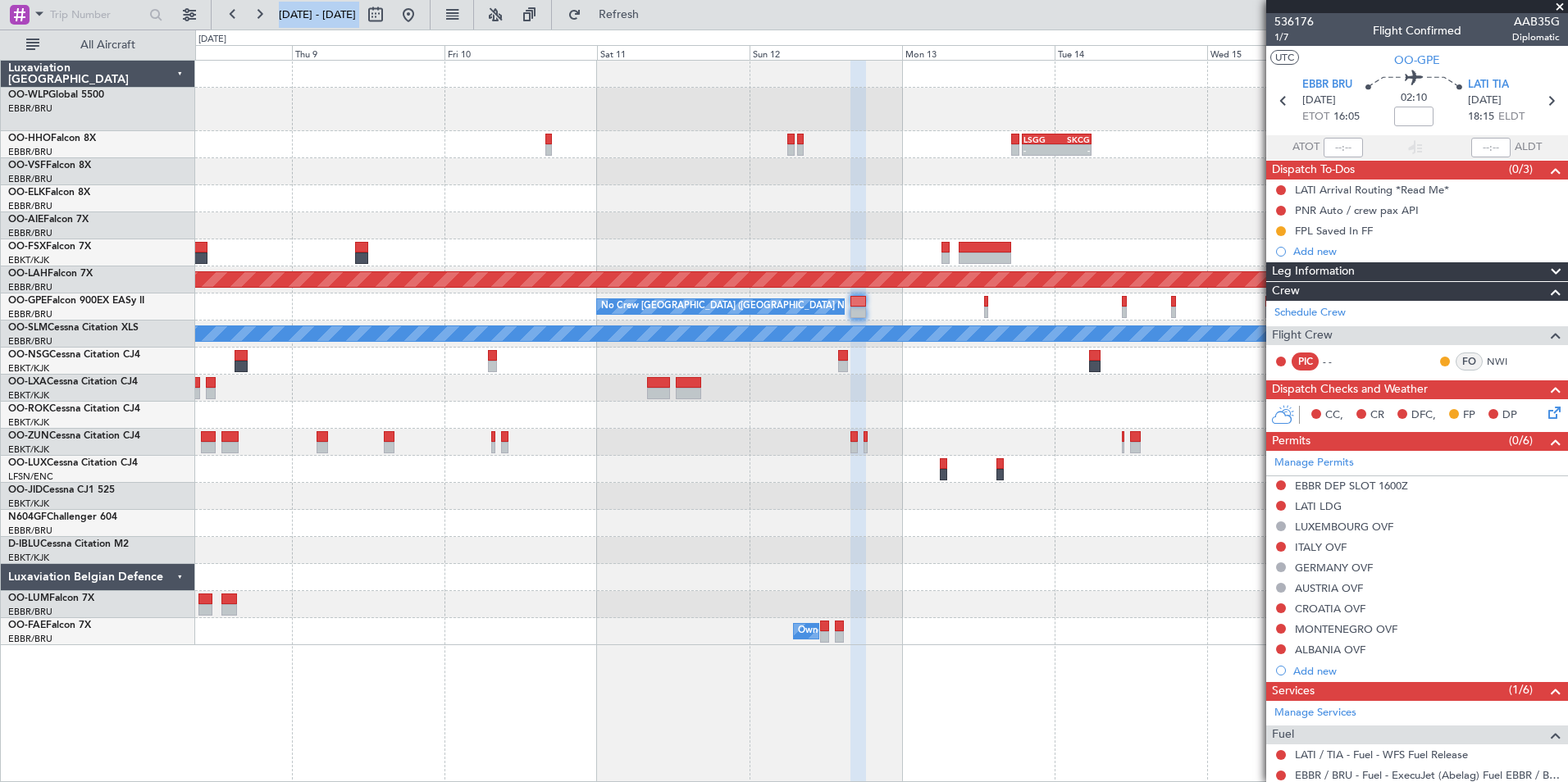
click at [912, 387] on div at bounding box center [881, 388] width 1372 height 27
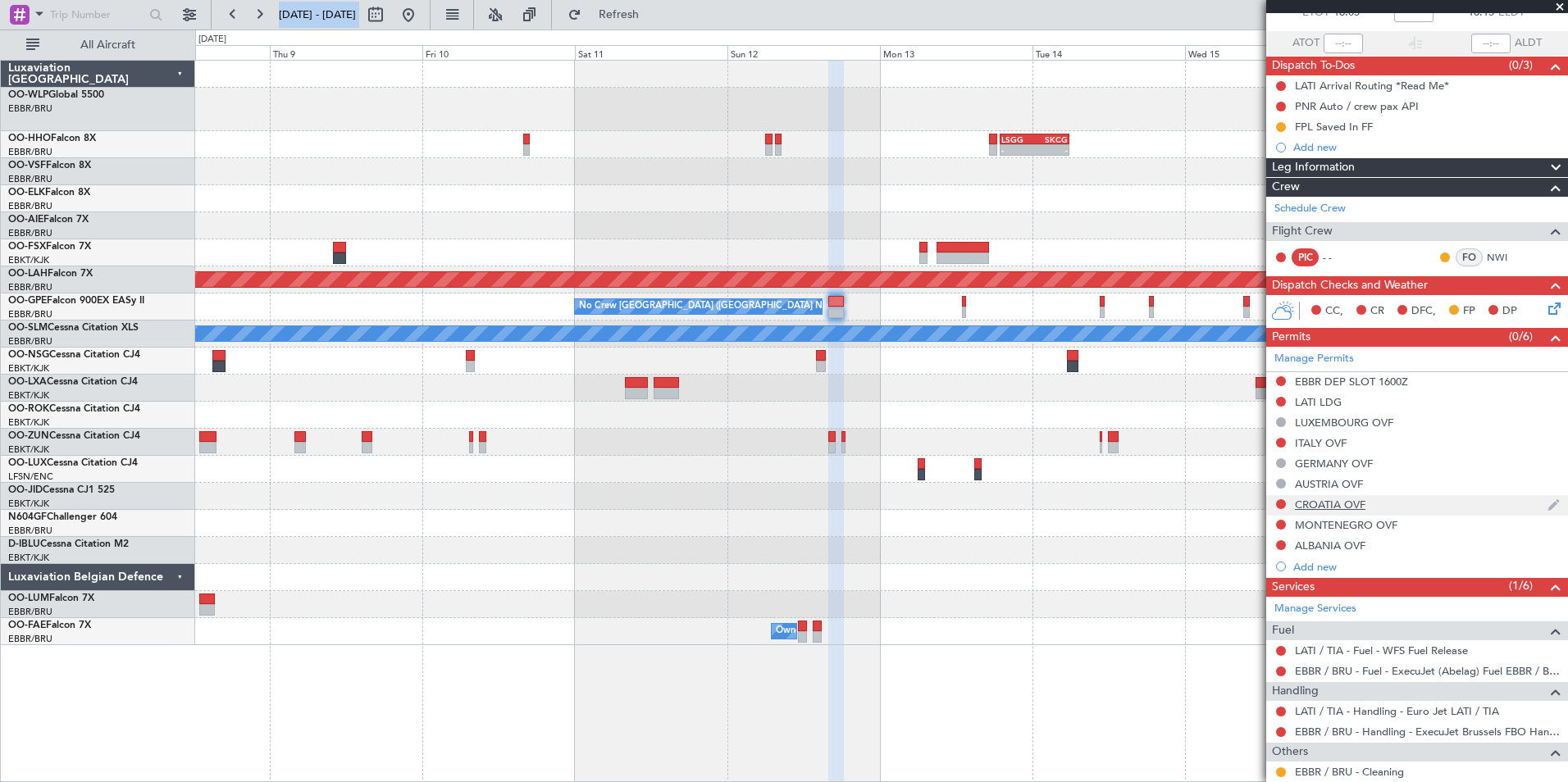
scroll to position [208, 0]
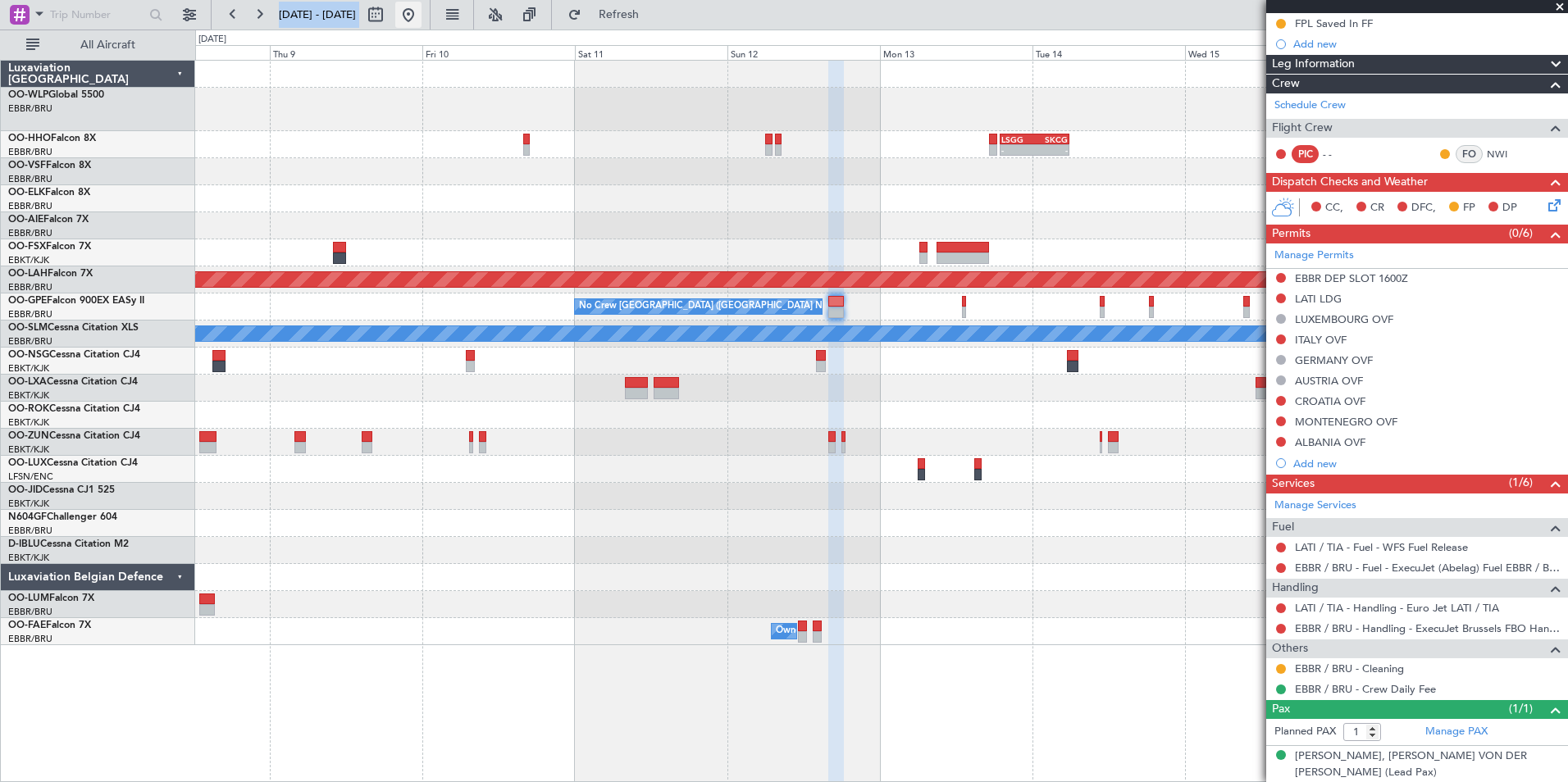
drag, startPoint x: 462, startPoint y: 23, endPoint x: 449, endPoint y: 11, distance: 17.7
click at [421, 23] on button at bounding box center [408, 14] width 26 height 26
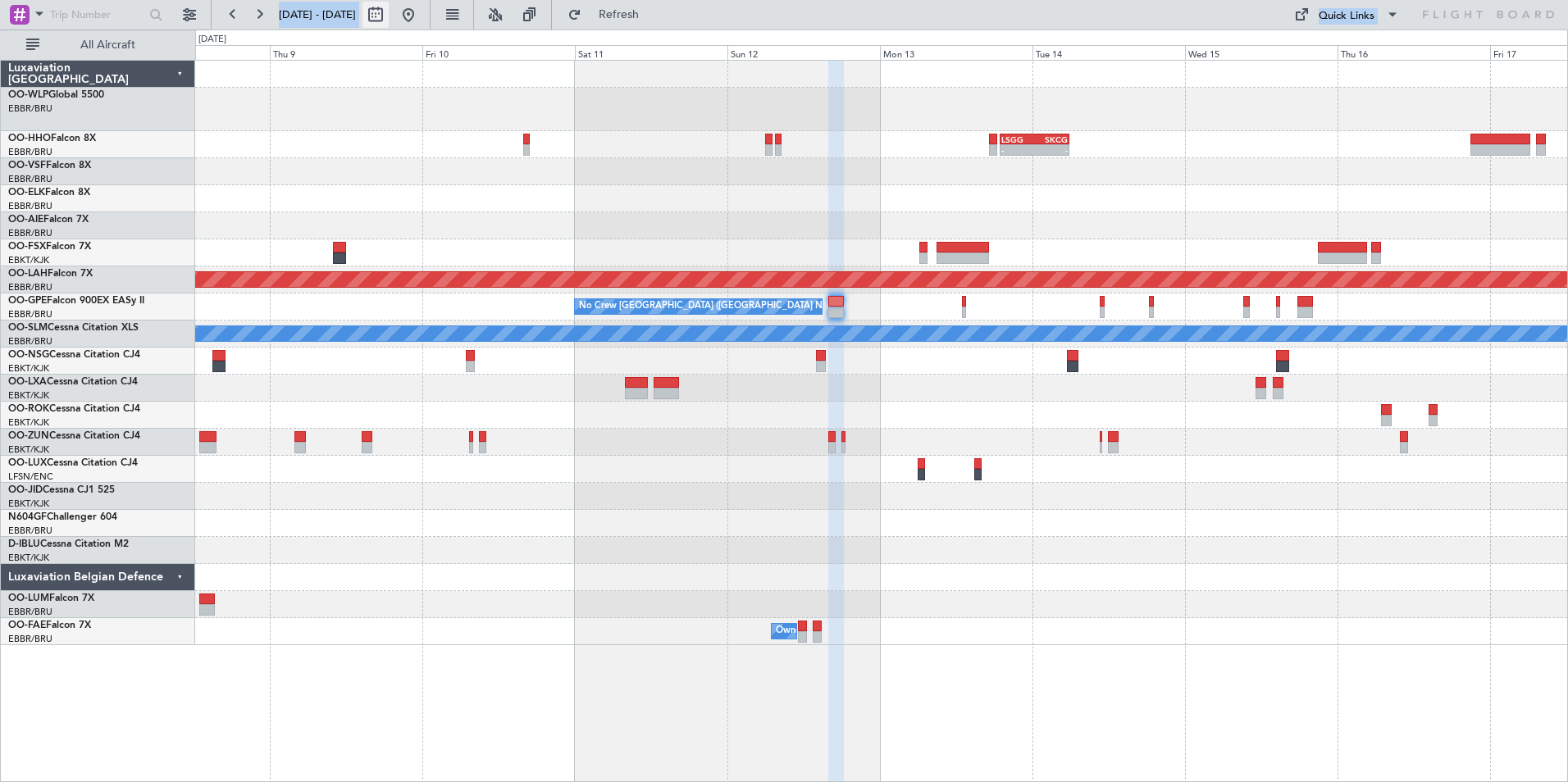
scroll to position [0, 0]
